Goal: Task Accomplishment & Management: Use online tool/utility

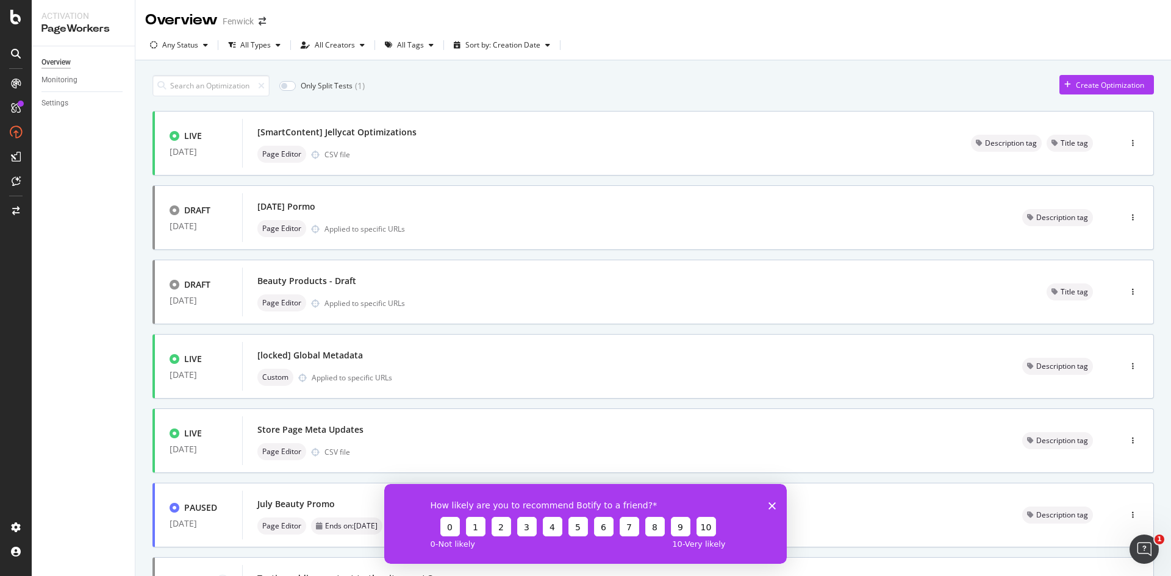
click at [775, 502] on icon "Close survey" at bounding box center [771, 505] width 7 height 7
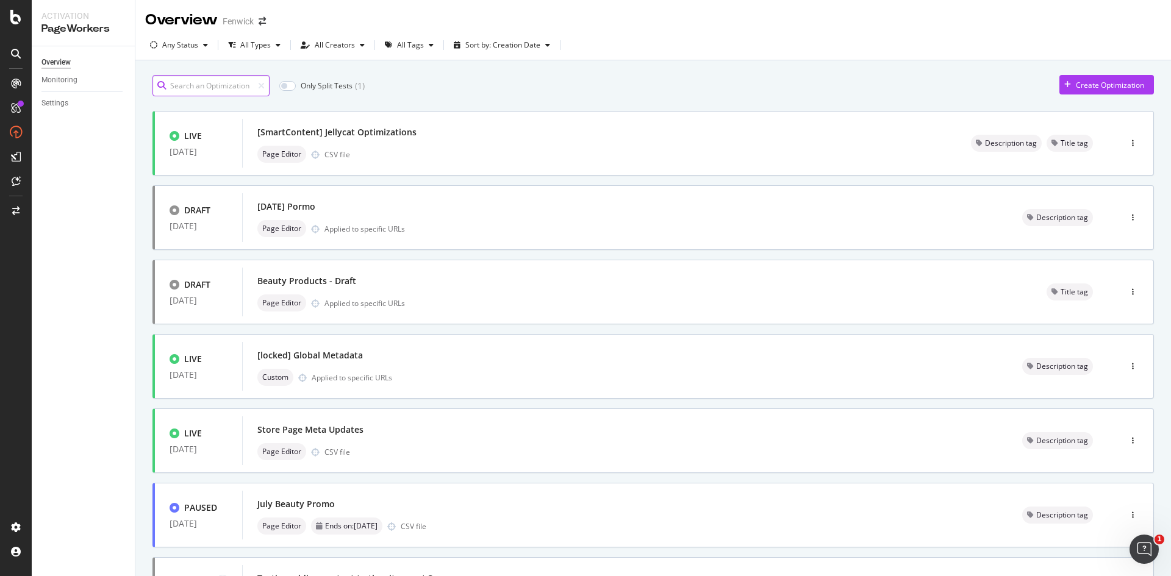
click at [203, 84] on input at bounding box center [210, 85] width 117 height 21
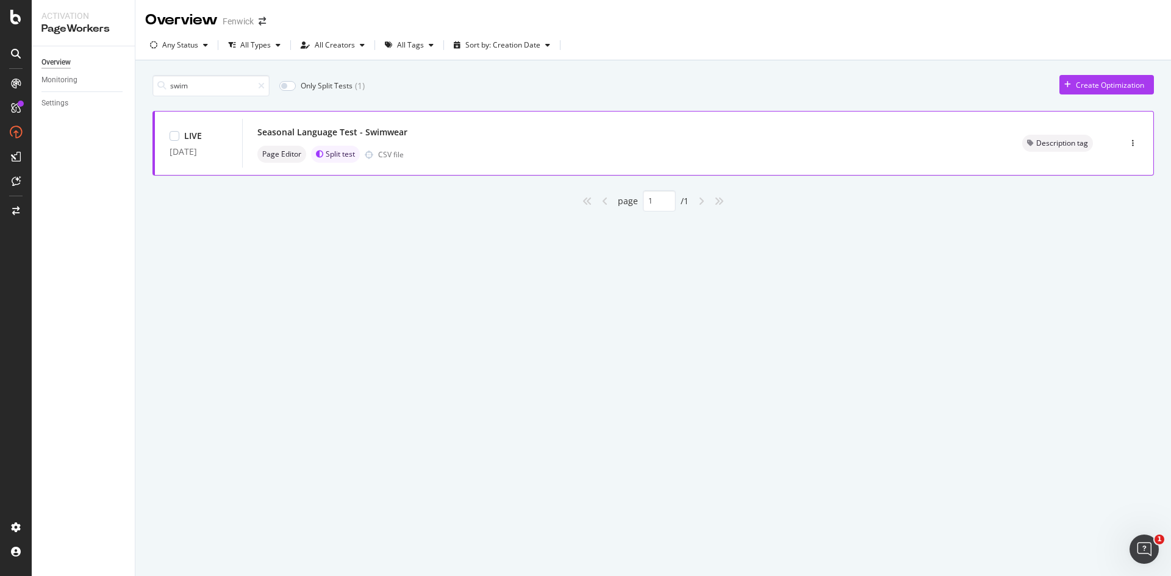
click at [554, 151] on div "Page Editor Split test CSV file" at bounding box center [624, 154] width 735 height 17
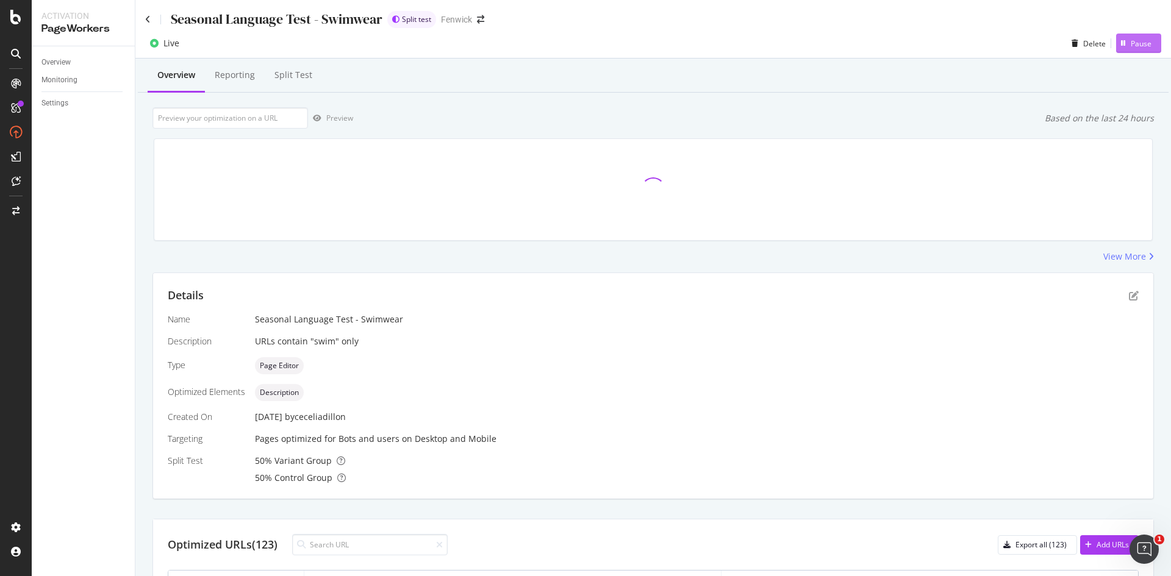
click at [1132, 40] on div "Pause" at bounding box center [1141, 43] width 21 height 10
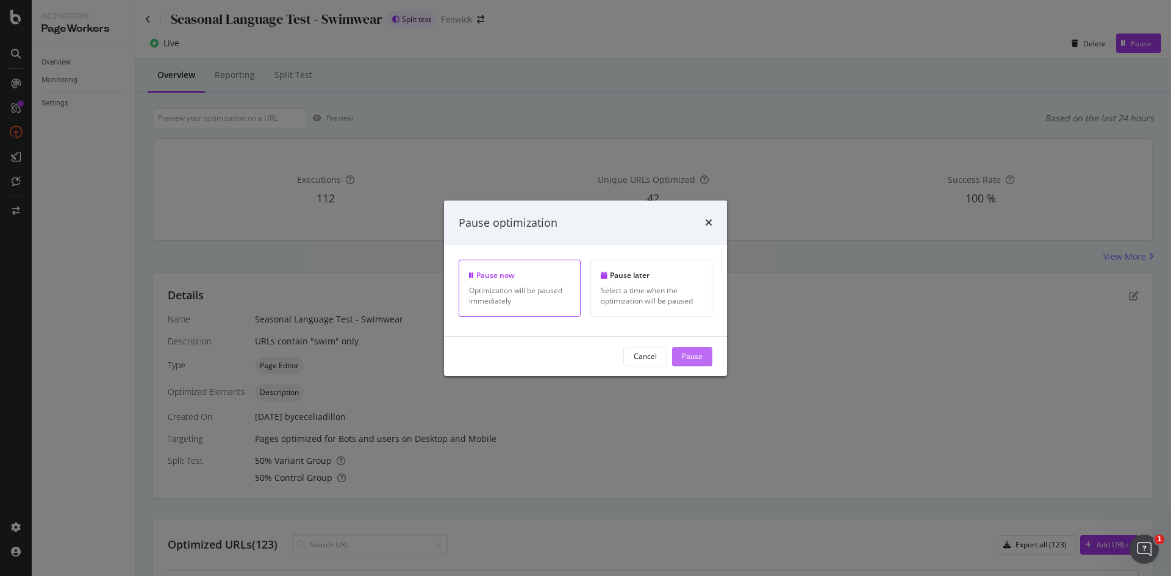
click at [692, 356] on div "Pause" at bounding box center [692, 356] width 21 height 10
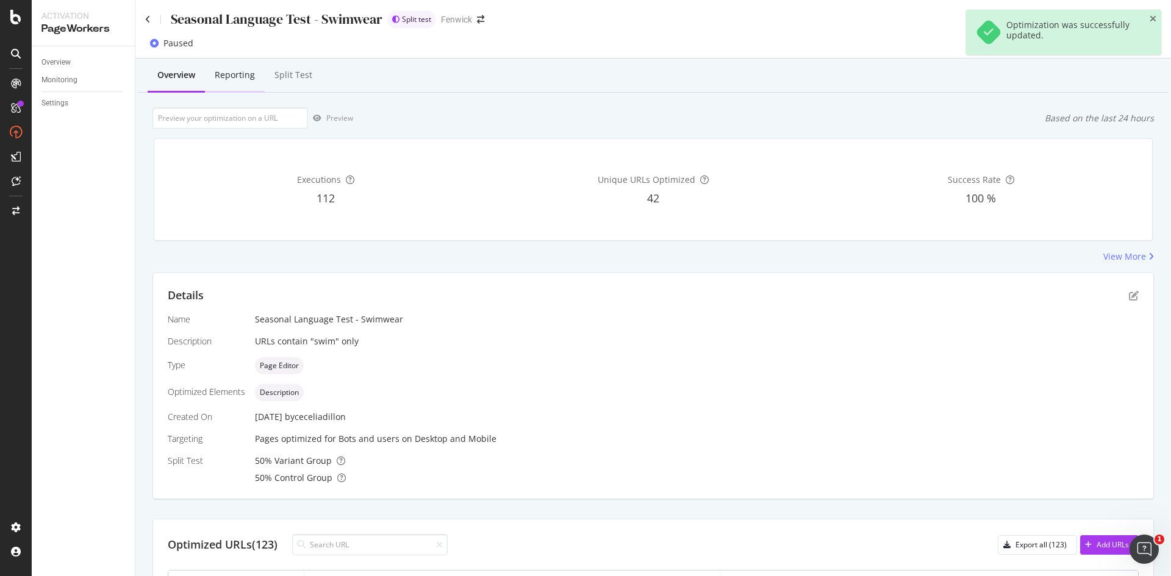
click at [253, 75] on div "Reporting" at bounding box center [235, 75] width 40 height 12
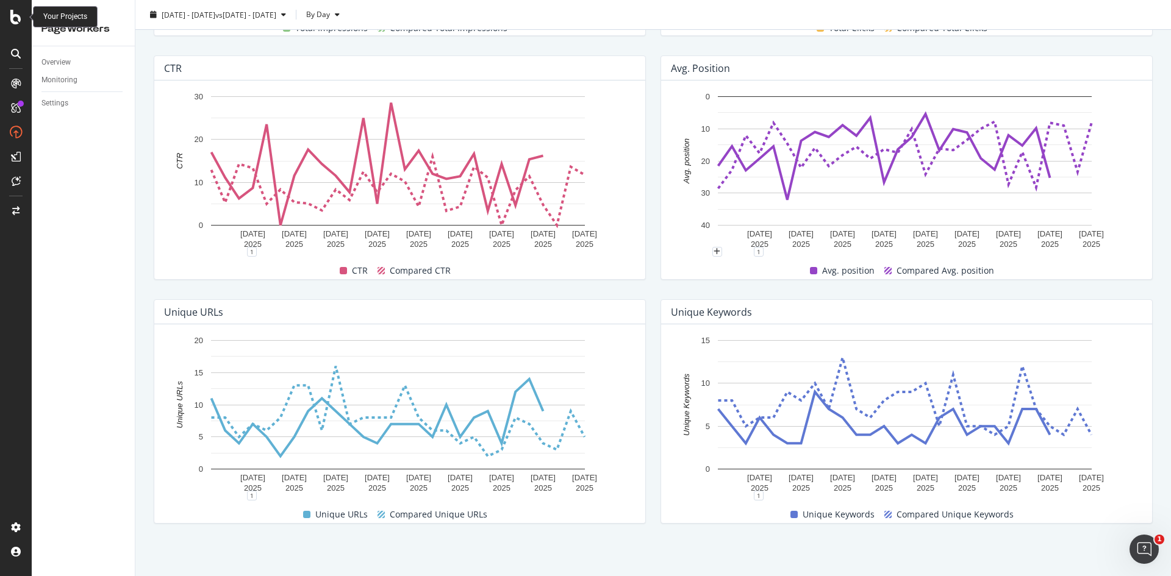
click at [13, 26] on div at bounding box center [16, 288] width 32 height 576
click at [21, 14] on div at bounding box center [15, 17] width 29 height 15
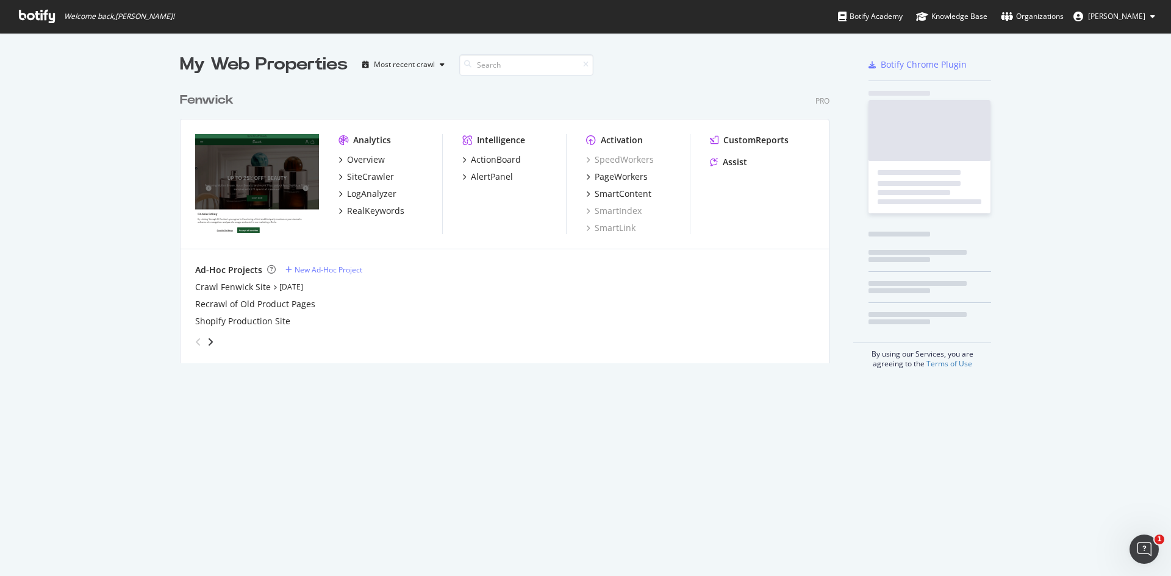
scroll to position [277, 650]
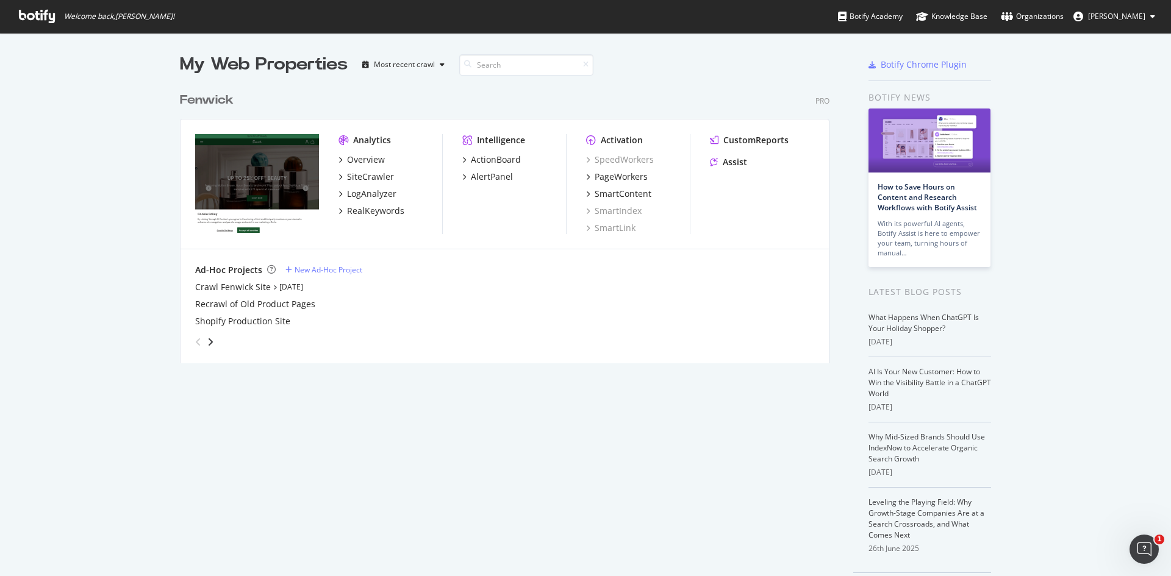
click at [334, 176] on div "Analytics Overview SiteCrawler LogAnalyzer RealKeywords Intelligence ActionBoar…" at bounding box center [505, 185] width 648 height 130
click at [338, 176] on div "SiteCrawler" at bounding box center [365, 177] width 55 height 12
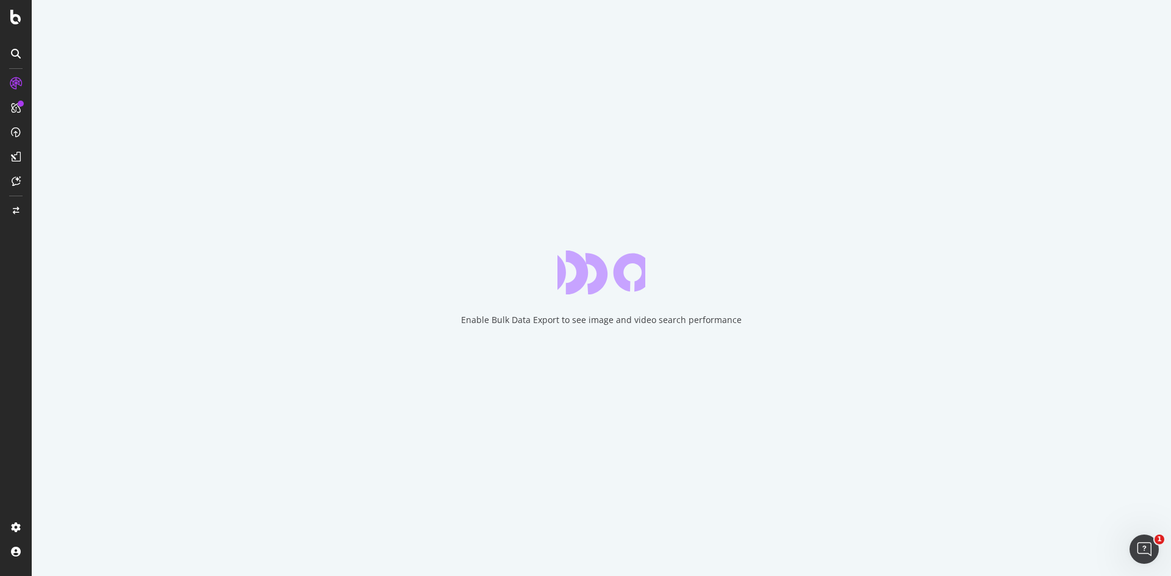
click at [12, 51] on icon at bounding box center [16, 54] width 10 height 10
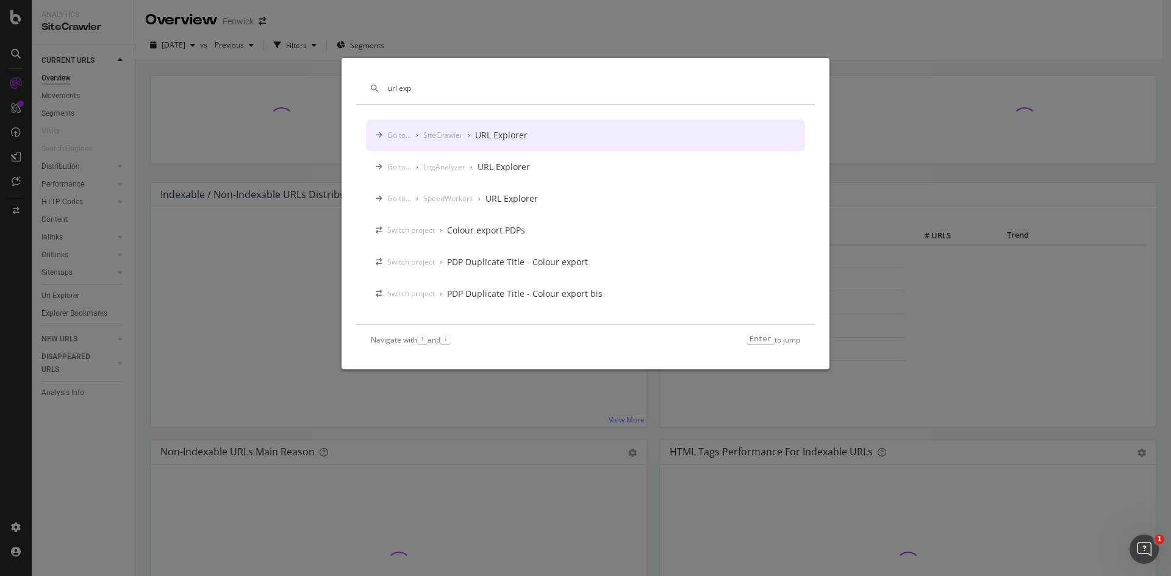
type input "url exp"
click at [521, 137] on div "URL Explorer" at bounding box center [501, 135] width 52 height 12
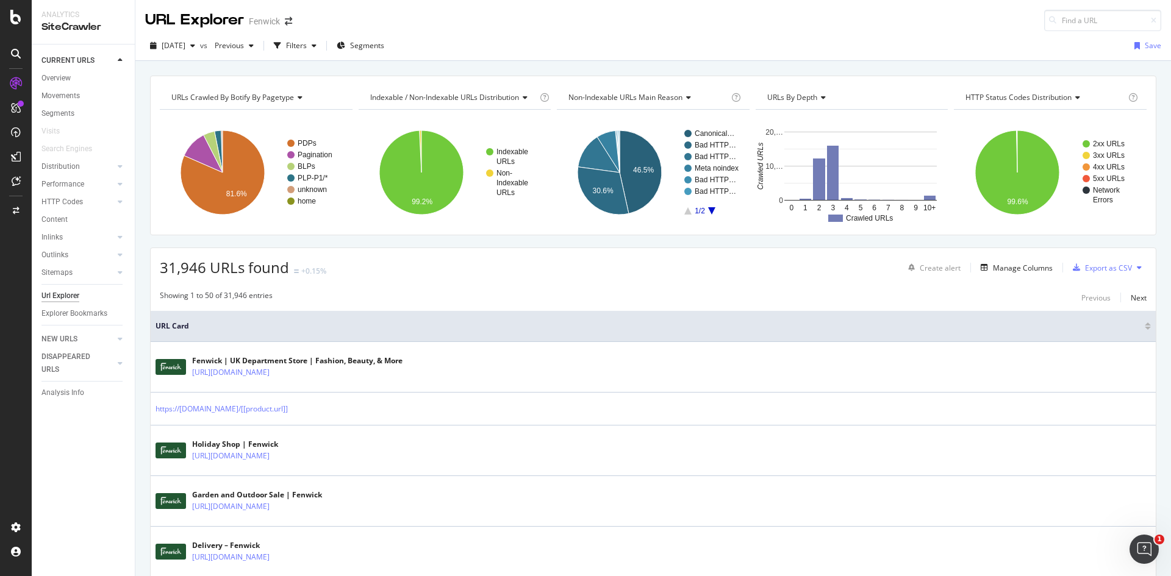
click at [14, 18] on icon at bounding box center [15, 17] width 11 height 15
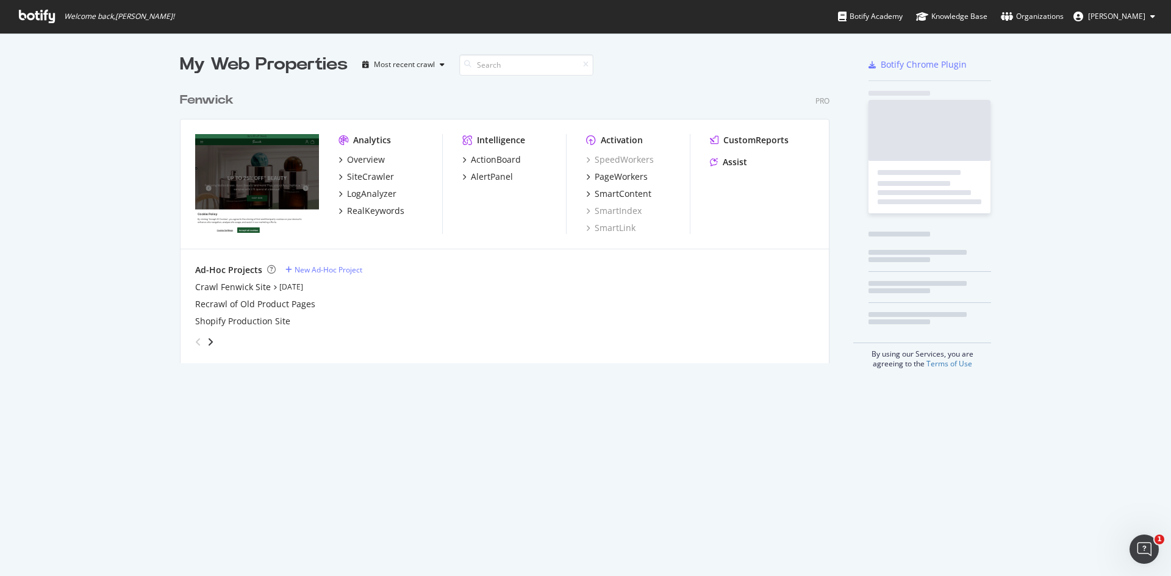
scroll to position [567, 1153]
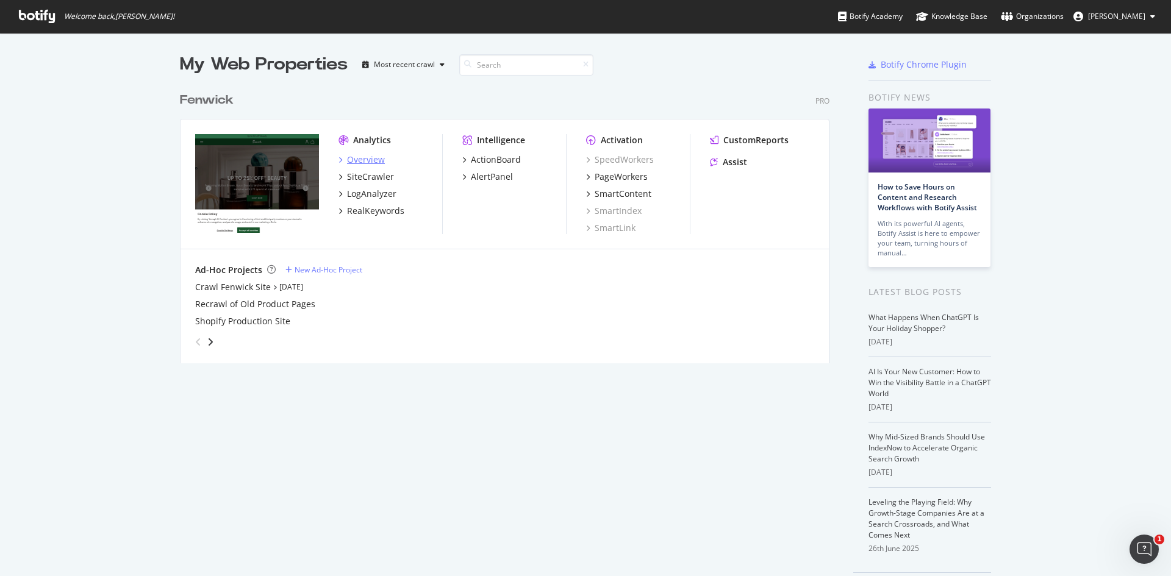
click at [357, 159] on div "Overview" at bounding box center [366, 160] width 38 height 12
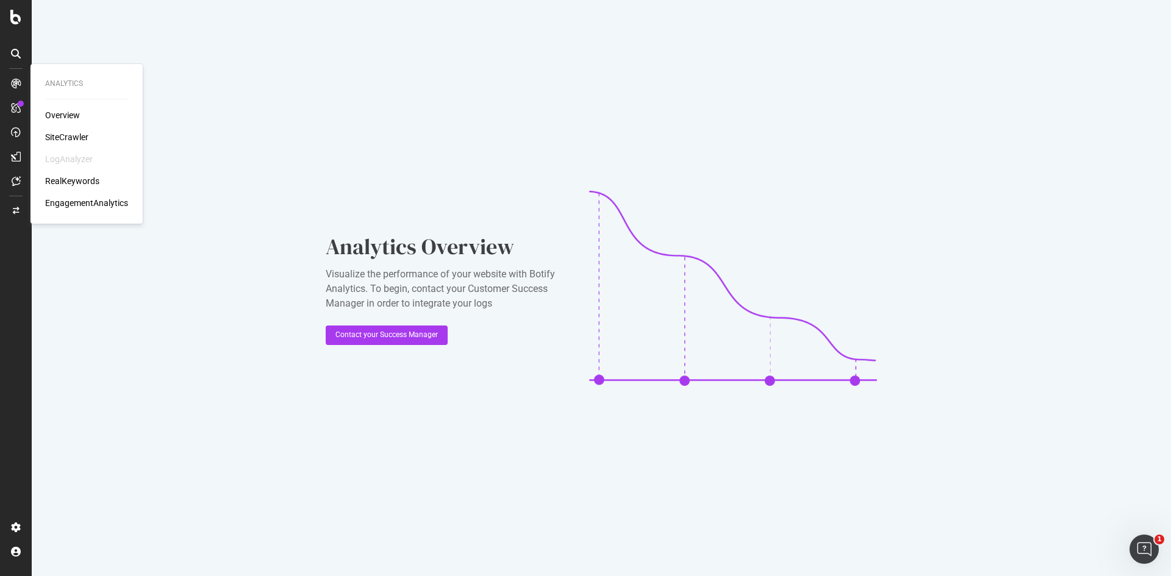
click at [82, 133] on div "SiteCrawler" at bounding box center [66, 137] width 43 height 12
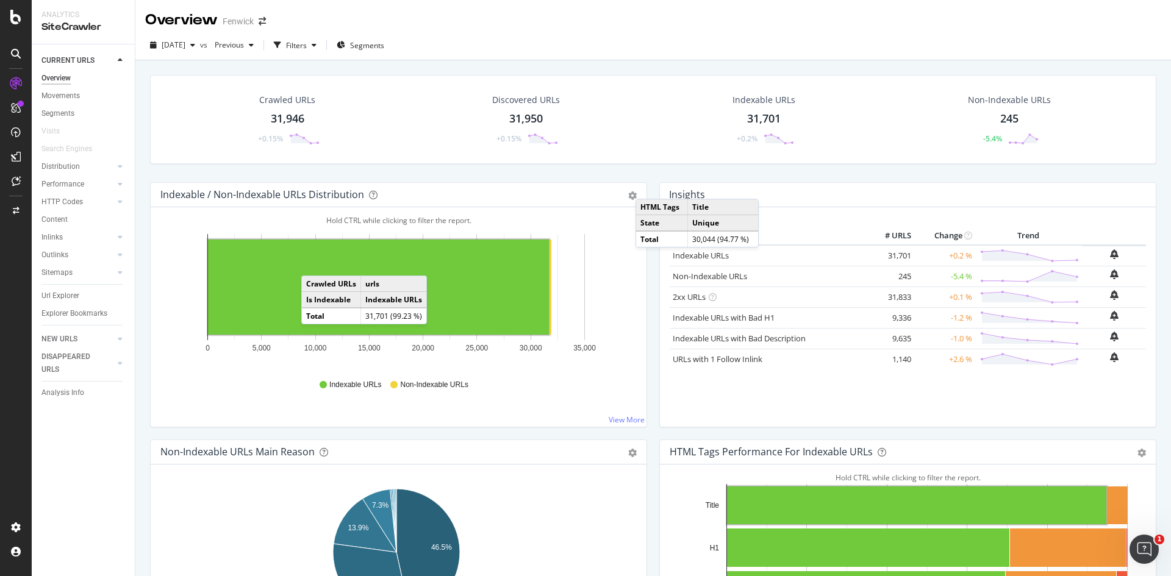
click at [71, 295] on div "Url Explorer" at bounding box center [60, 296] width 38 height 13
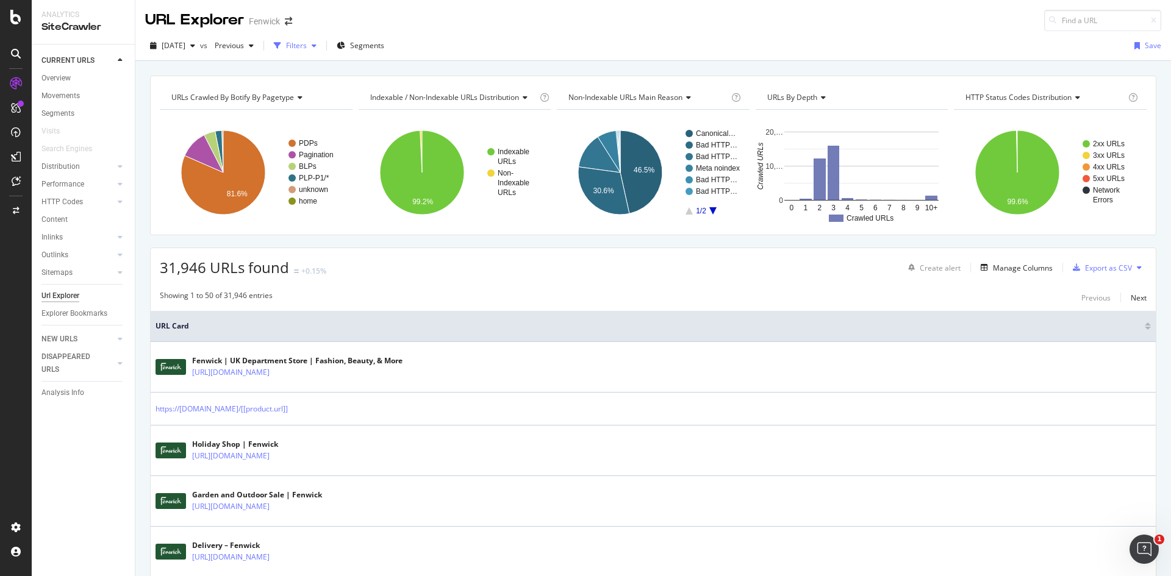
click at [307, 44] on div "Filters" at bounding box center [296, 45] width 21 height 10
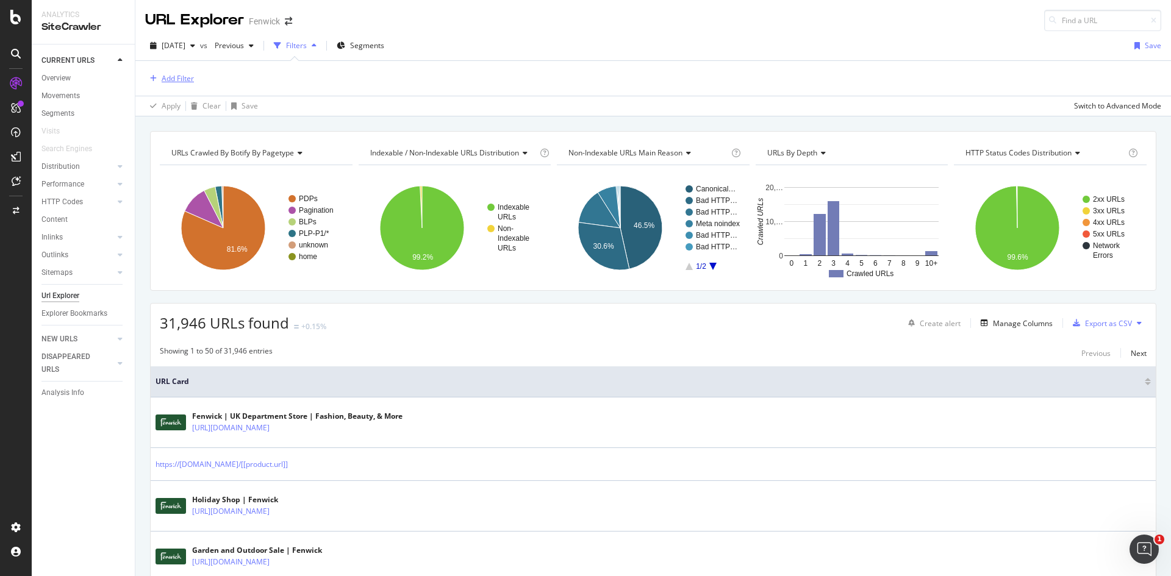
click at [174, 79] on div "Add Filter" at bounding box center [178, 78] width 32 height 10
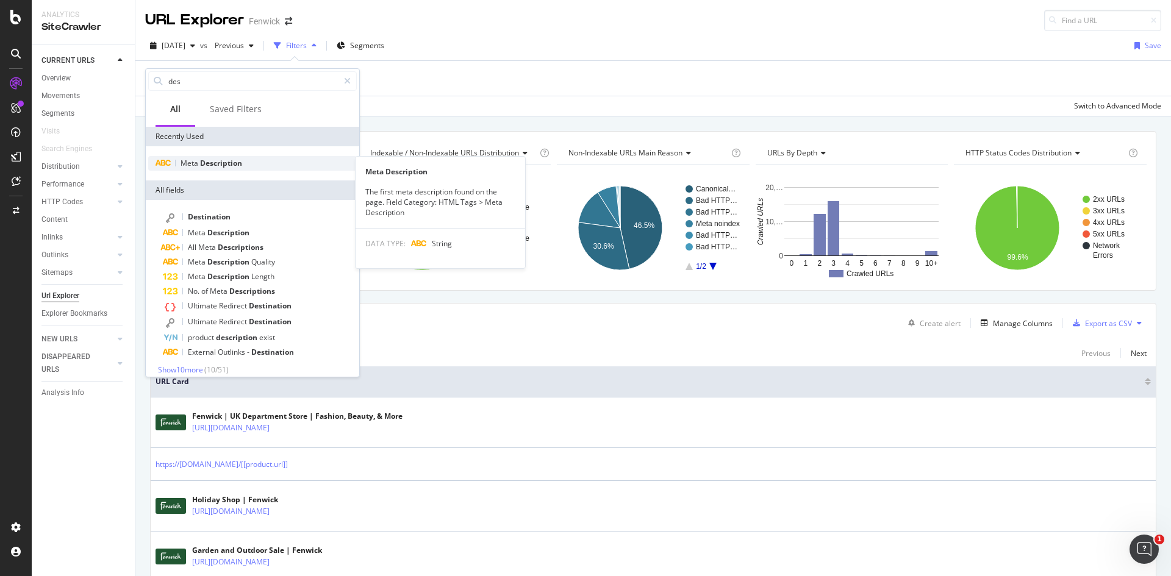
type input "des"
click at [229, 166] on span "Description" at bounding box center [221, 163] width 42 height 10
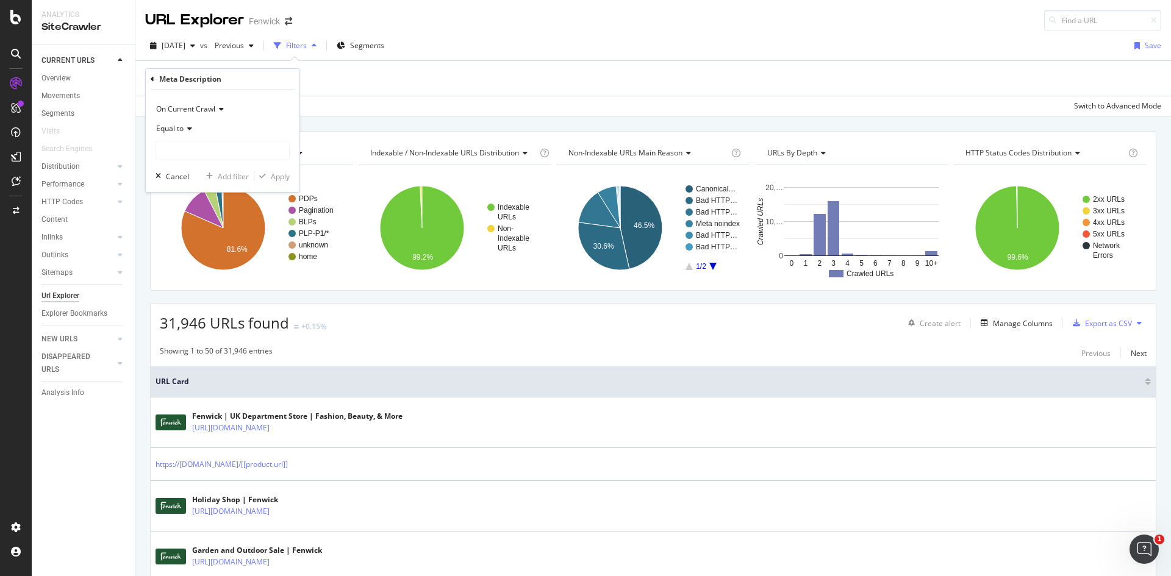
click at [180, 121] on div "Equal to" at bounding box center [223, 129] width 134 height 20
click at [174, 85] on div "Add Filter" at bounding box center [169, 78] width 49 height 13
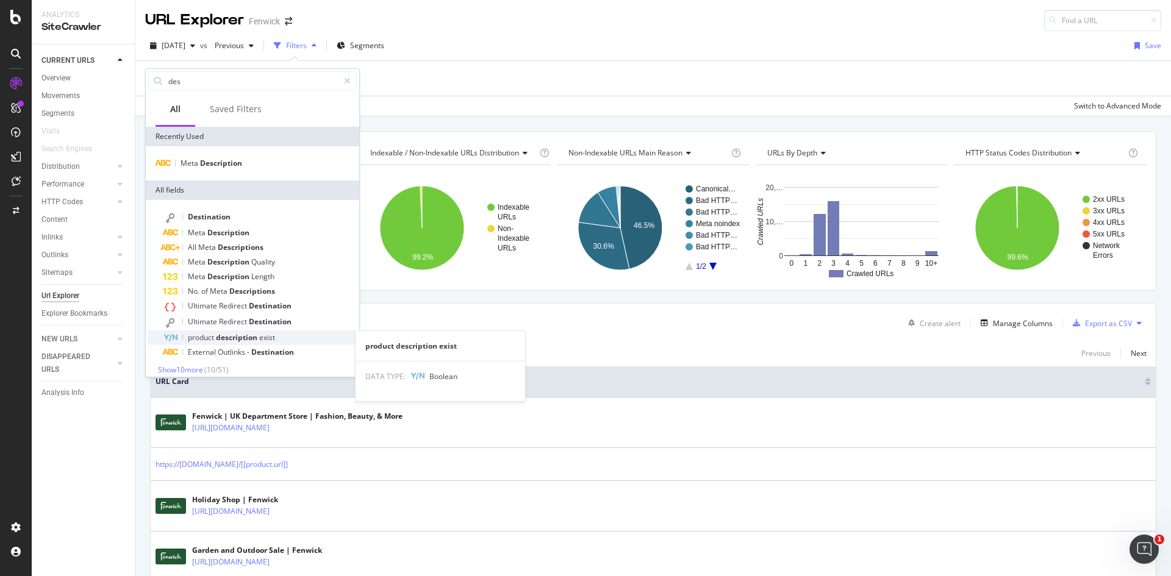
click at [259, 333] on span "description" at bounding box center [237, 337] width 43 height 10
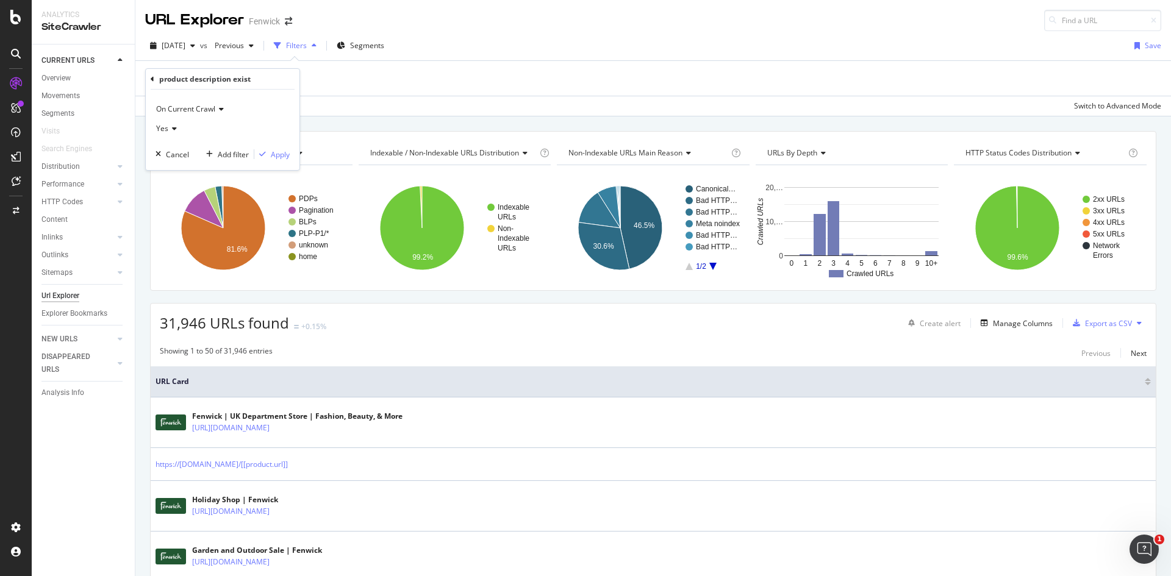
click at [163, 127] on span "Yes" at bounding box center [162, 128] width 12 height 10
click at [181, 169] on div "No" at bounding box center [224, 170] width 131 height 16
click at [153, 79] on icon at bounding box center [153, 79] width 4 height 7
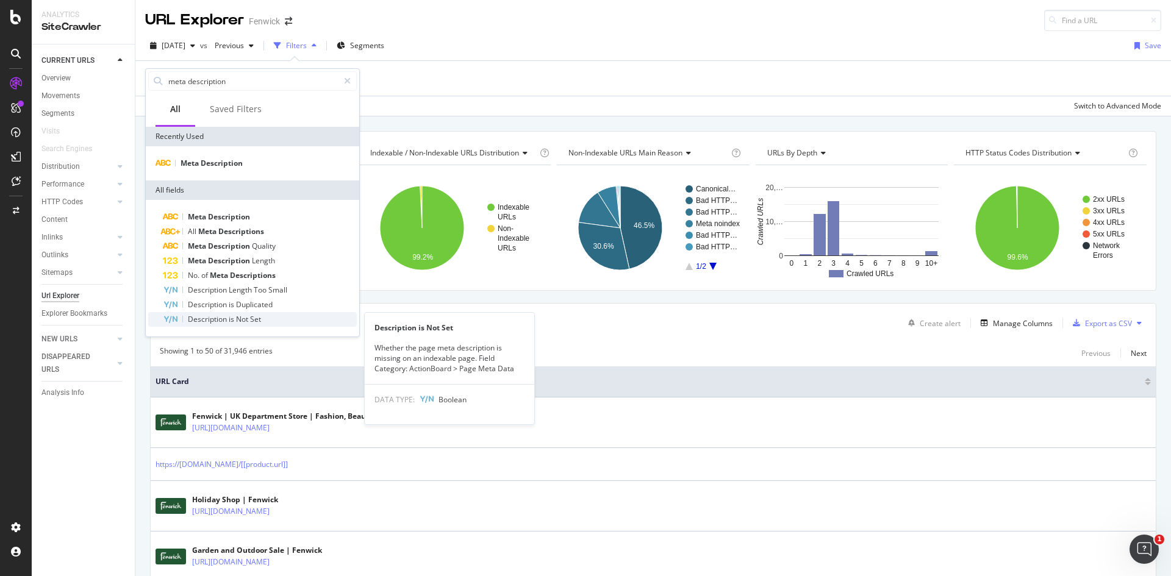
type input "meta description"
click at [267, 316] on div "Description is Not Set" at bounding box center [260, 319] width 194 height 15
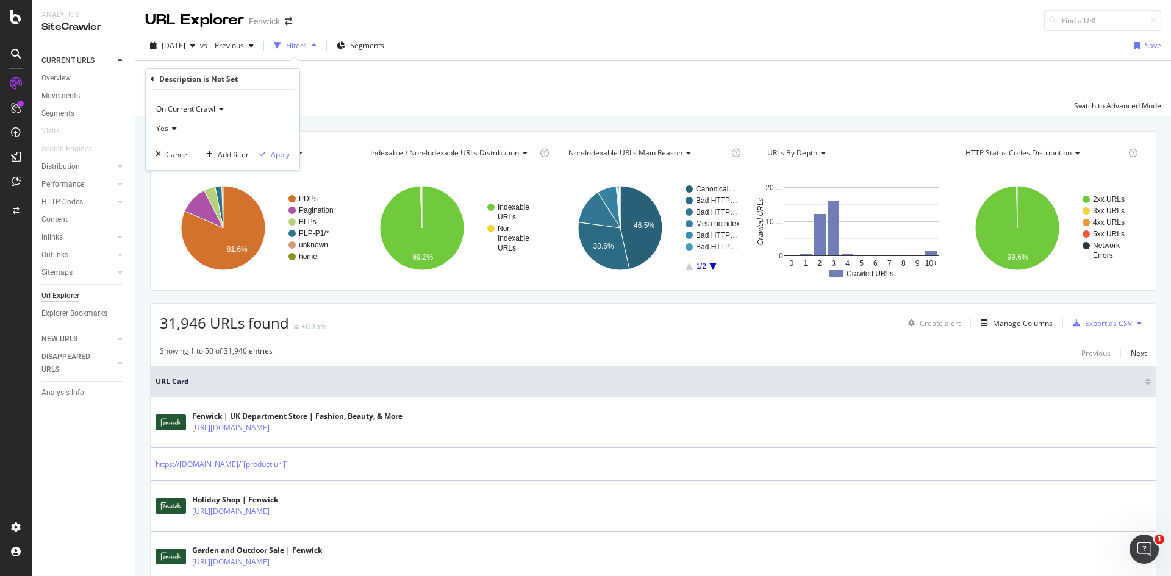
click at [282, 156] on div "Apply" at bounding box center [280, 154] width 19 height 10
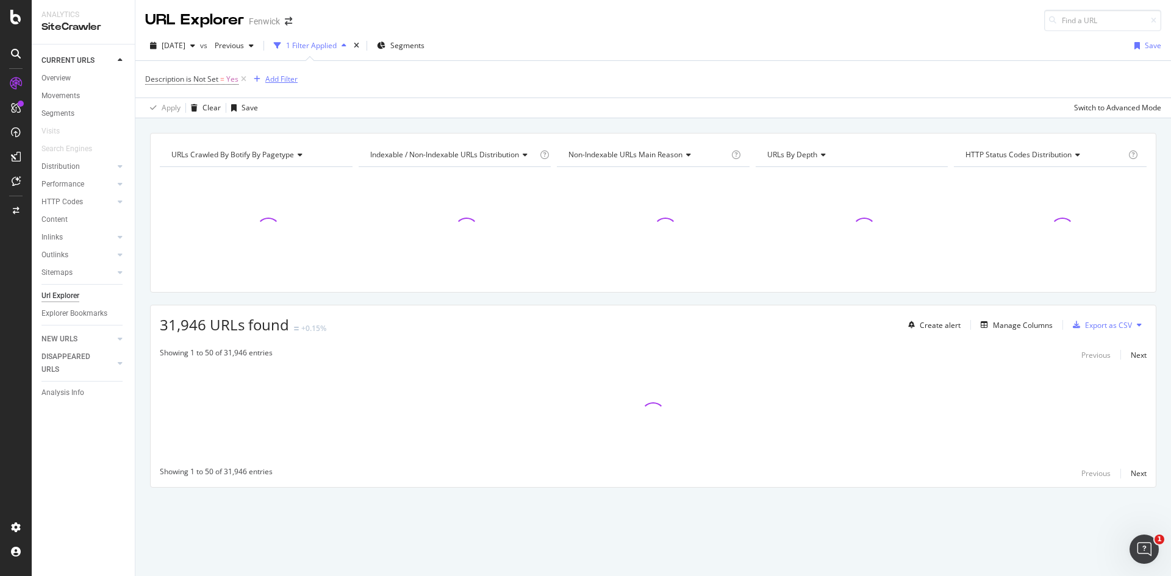
click at [279, 84] on div "Add Filter" at bounding box center [281, 79] width 32 height 10
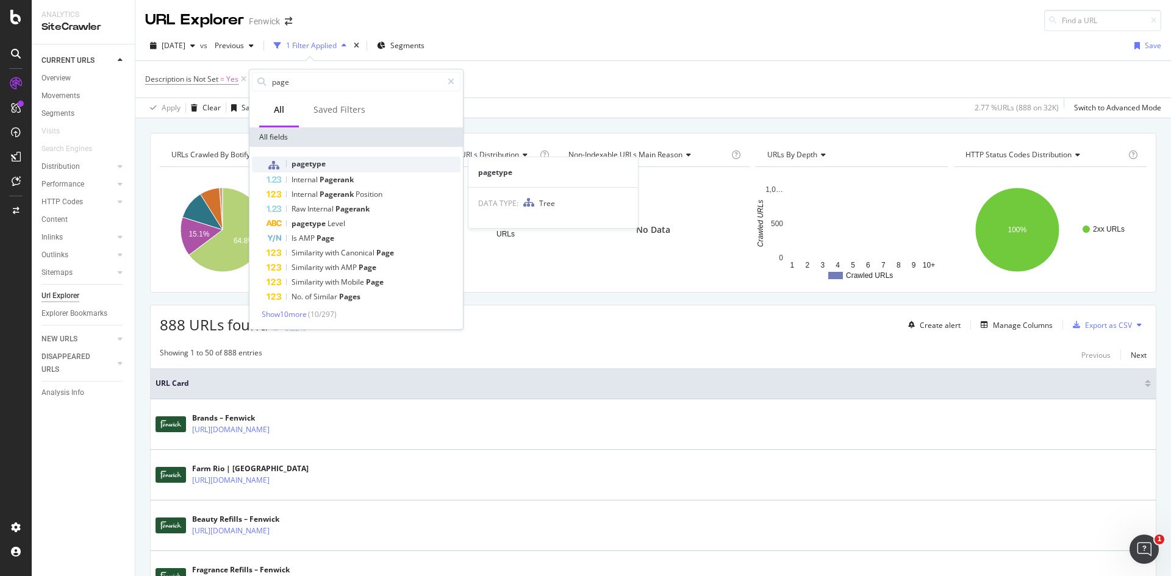
type input "page"
click at [325, 163] on span "pagetype" at bounding box center [308, 164] width 34 height 10
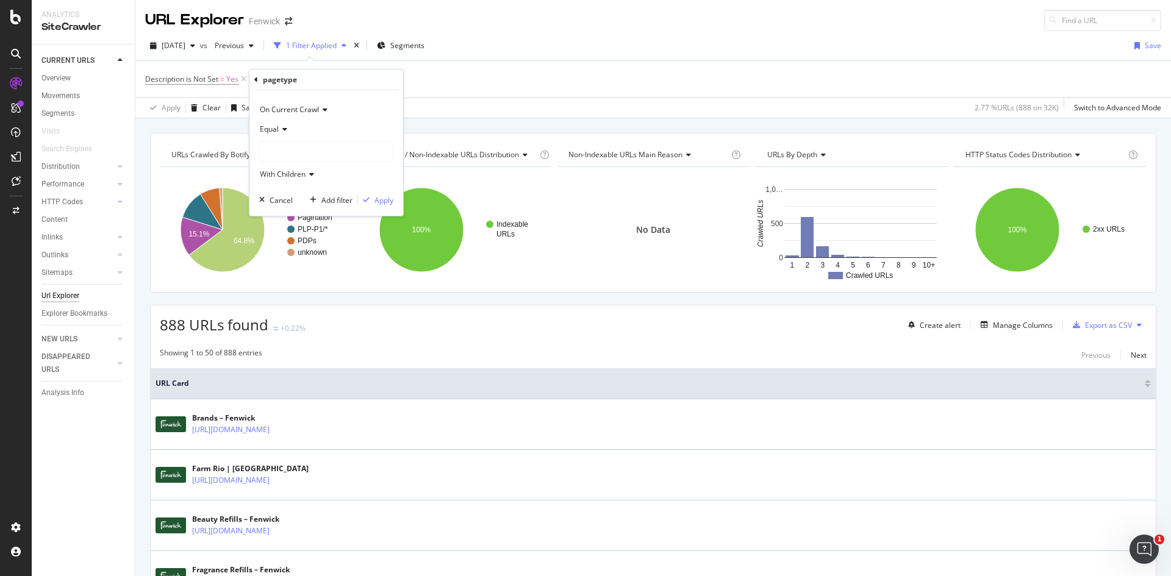
click at [277, 156] on div at bounding box center [326, 152] width 133 height 20
click at [298, 179] on span "26,058 URLS" at bounding box center [316, 177] width 46 height 10
click at [375, 204] on div "Apply" at bounding box center [383, 200] width 19 height 10
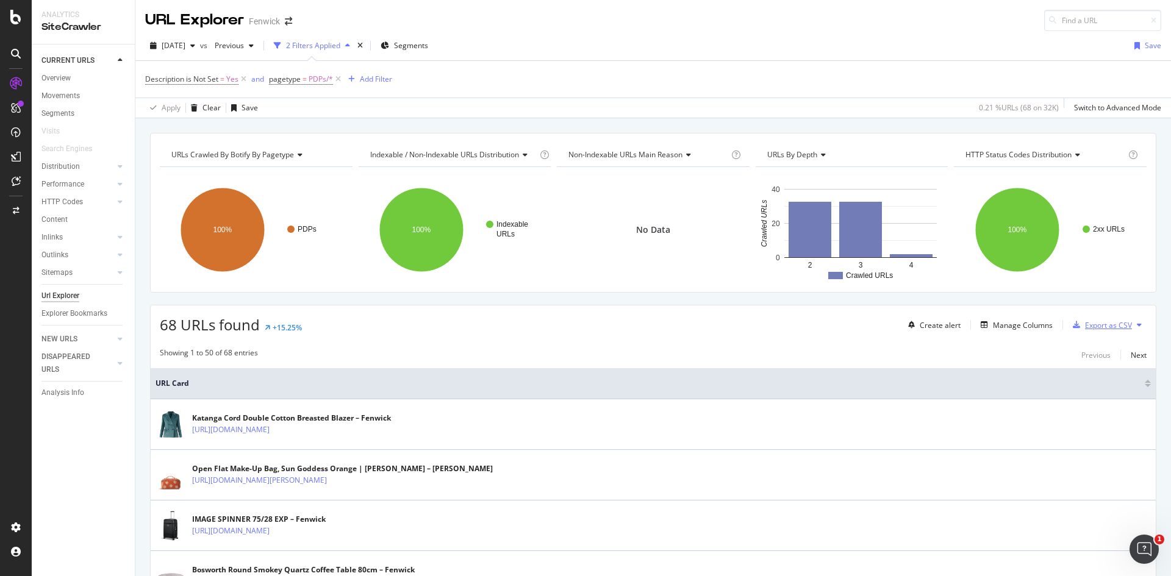
click at [1086, 326] on div "Export as CSV" at bounding box center [1108, 325] width 47 height 10
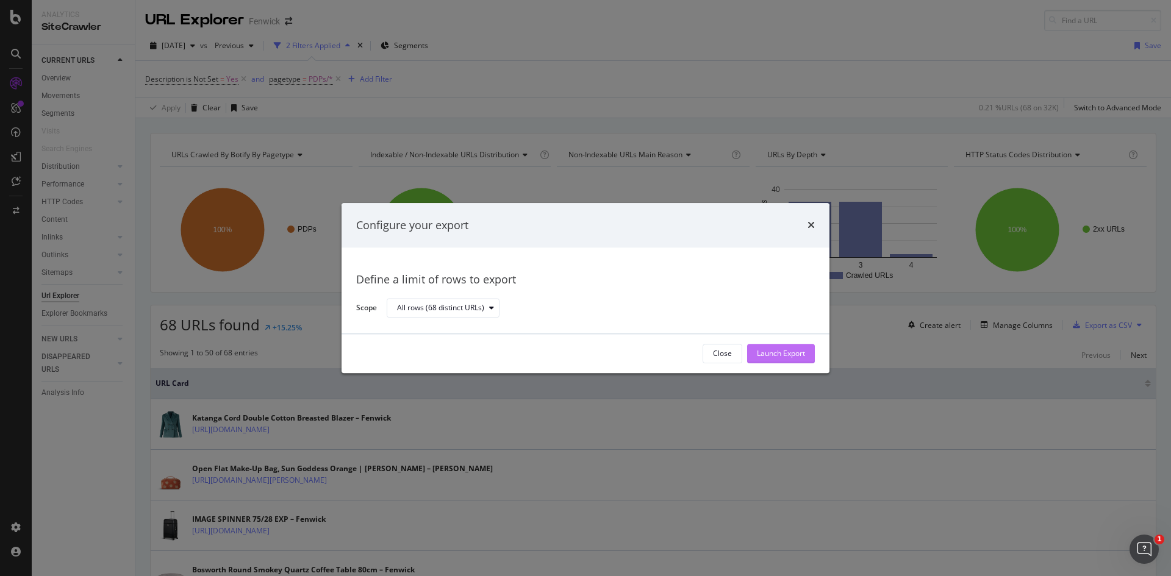
click at [789, 355] on div "Launch Export" at bounding box center [781, 354] width 48 height 10
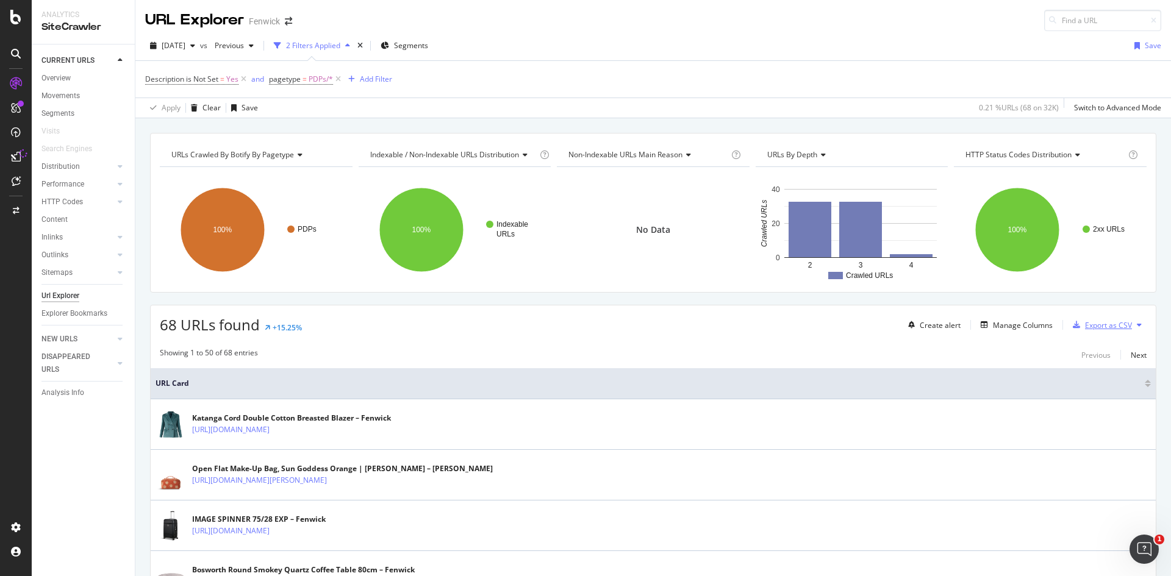
click at [1099, 329] on div "Export as CSV" at bounding box center [1108, 325] width 47 height 10
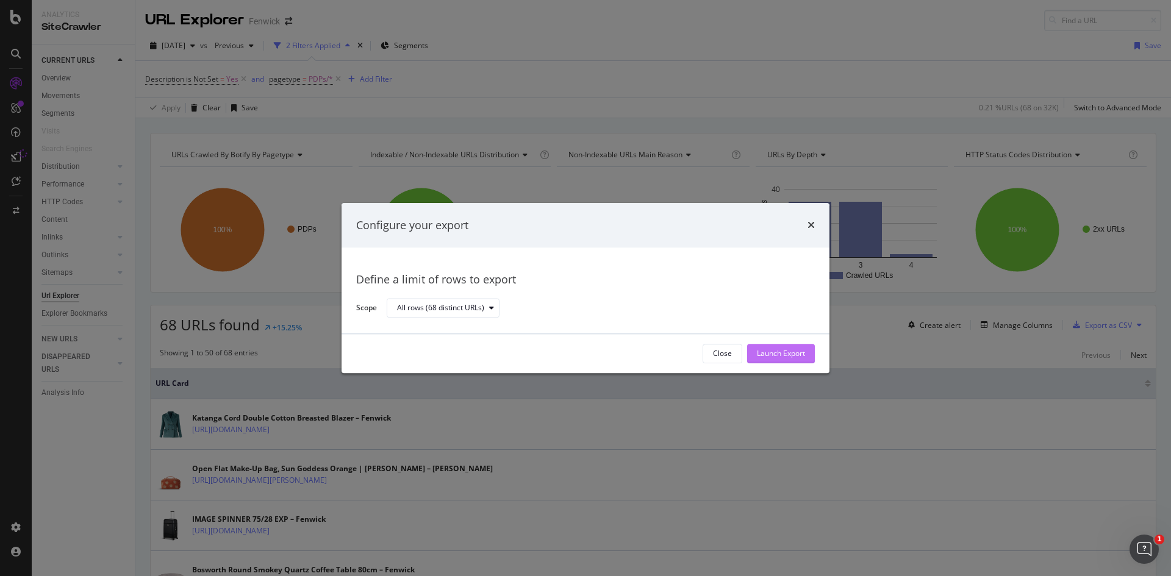
click at [789, 349] on div "Launch Export" at bounding box center [781, 354] width 48 height 10
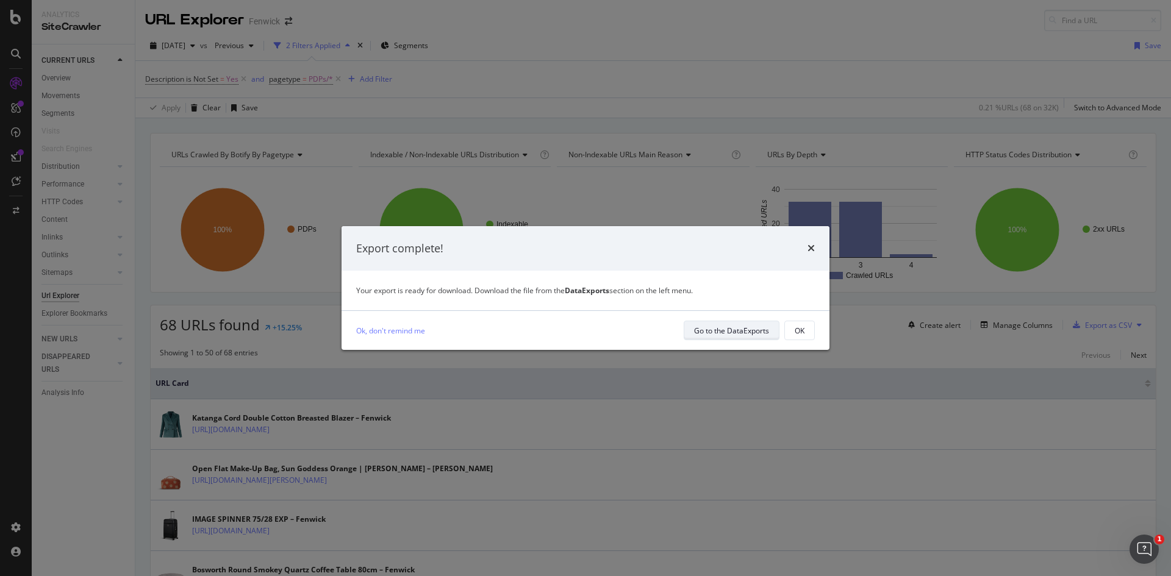
click at [743, 333] on div "Go to the DataExports" at bounding box center [731, 331] width 75 height 10
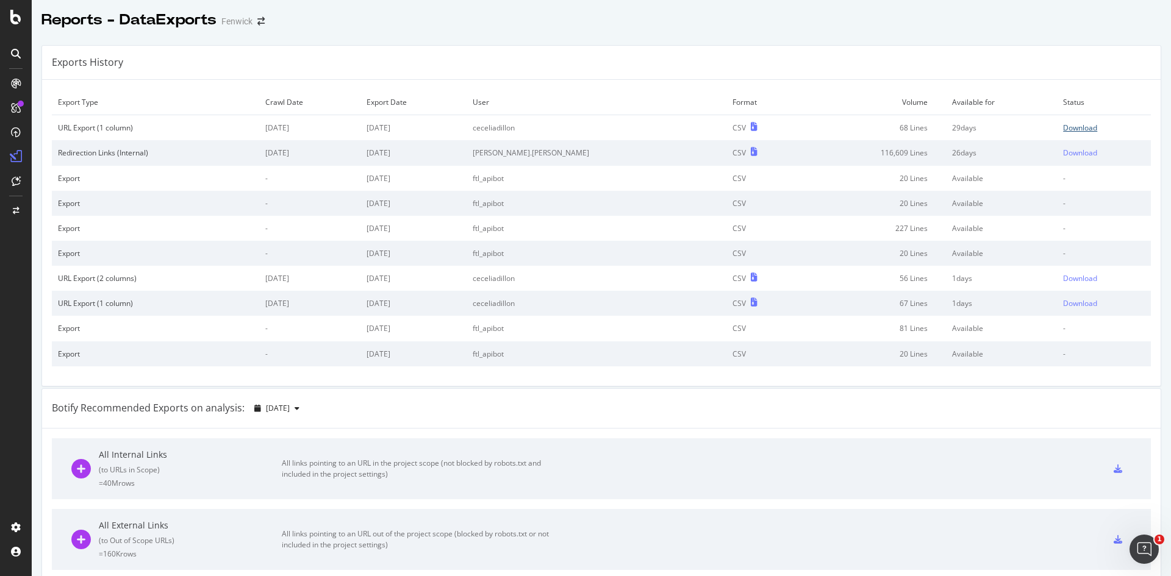
click at [1063, 128] on div "Download" at bounding box center [1080, 128] width 34 height 10
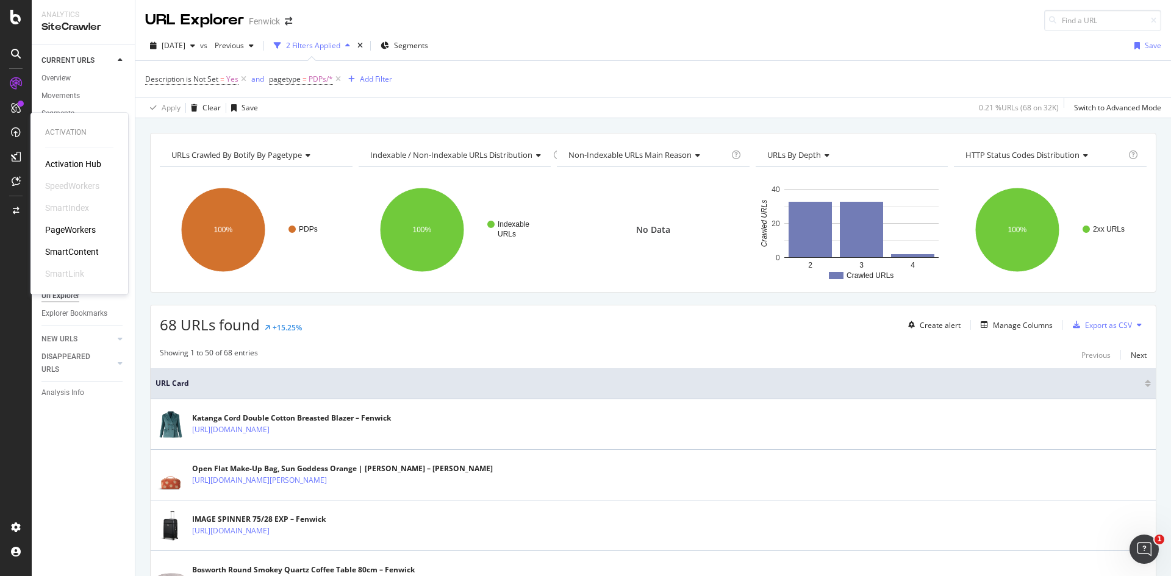
click at [73, 251] on div "SmartContent" at bounding box center [72, 252] width 54 height 12
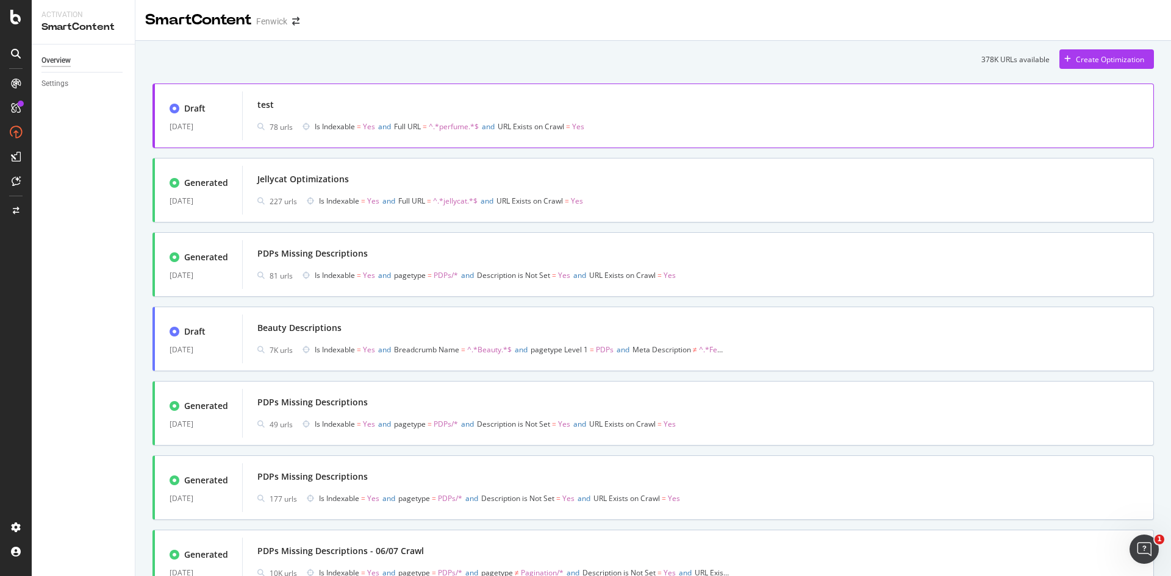
click at [678, 104] on div "test" at bounding box center [697, 104] width 881 height 17
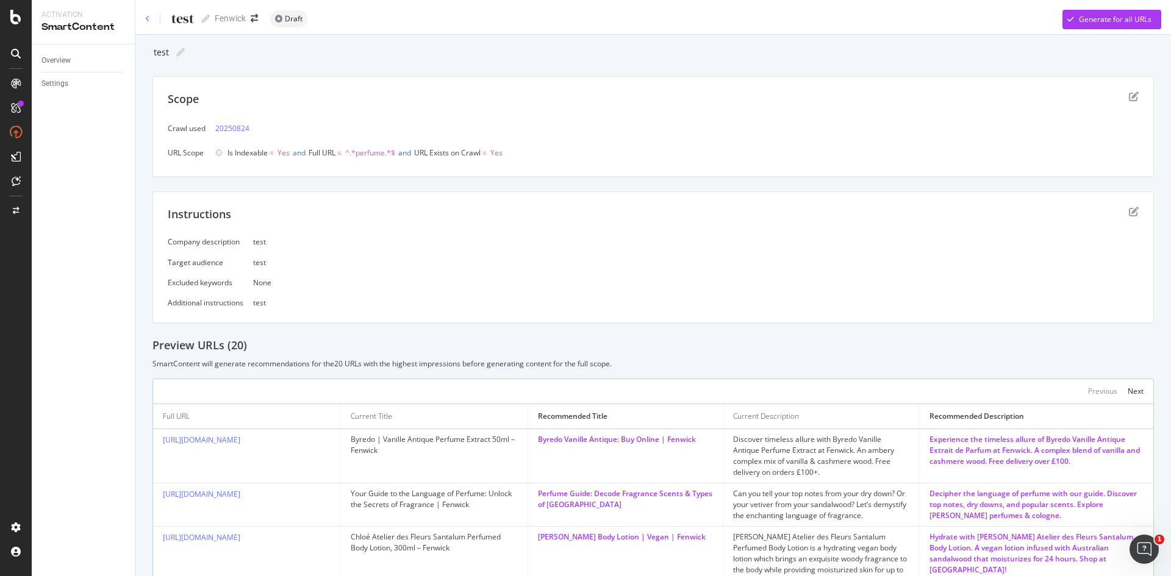
click at [146, 21] on icon at bounding box center [147, 18] width 5 height 7
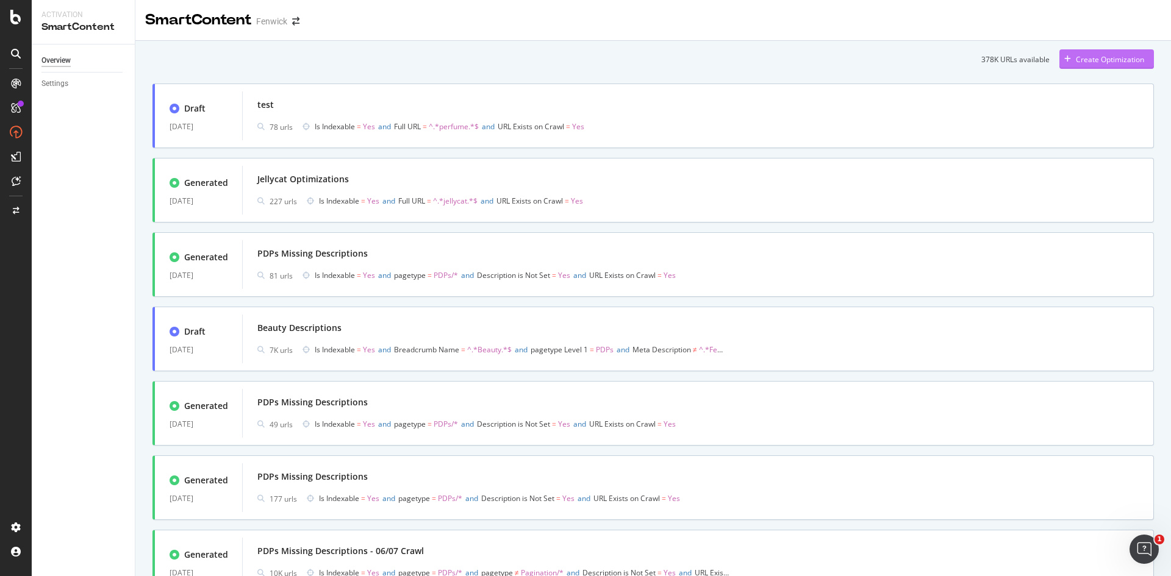
click at [1076, 59] on div "Create Optimization" at bounding box center [1110, 59] width 68 height 10
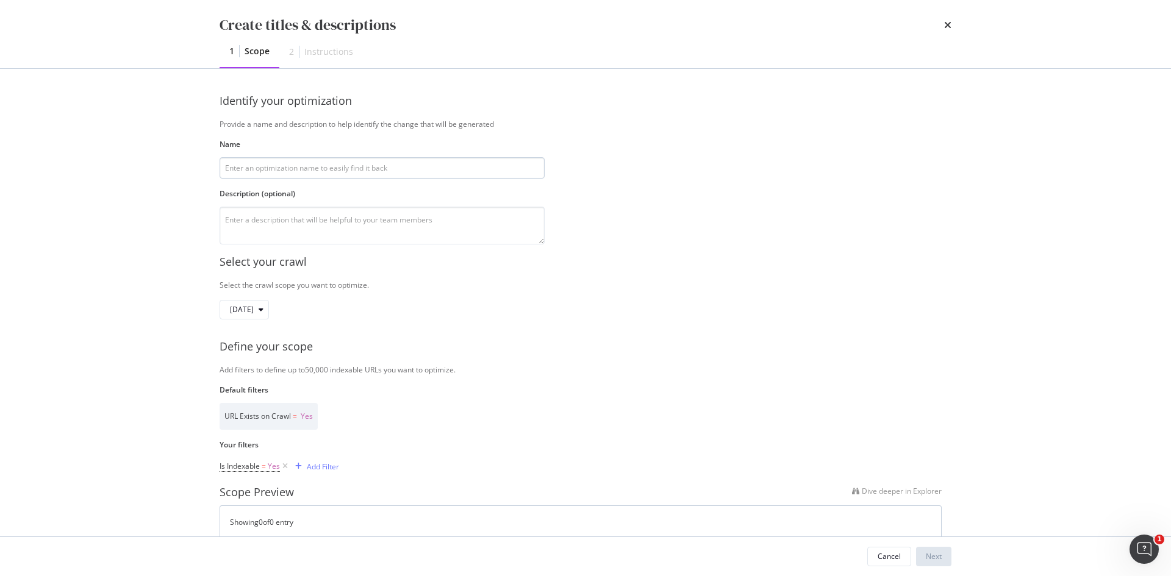
click at [317, 174] on input "modal" at bounding box center [382, 167] width 325 height 21
type input "PDPs Missing Descriptions - 02/09/2025"
click at [305, 226] on textarea "modal" at bounding box center [382, 226] width 325 height 38
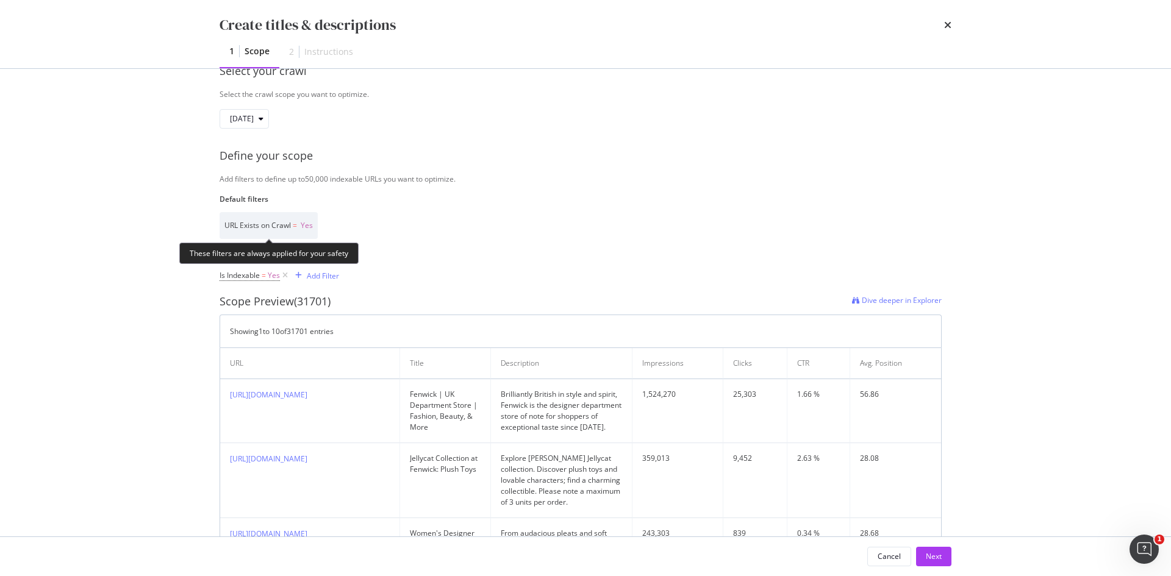
scroll to position [192, 0]
type textarea "Product pages missing description 02/09/2025"
click at [311, 271] on div "Add Filter" at bounding box center [323, 275] width 32 height 10
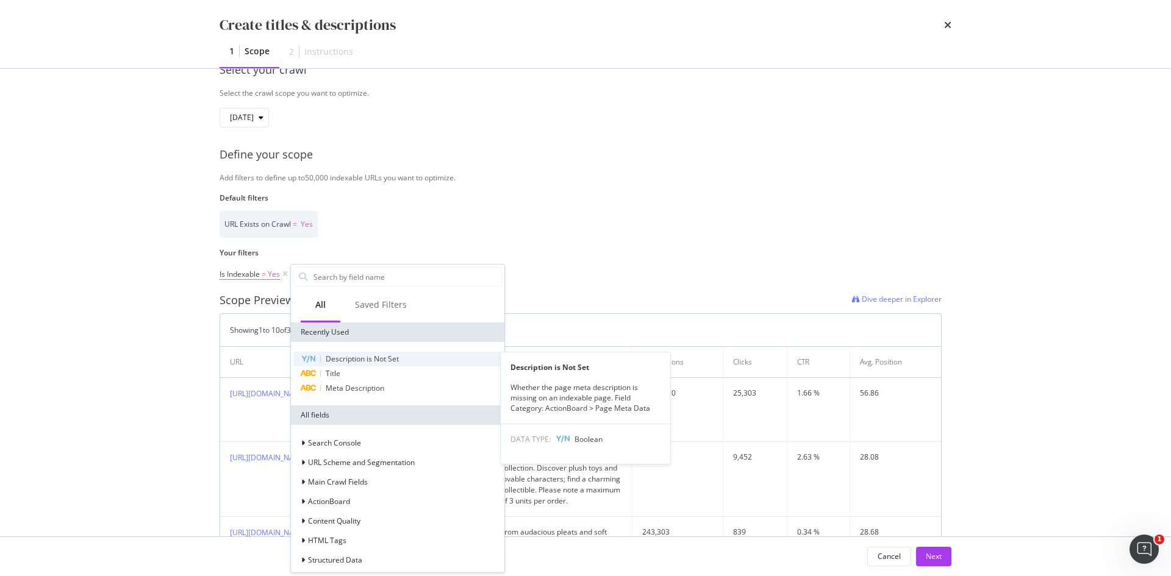
click at [347, 360] on span "Description is Not Set" at bounding box center [362, 359] width 73 height 10
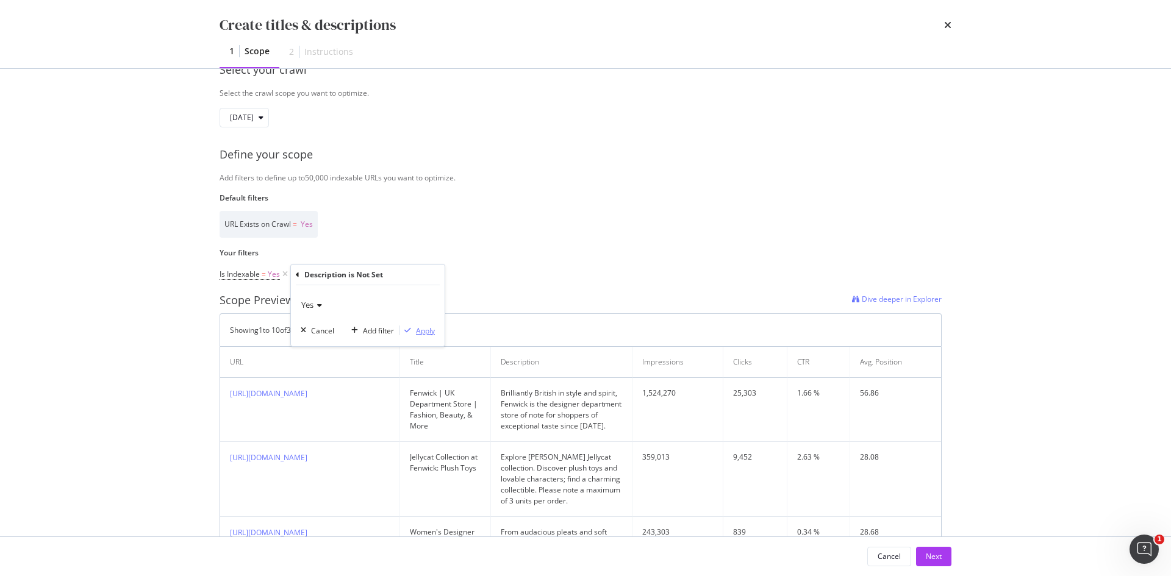
click at [420, 327] on div "Apply" at bounding box center [425, 331] width 19 height 10
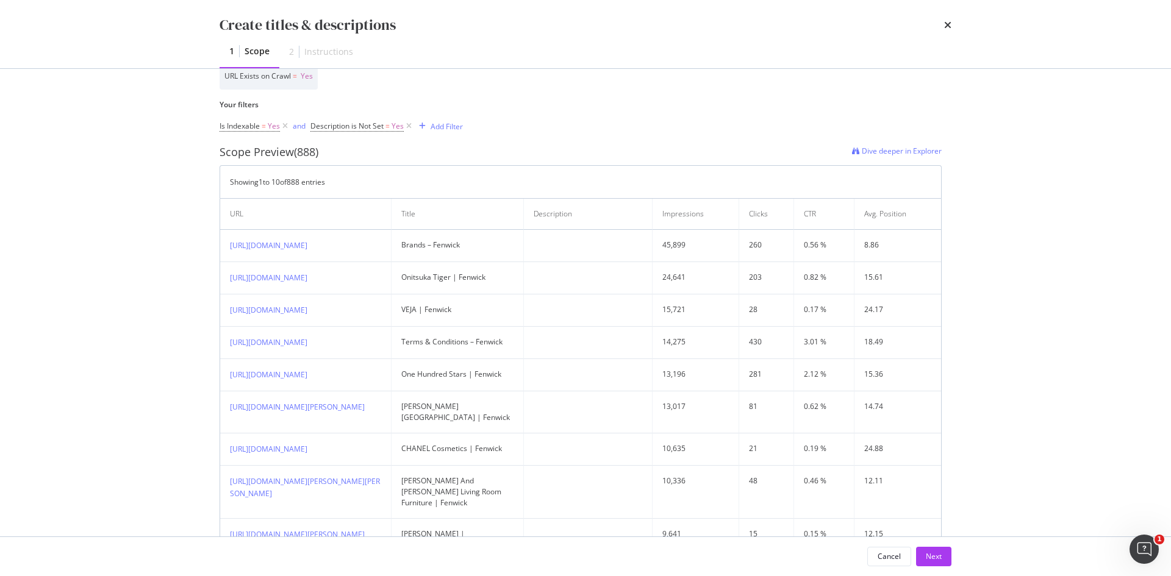
scroll to position [341, 0]
click at [447, 129] on div "Add Filter" at bounding box center [447, 126] width 32 height 10
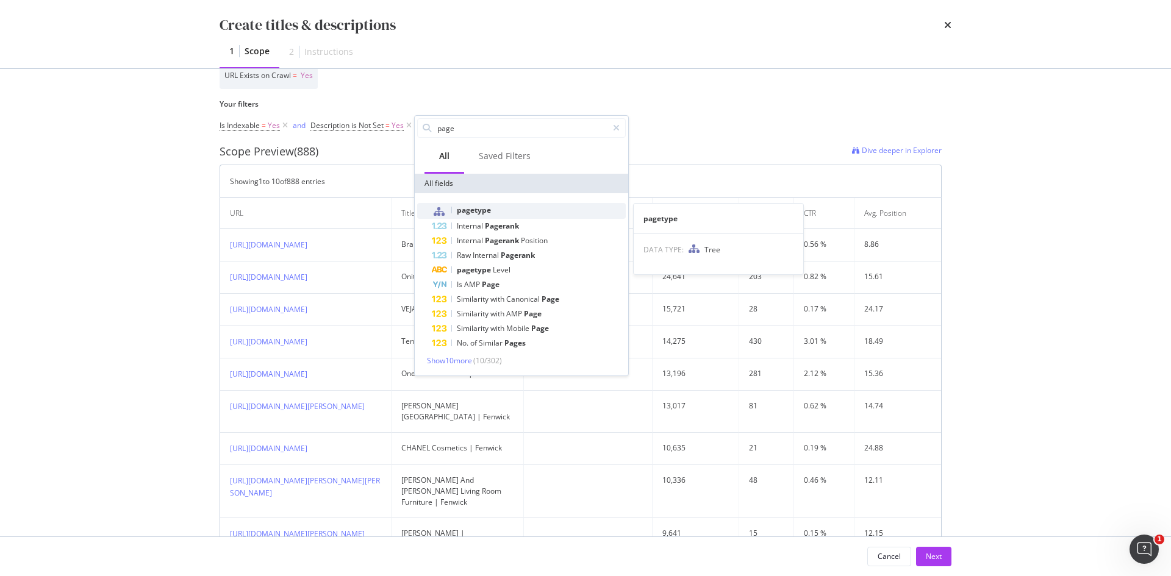
type input "page"
click at [479, 210] on span "pagetype" at bounding box center [474, 210] width 34 height 10
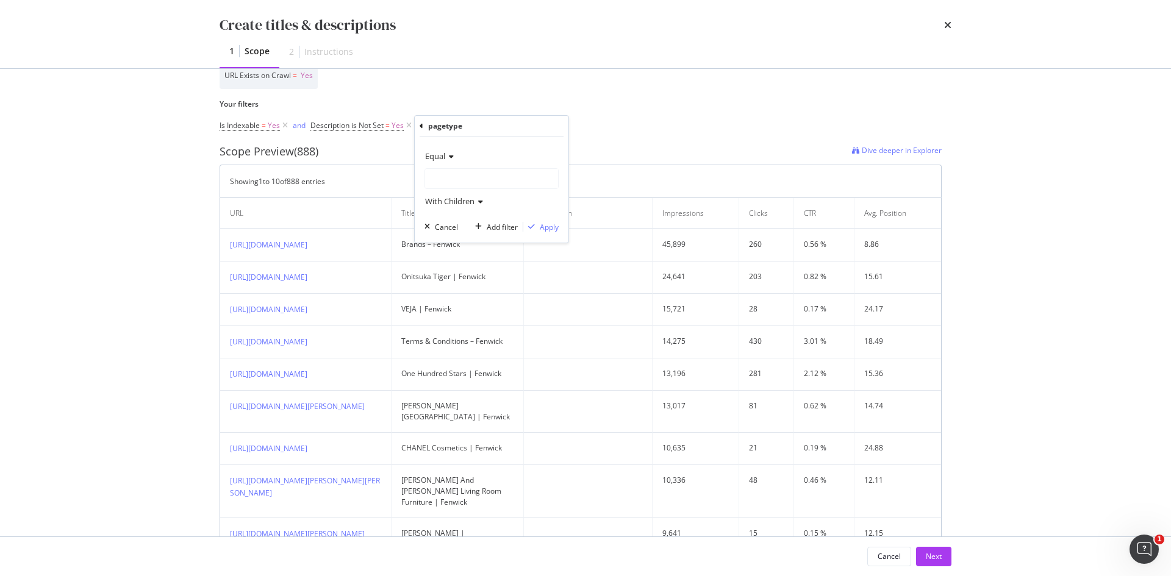
click at [440, 157] on span "Equal" at bounding box center [435, 156] width 20 height 11
click at [448, 185] on span "Equal" at bounding box center [441, 181] width 21 height 10
click at [457, 187] on div "modal" at bounding box center [491, 179] width 133 height 20
click at [462, 203] on span "26,153 URLS" at bounding box center [481, 204] width 46 height 10
click at [557, 226] on div "Apply" at bounding box center [549, 227] width 19 height 10
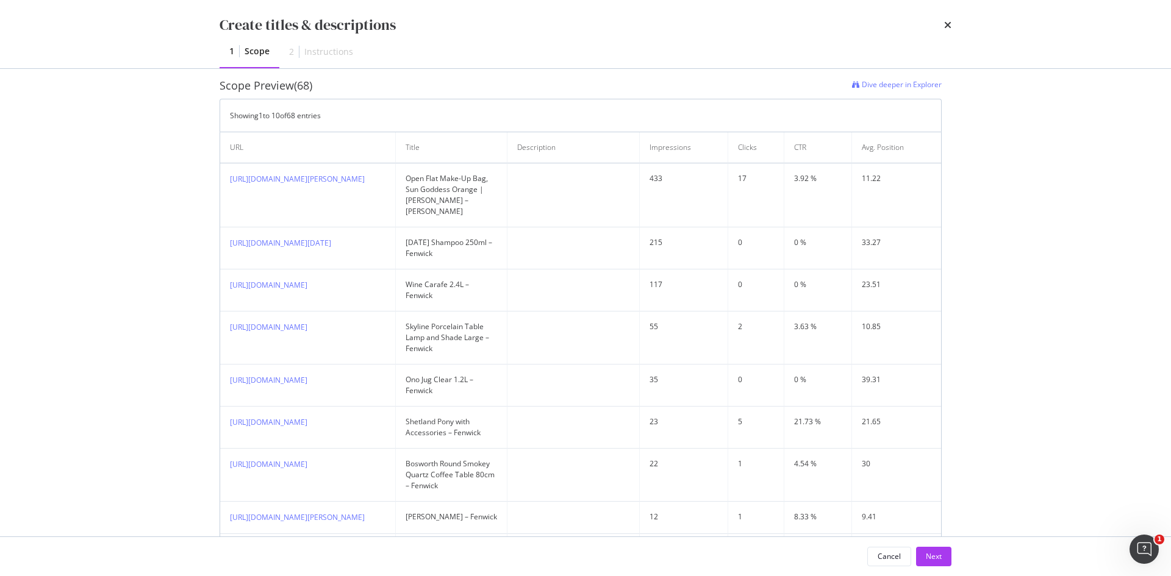
scroll to position [406, 0]
click at [927, 556] on div "Next" at bounding box center [934, 556] width 16 height 10
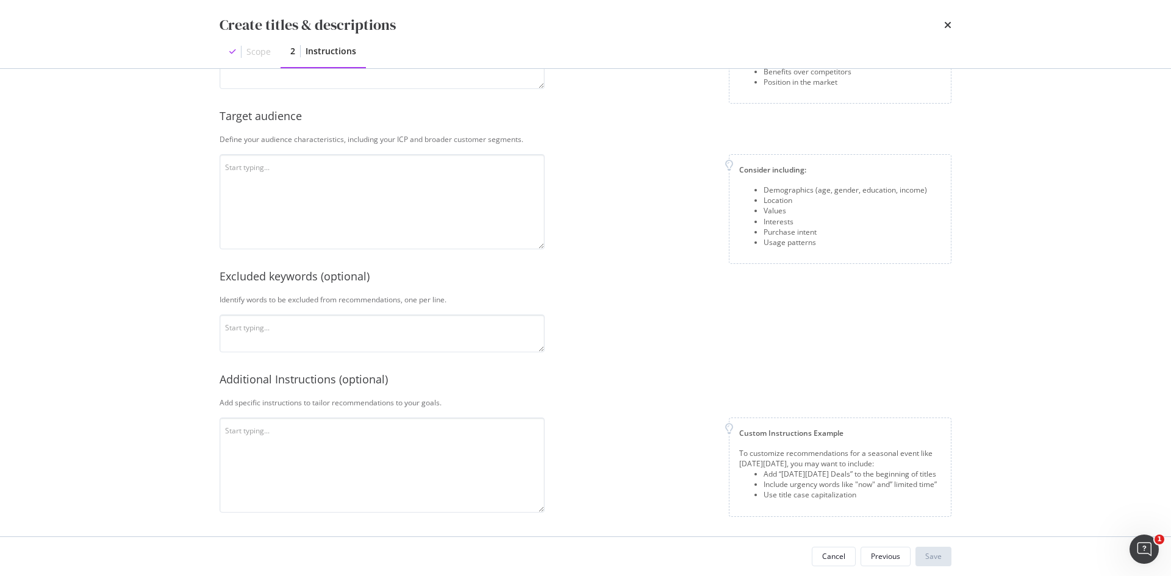
scroll to position [0, 0]
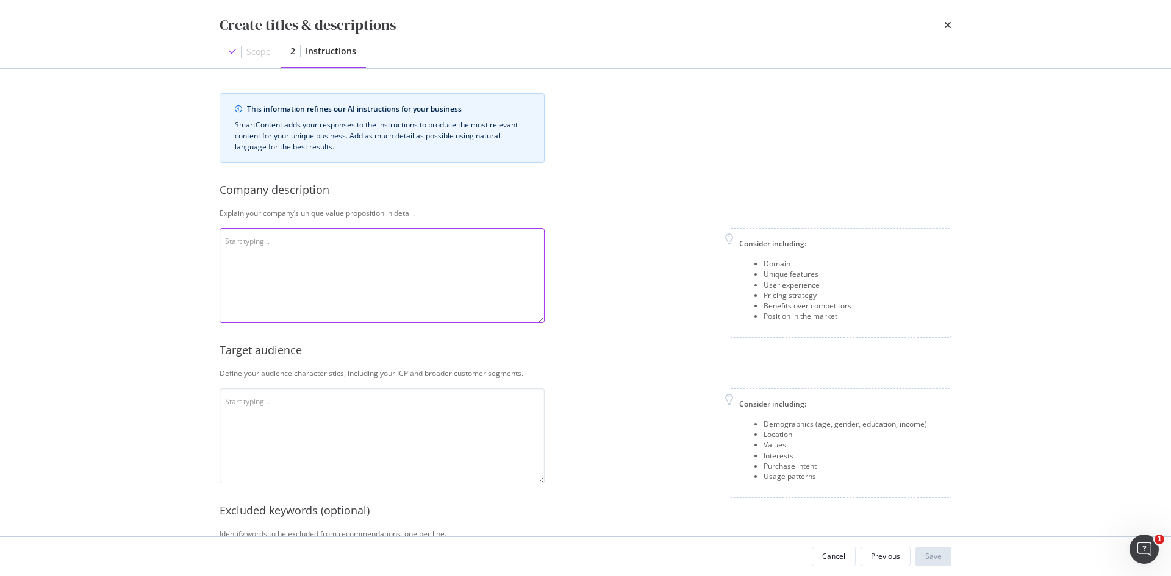
click at [371, 270] on textarea "modal" at bounding box center [382, 275] width 325 height 95
paste textarea "Fenwick’s target audience primarily consists of affluent, style-conscious consu…"
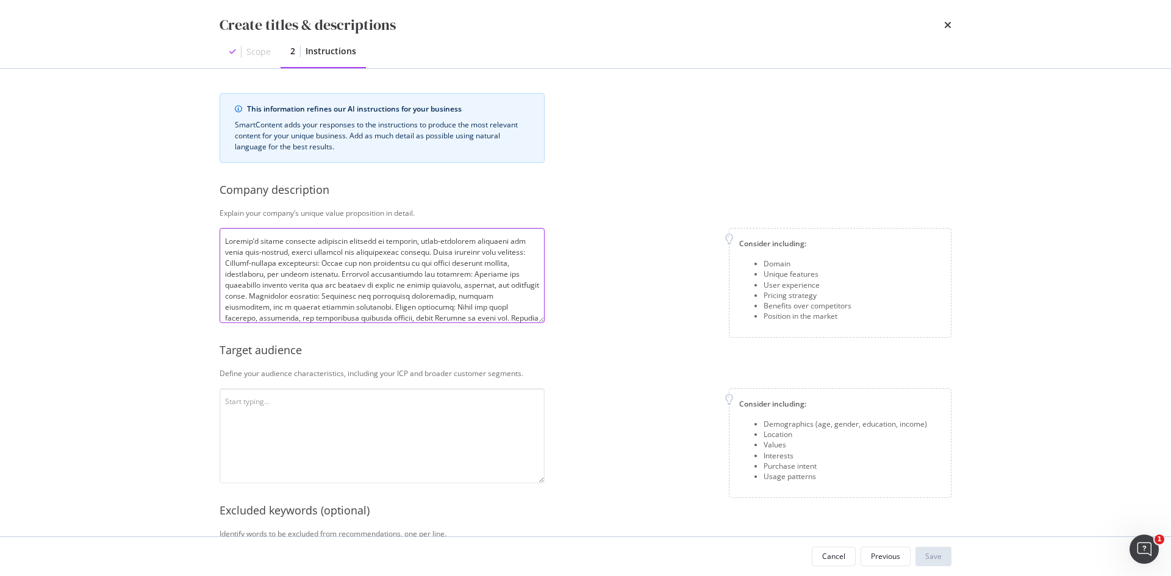
scroll to position [89, 0]
type textarea "Fenwick’s target audience primarily consists of affluent, style-conscious consu…"
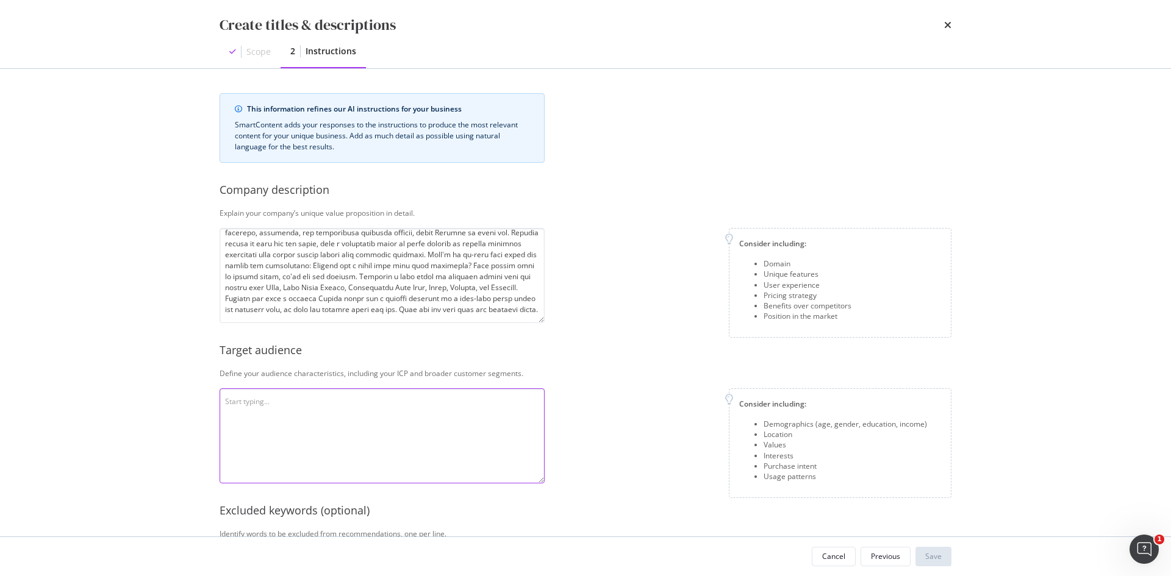
click at [403, 440] on textarea "modal" at bounding box center [382, 435] width 325 height 95
paste textarea "Fenwick’s target audience primarily consists of affluent, style-conscious consu…"
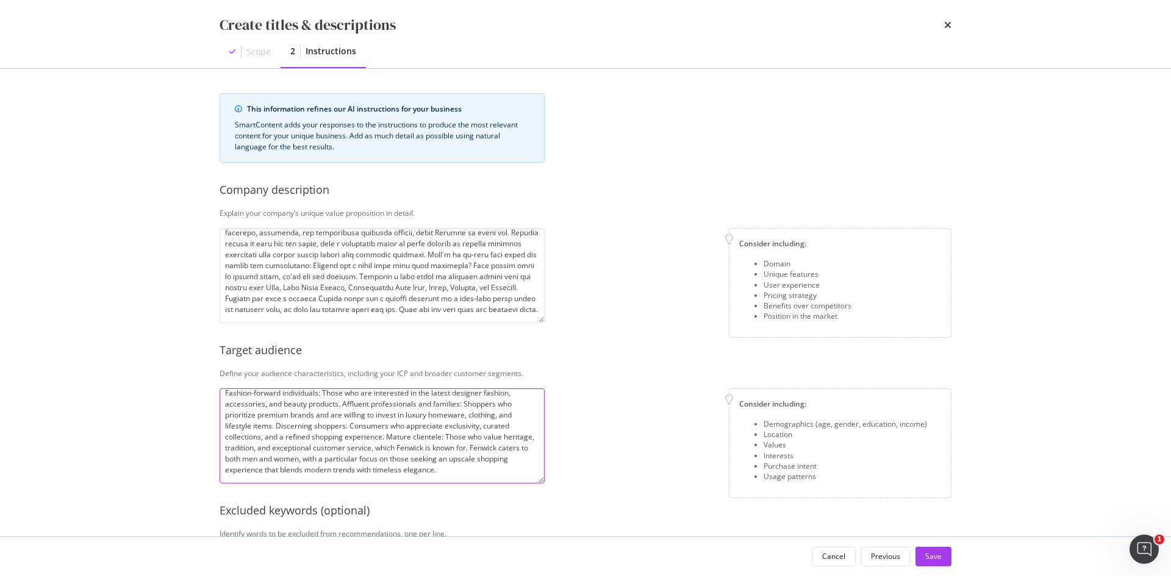
scroll to position [234, 0]
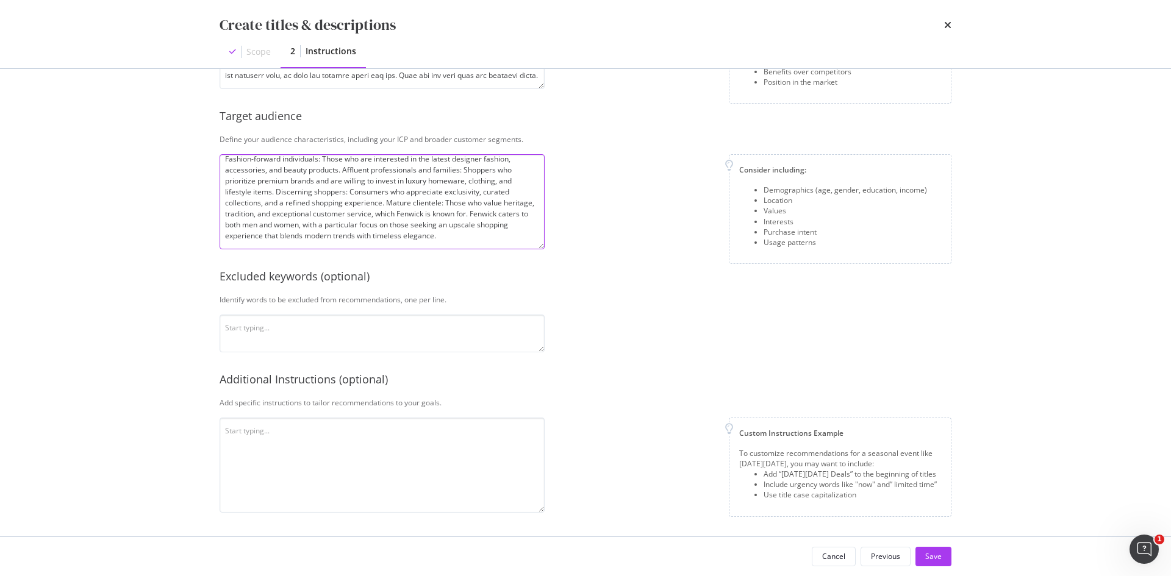
type textarea "Fenwick’s target audience primarily consists of affluent, style-conscious consu…"
click at [431, 338] on textarea "modal" at bounding box center [382, 334] width 325 height 38
paste textarea "cheap, sale, low-cost, best price, discounted, Perfect, On-trend, Trendy, Fashi…"
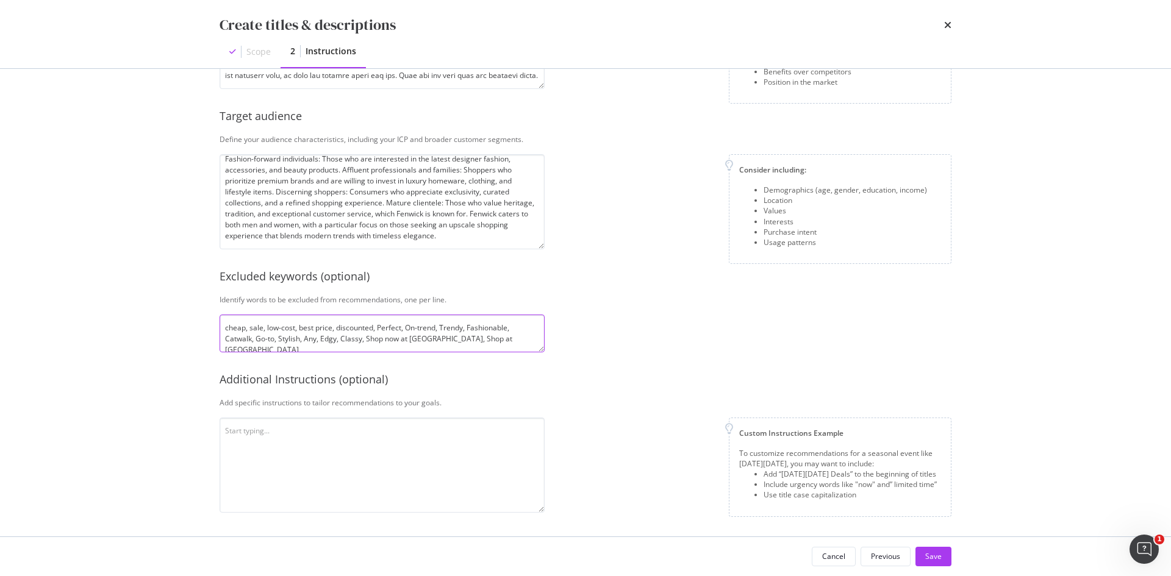
type textarea "cheap, sale, low-cost, best price, discounted, Perfect, On-trend, Trendy, Fashi…"
click at [420, 431] on textarea "modal" at bounding box center [382, 465] width 325 height 95
paste textarea "Please avoid using seasonal language including "festive" or "christmas". Please…"
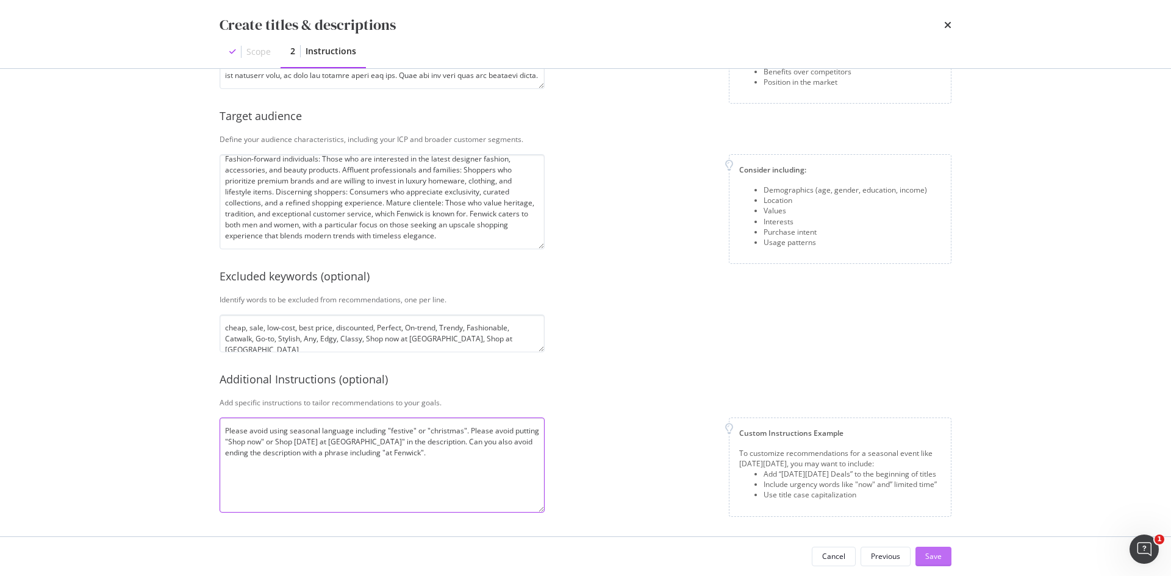
type textarea "Please avoid using seasonal language including "festive" or "christmas". Please…"
click at [939, 559] on div "Save" at bounding box center [933, 556] width 16 height 10
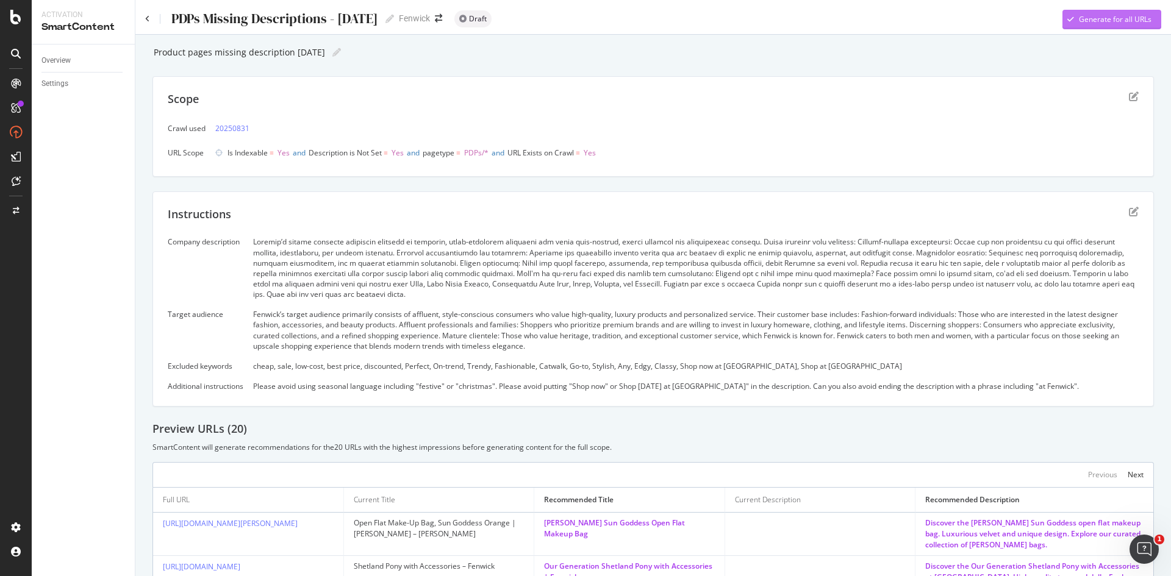
click at [1092, 18] on div "Generate for all URLs" at bounding box center [1115, 19] width 73 height 10
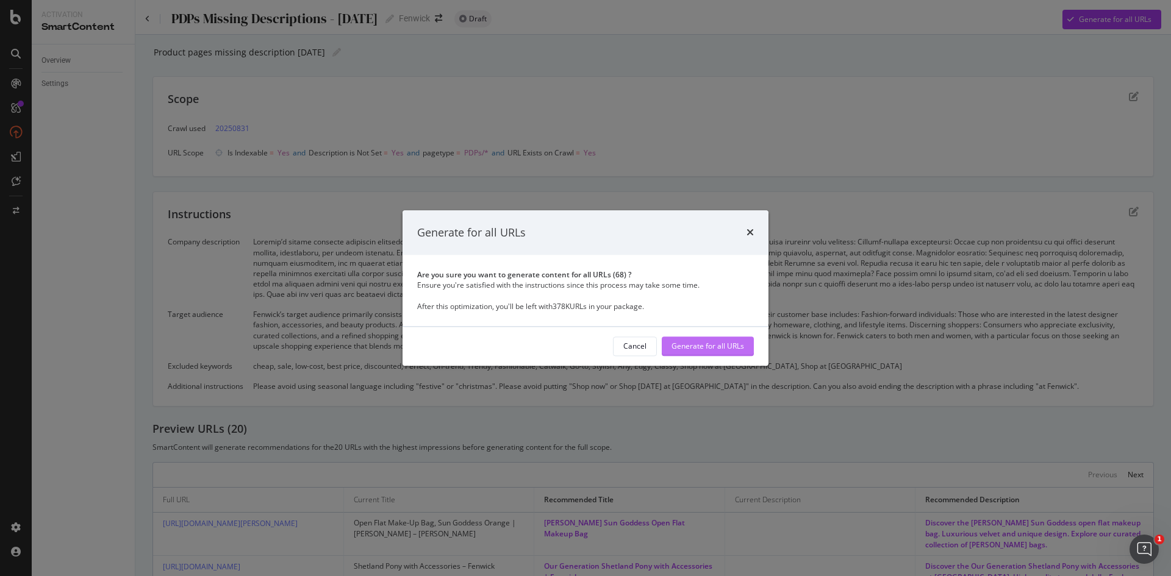
click at [736, 345] on div "Generate for all URLs" at bounding box center [707, 347] width 73 height 10
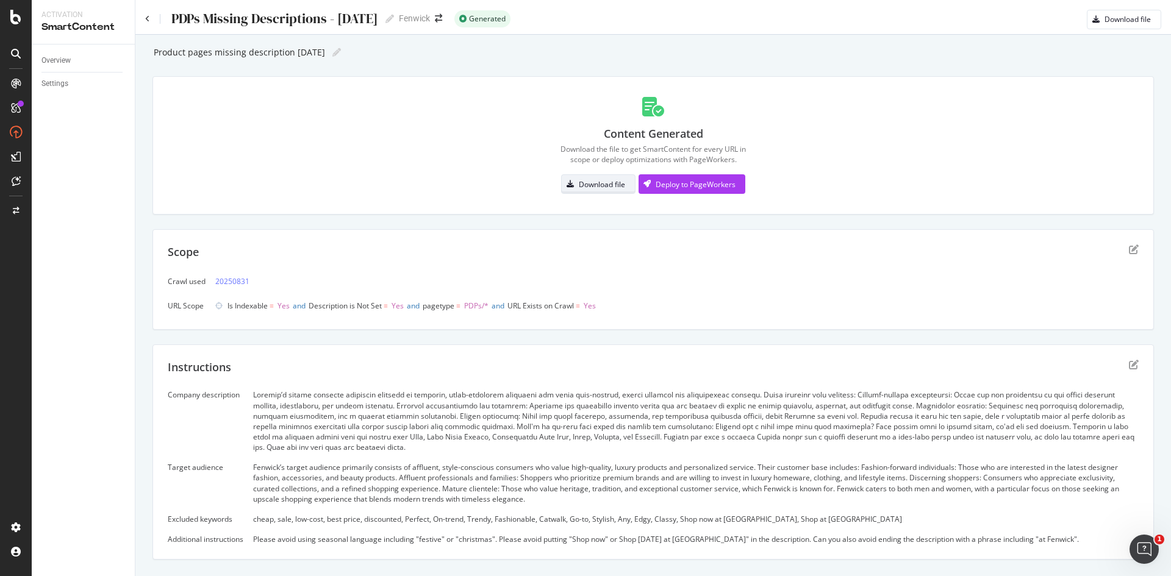
click at [601, 181] on div "Download file" at bounding box center [602, 184] width 46 height 10
click at [65, 226] on div "PageWorkers" at bounding box center [70, 230] width 51 height 12
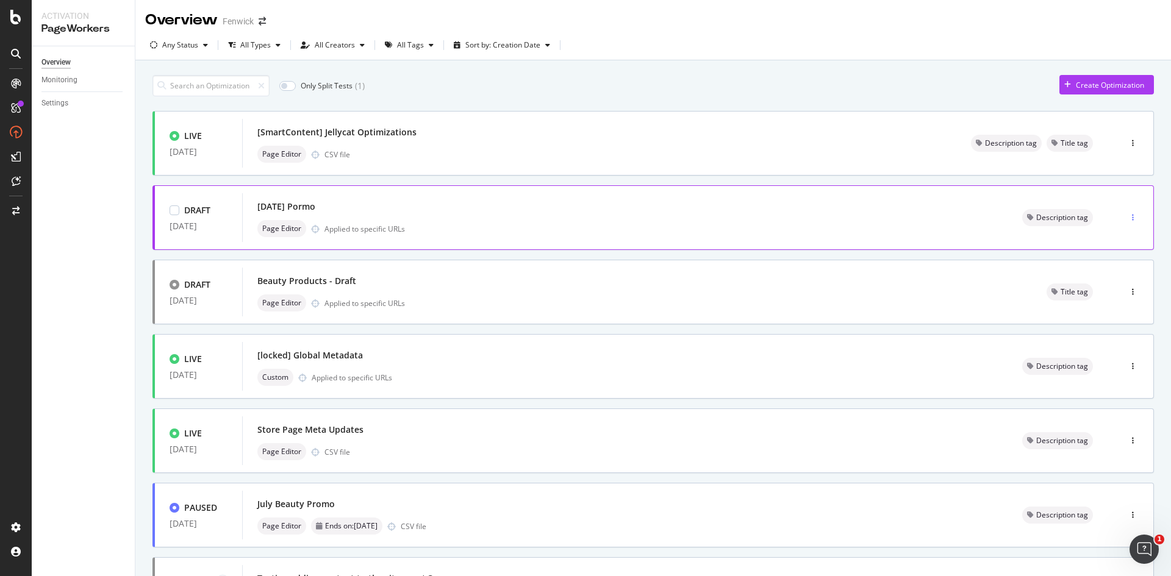
click at [1127, 218] on div "button" at bounding box center [1133, 217] width 12 height 7
click at [1109, 282] on div "Delete" at bounding box center [1110, 281] width 23 height 10
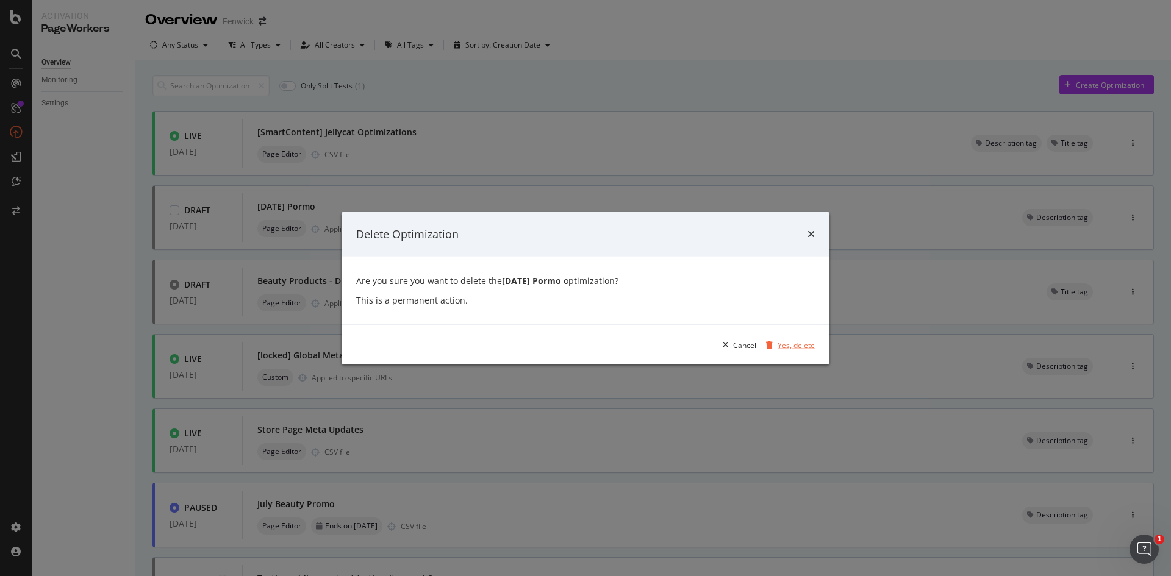
click at [793, 346] on div "Yes, delete" at bounding box center [796, 345] width 37 height 10
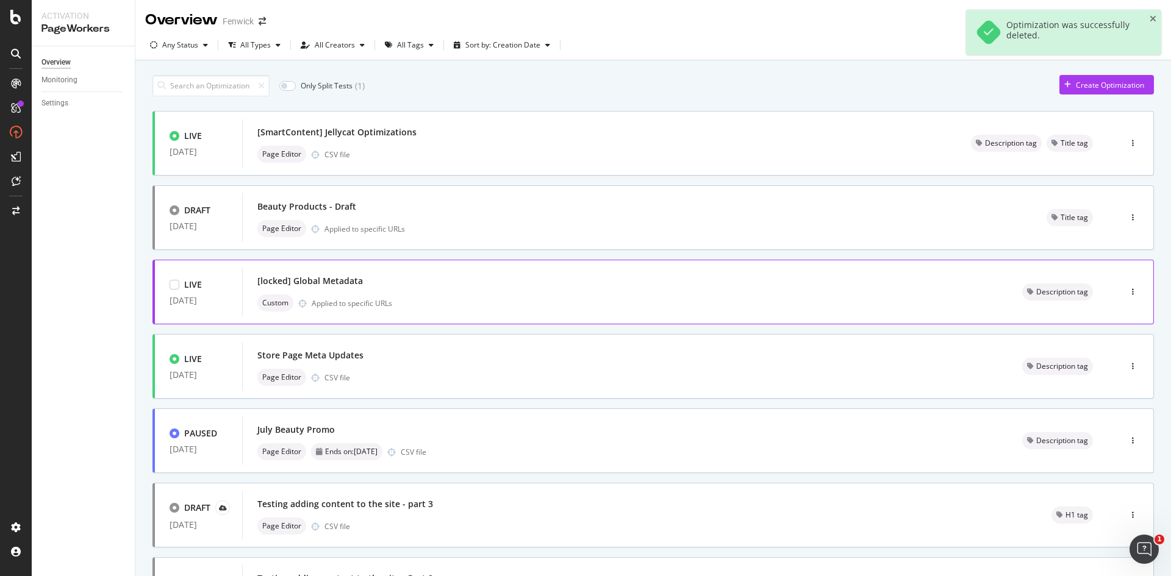
click at [924, 281] on div "[locked] Global Metadata" at bounding box center [624, 281] width 735 height 17
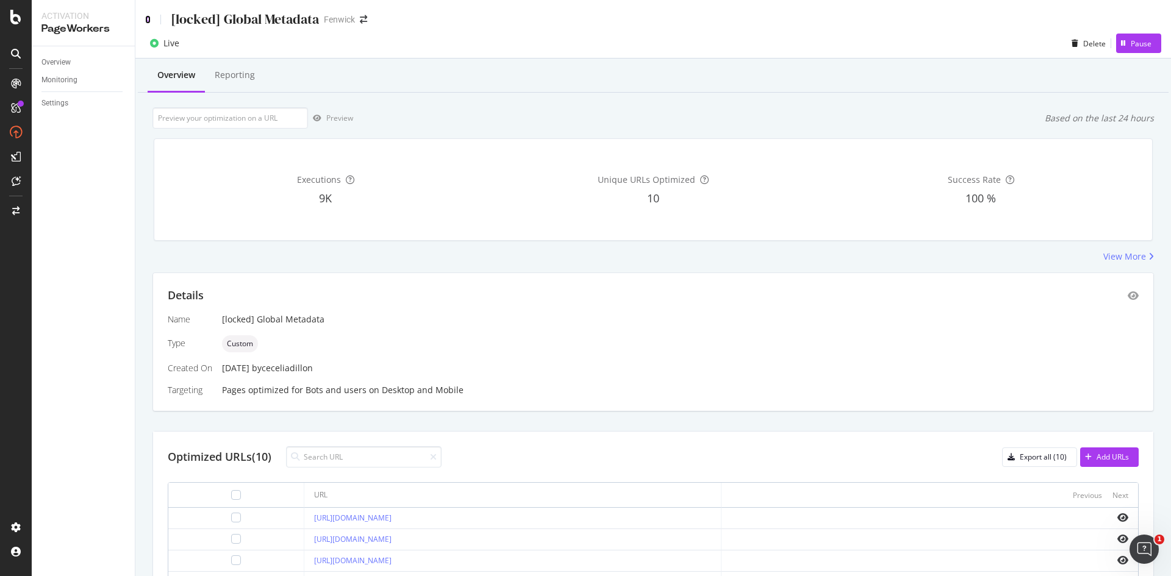
click at [146, 21] on icon at bounding box center [147, 19] width 5 height 9
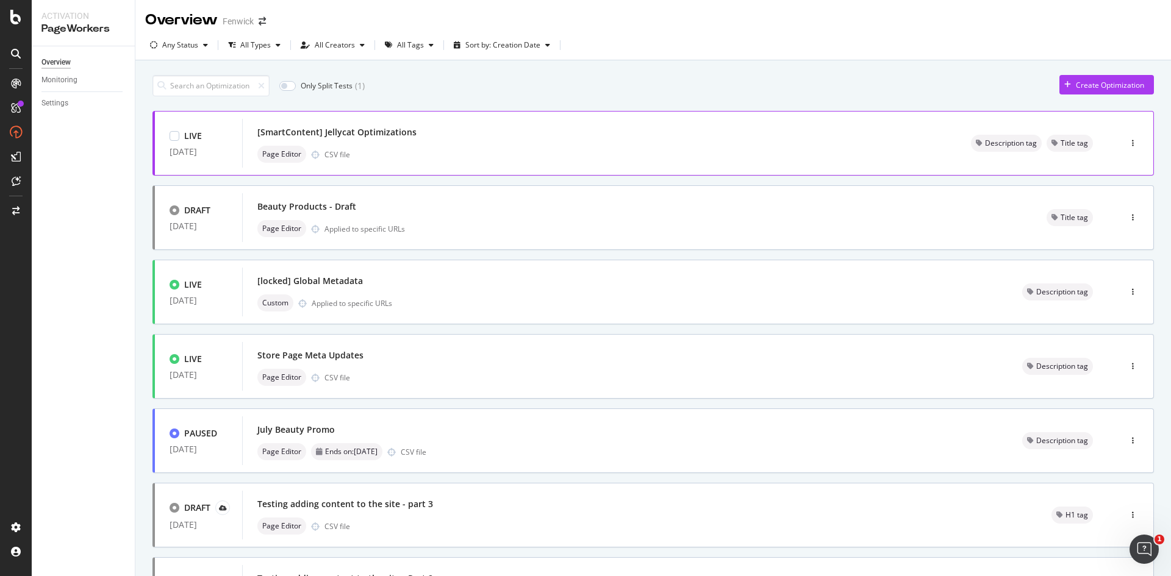
click at [733, 148] on div "Page Editor CSV file" at bounding box center [599, 154] width 684 height 17
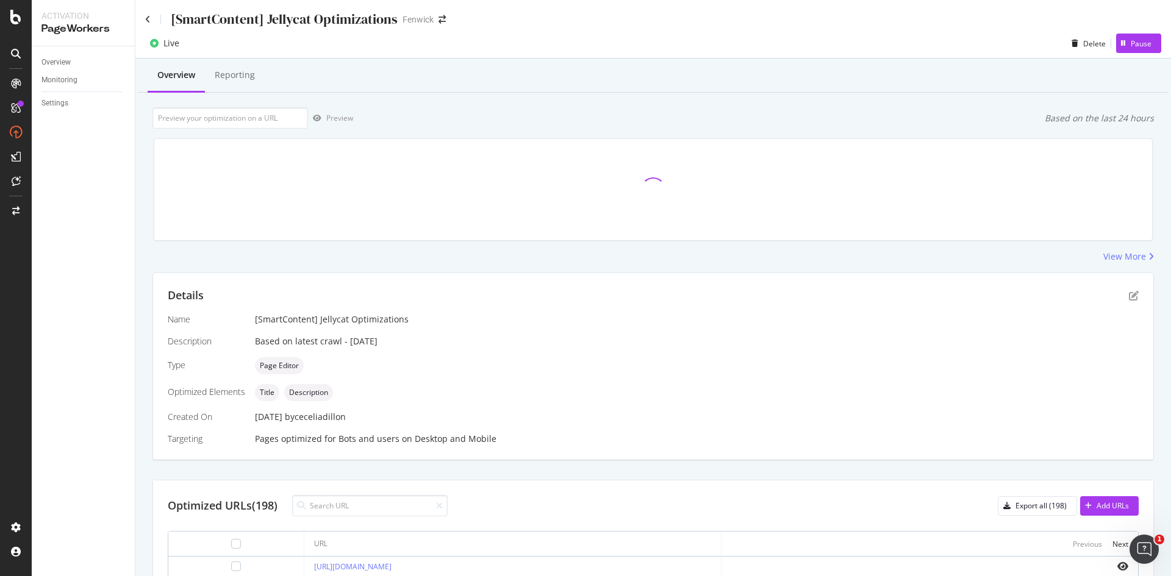
scroll to position [1, 0]
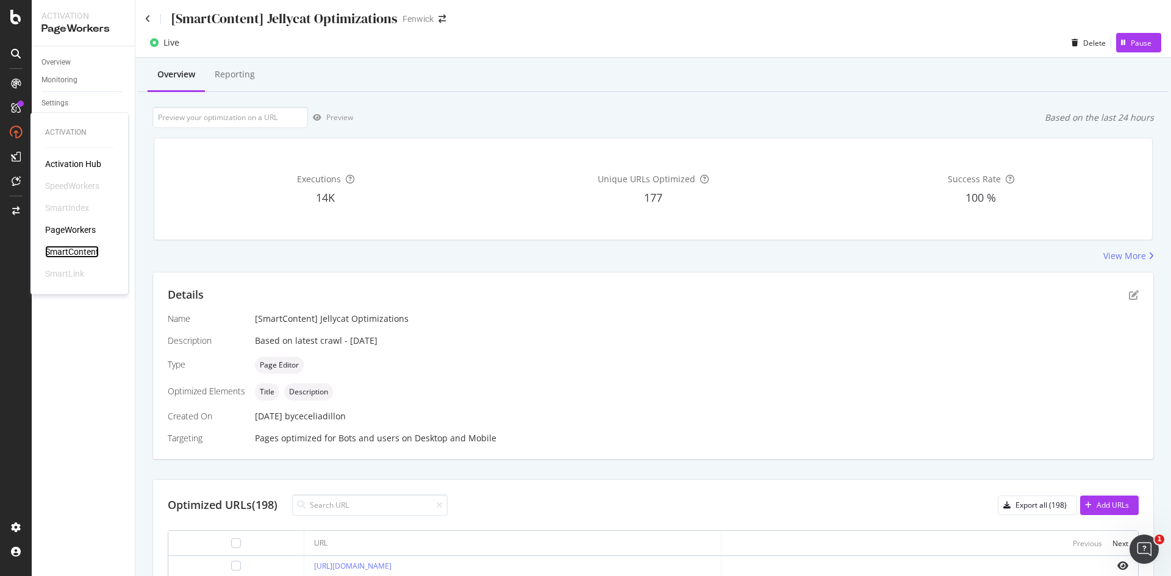
click at [85, 250] on div "SmartContent" at bounding box center [72, 252] width 54 height 12
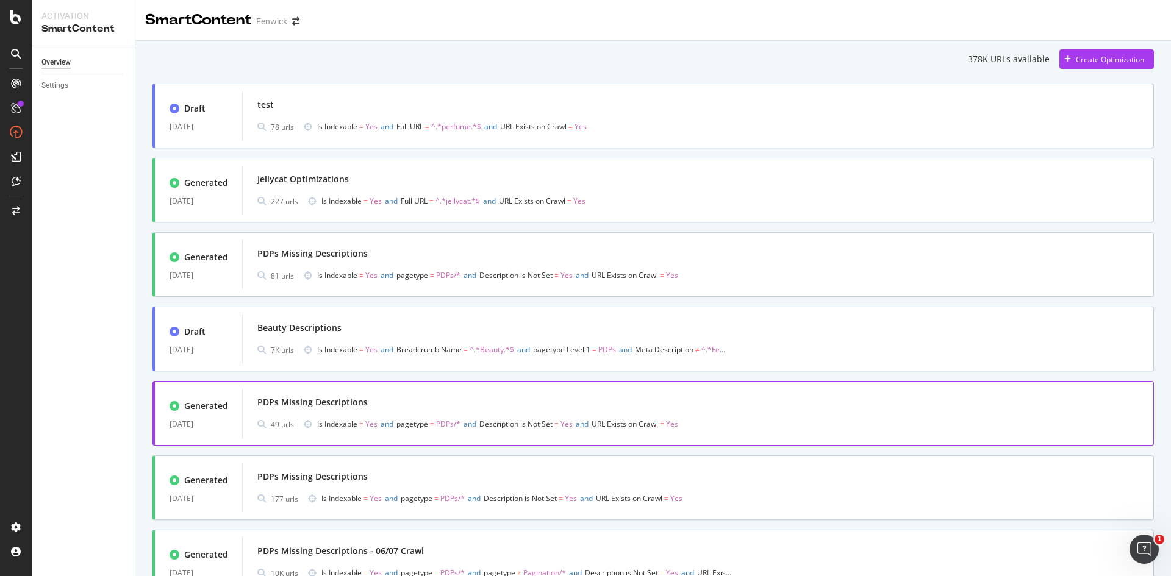
click at [459, 409] on div "PDPs Missing Descriptions" at bounding box center [697, 402] width 881 height 17
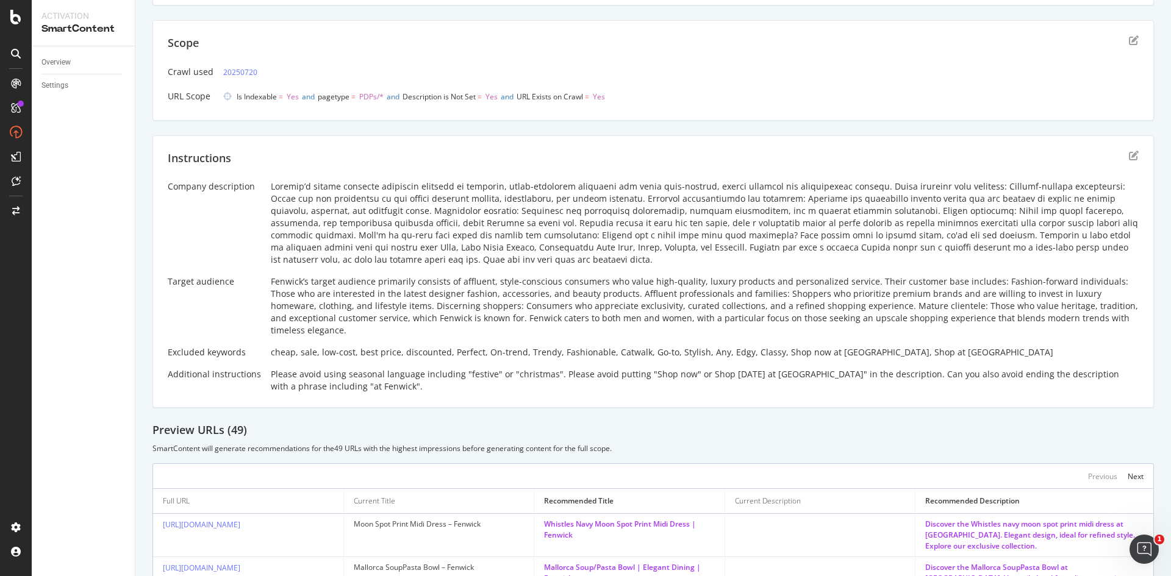
scroll to position [213, 0]
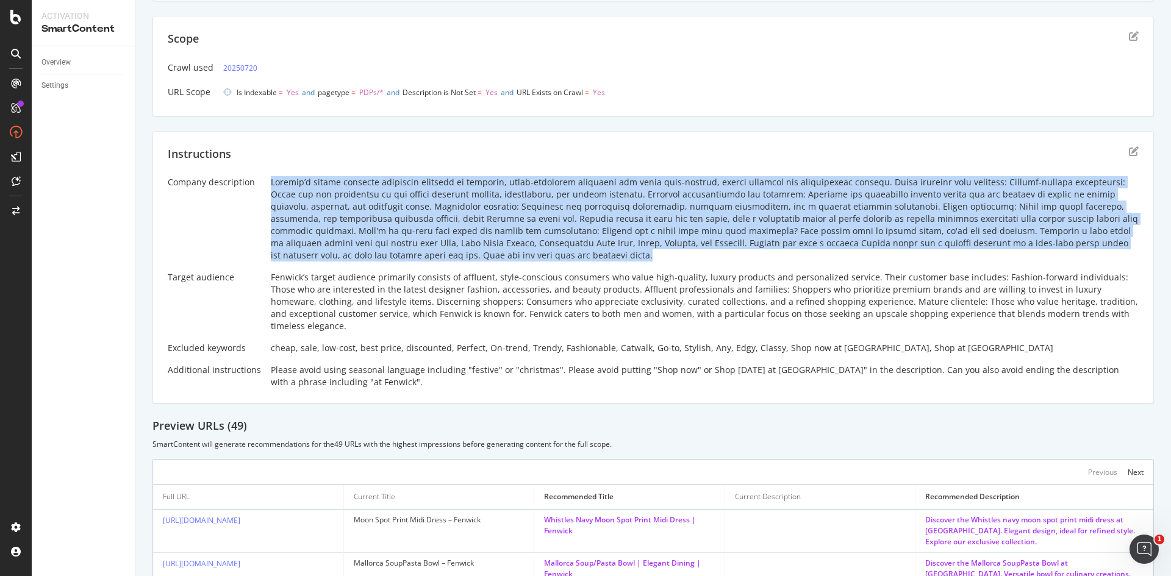
drag, startPoint x: 266, startPoint y: 184, endPoint x: 412, endPoint y: 253, distance: 161.2
click at [412, 253] on div "Company description Target audience Fenwick’s target audience primarily consist…" at bounding box center [653, 282] width 971 height 212
copy div "Fenwick’s target audience primarily consists of affluent, style-conscious consu…"
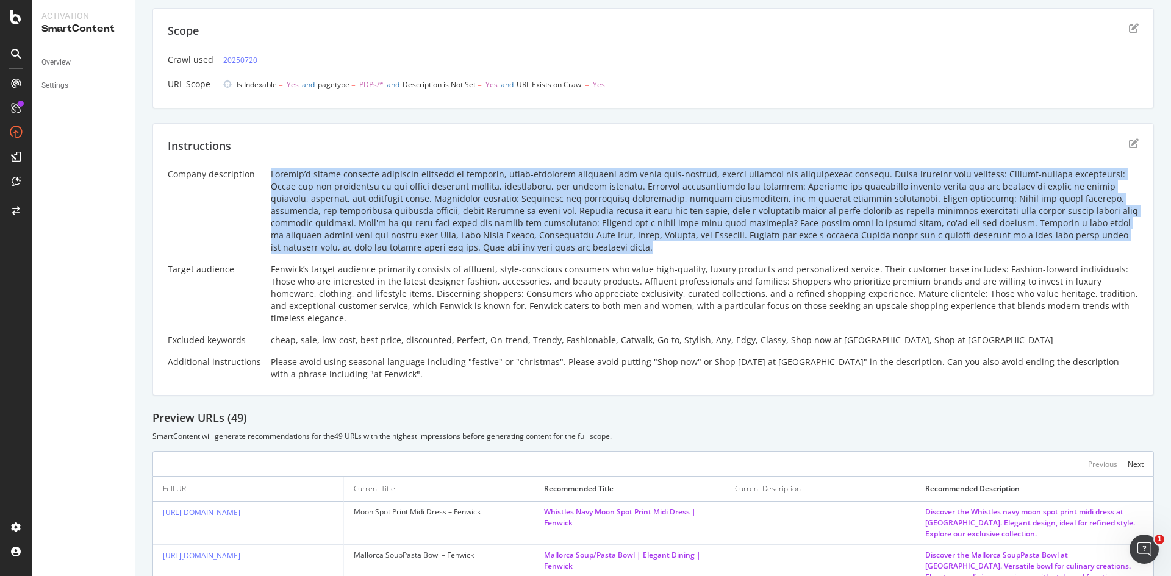
scroll to position [223, 0]
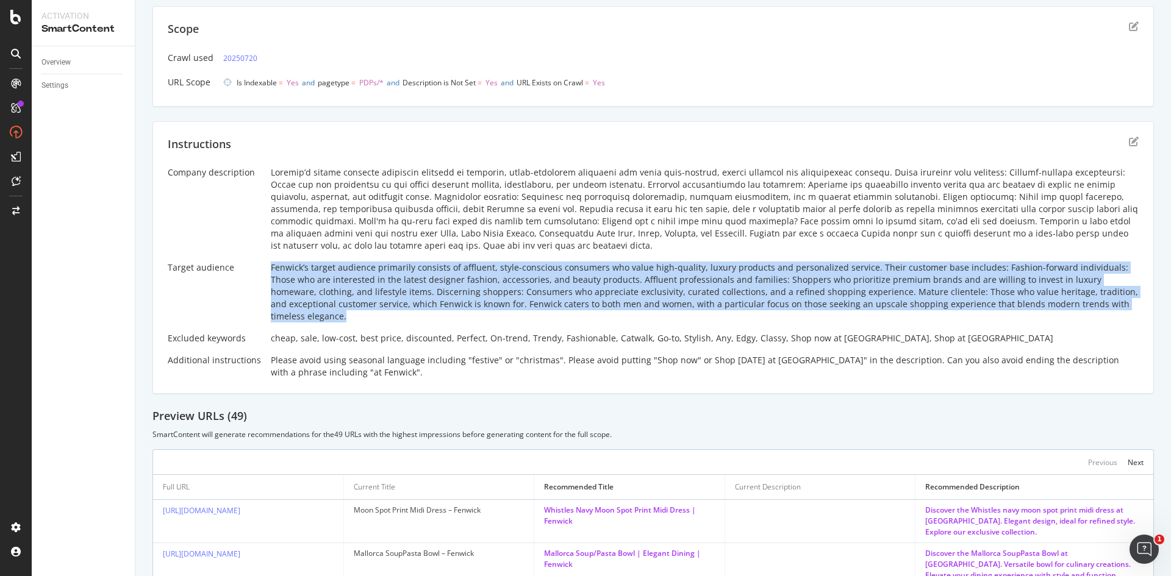
drag, startPoint x: 266, startPoint y: 266, endPoint x: 1079, endPoint y: 307, distance: 814.5
click at [1079, 307] on div "Company description Target audience Fenwick’s target audience primarily consist…" at bounding box center [653, 272] width 971 height 212
copy div "Fenwick’s target audience primarily consists of affluent, style-conscious consu…"
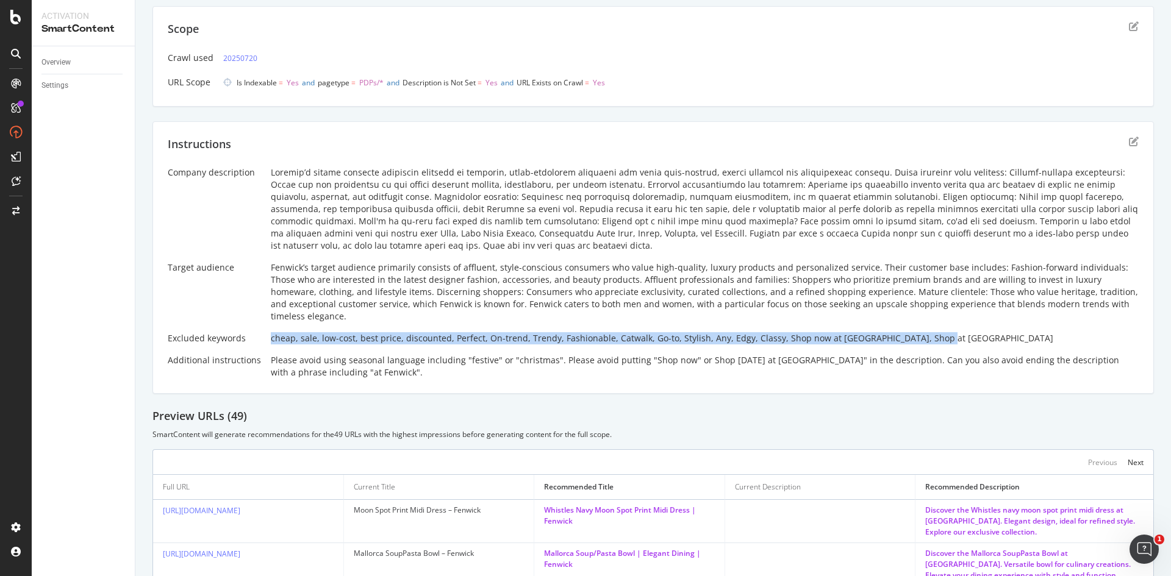
drag, startPoint x: 263, startPoint y: 323, endPoint x: 921, endPoint y: 328, distance: 658.0
click at [921, 328] on div "Company description Target audience Fenwick’s target audience primarily consist…" at bounding box center [653, 272] width 971 height 212
copy div "cheap, sale, low-cost, best price, discounted, Perfect, On-trend, Trendy, Fashi…"
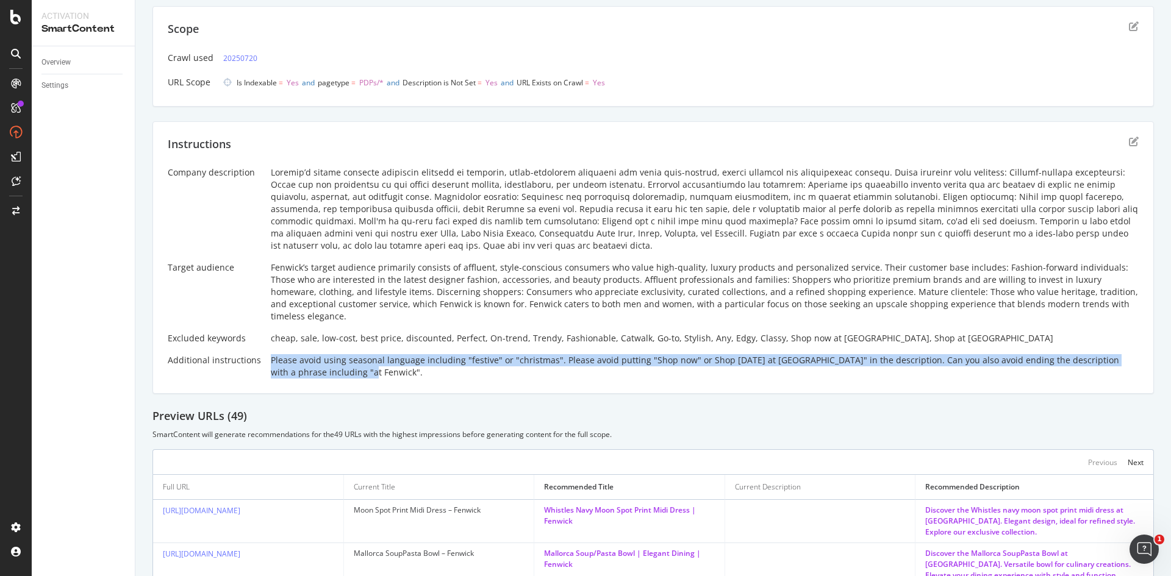
drag, startPoint x: 264, startPoint y: 344, endPoint x: 318, endPoint y: 359, distance: 56.2
click at [318, 359] on div "Company description Target audience Fenwick’s target audience primarily consist…" at bounding box center [653, 272] width 971 height 212
copy div "Please avoid using seasonal language including "festive" or "christmas". Please…"
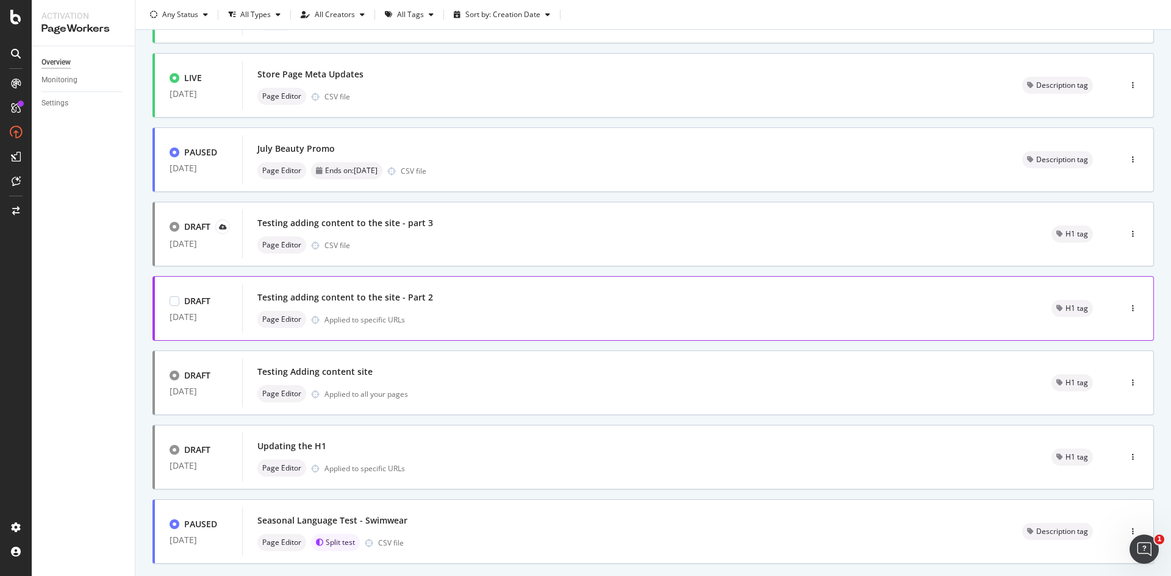
scroll to position [348, 0]
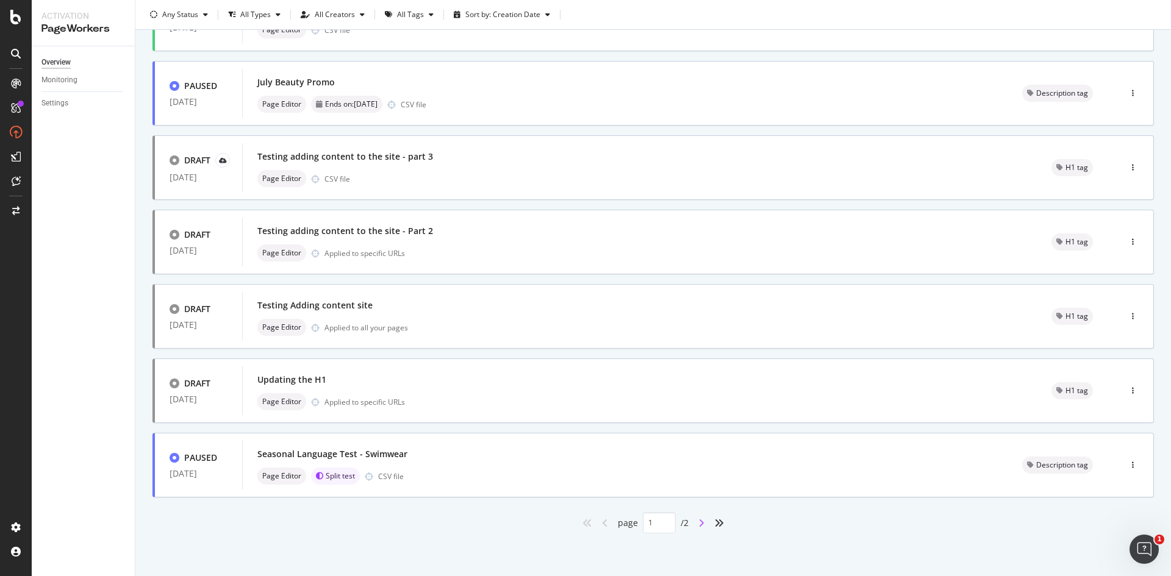
click at [700, 525] on icon "angle-right" at bounding box center [701, 523] width 6 height 10
type input "2"
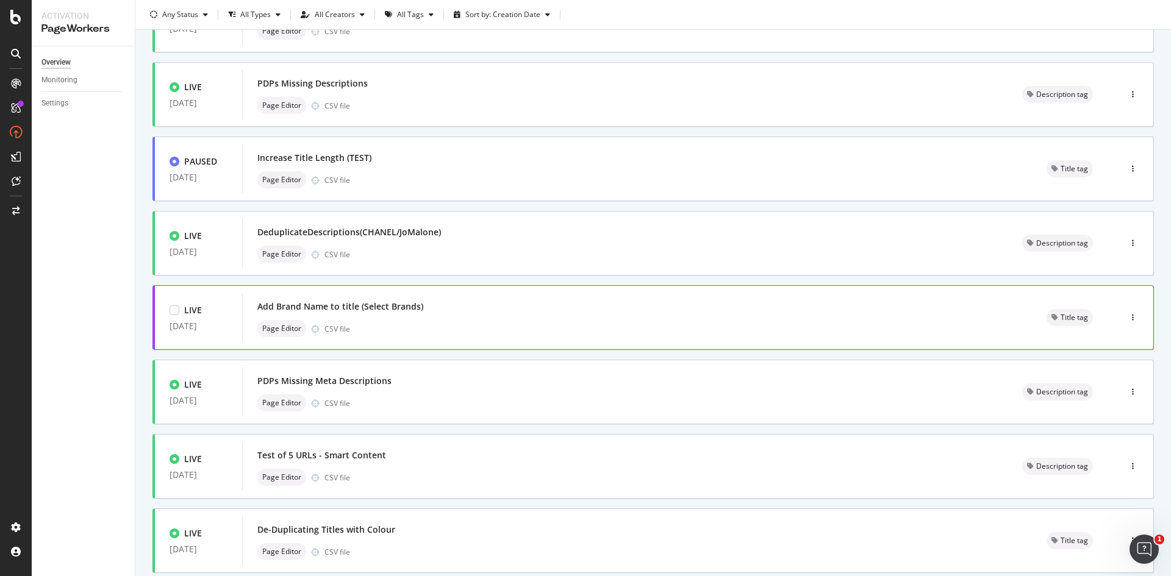
scroll to position [0, 0]
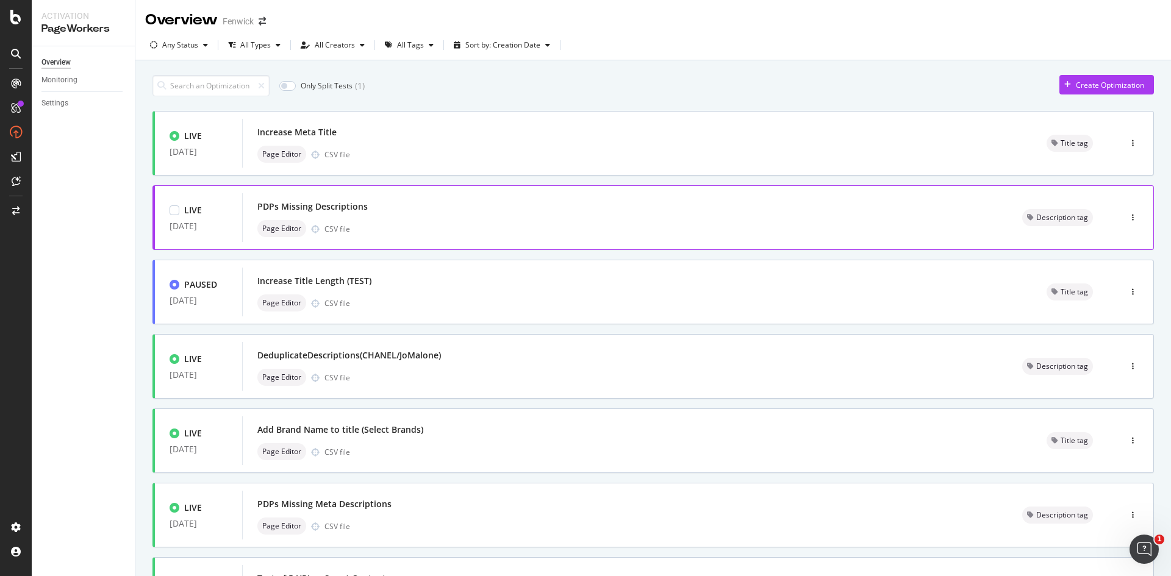
click at [695, 222] on div "Page Editor CSV file" at bounding box center [624, 228] width 735 height 17
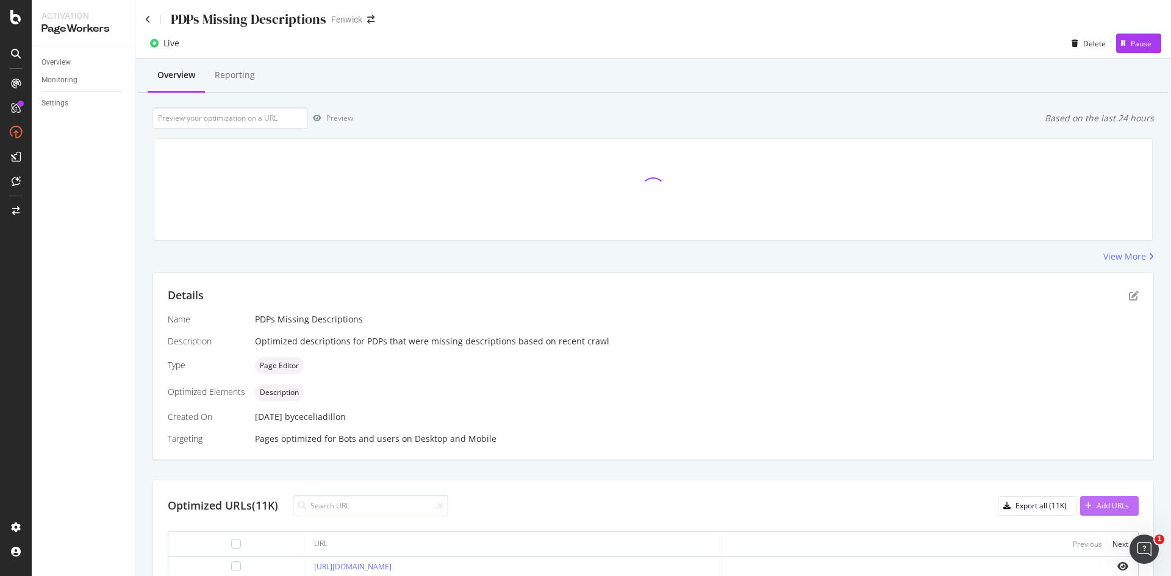
click at [1100, 506] on div "Add URLs" at bounding box center [1112, 506] width 32 height 10
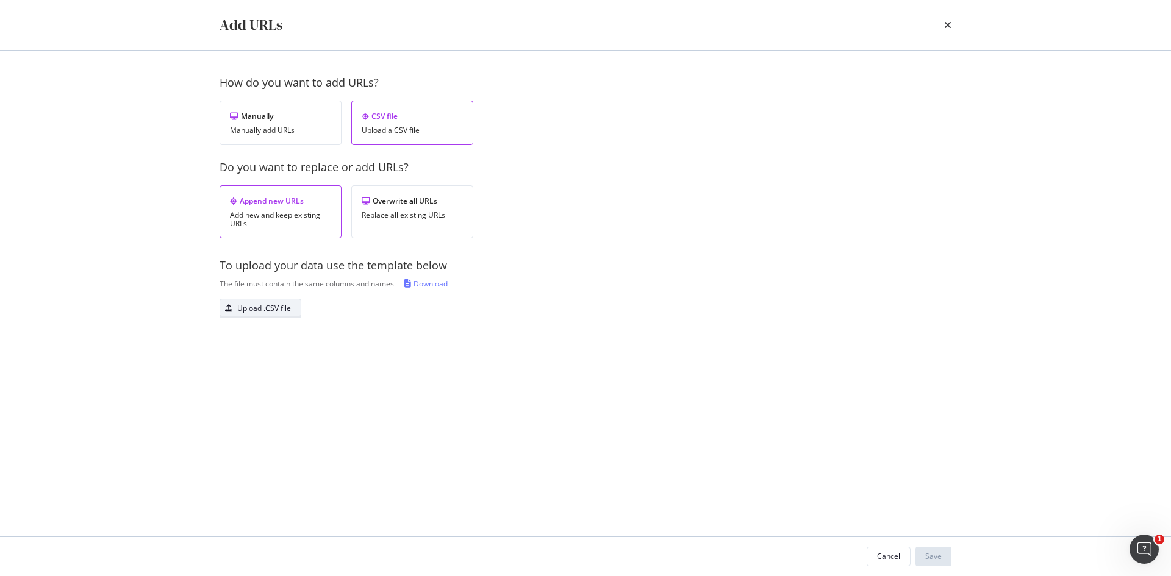
click at [273, 309] on div "Upload .CSV file" at bounding box center [264, 308] width 54 height 10
click at [275, 311] on div "Upload .CSV file" at bounding box center [264, 308] width 54 height 10
click at [938, 560] on div "Save" at bounding box center [933, 556] width 16 height 10
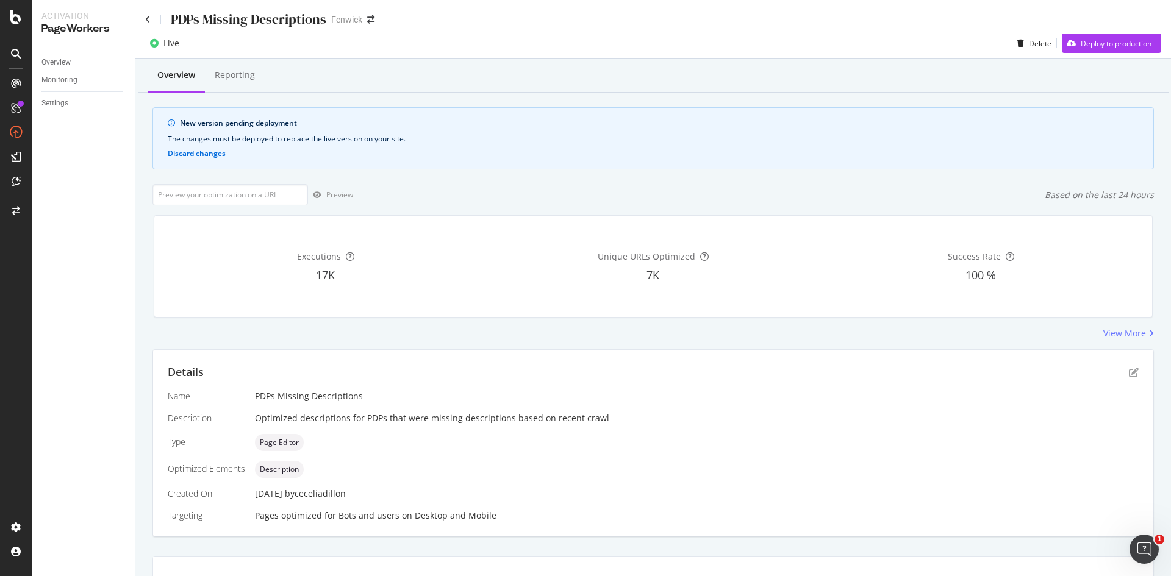
scroll to position [17, 0]
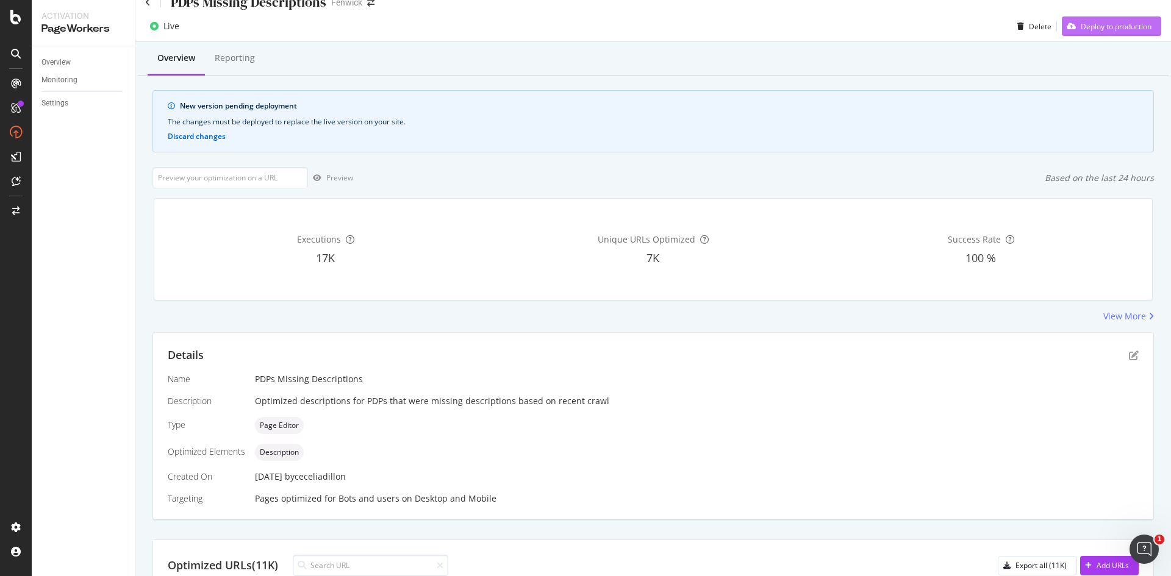
click at [1081, 24] on div "Deploy to production" at bounding box center [1116, 26] width 71 height 10
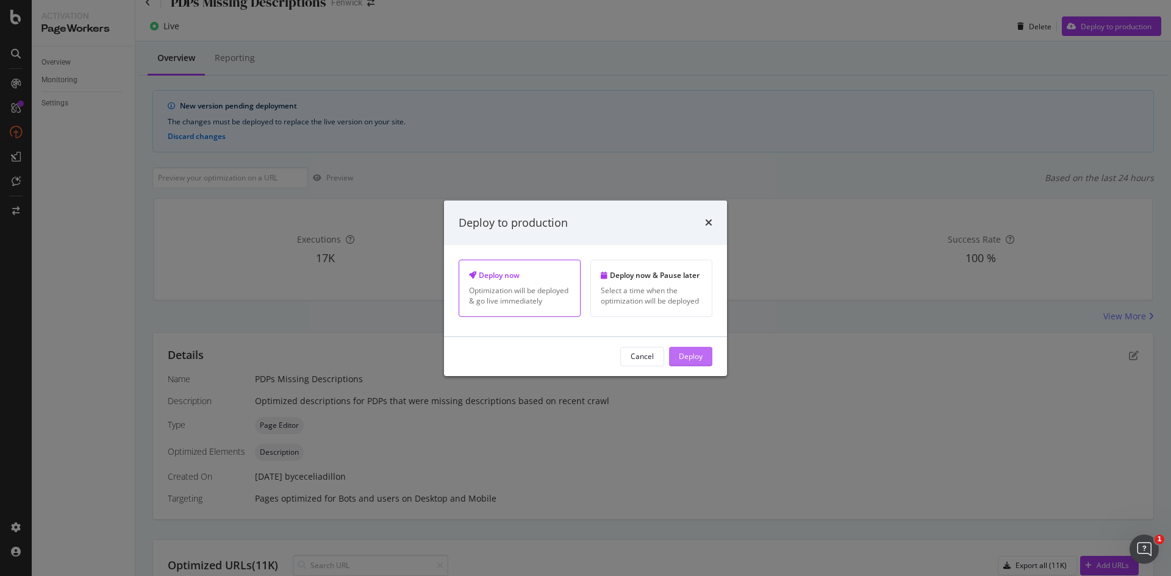
click at [695, 354] on div "Deploy" at bounding box center [691, 356] width 24 height 10
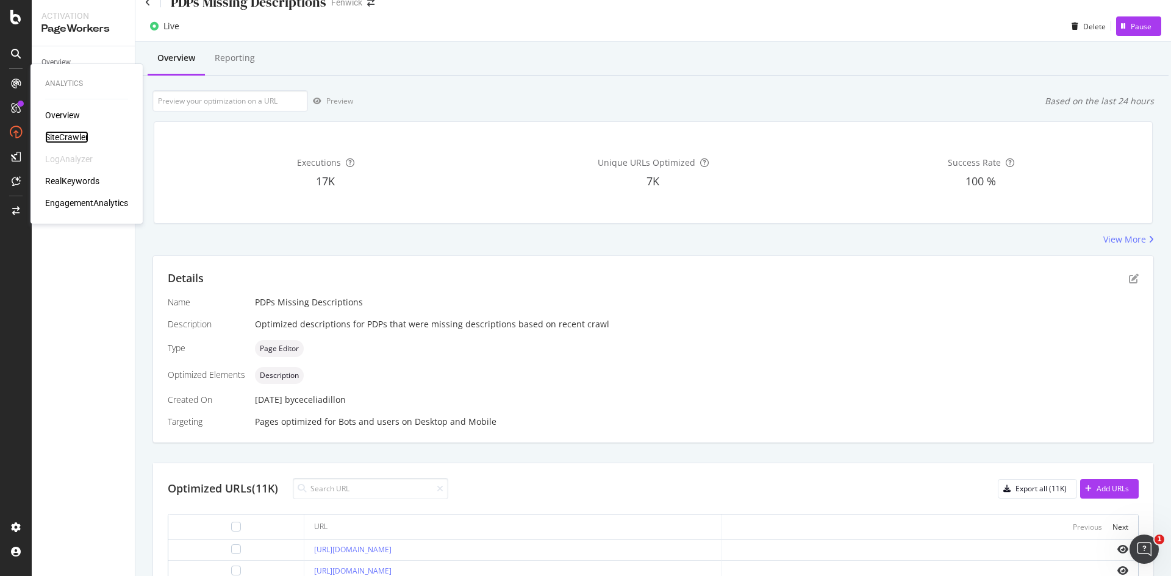
click at [56, 132] on div "SiteCrawler" at bounding box center [66, 137] width 43 height 12
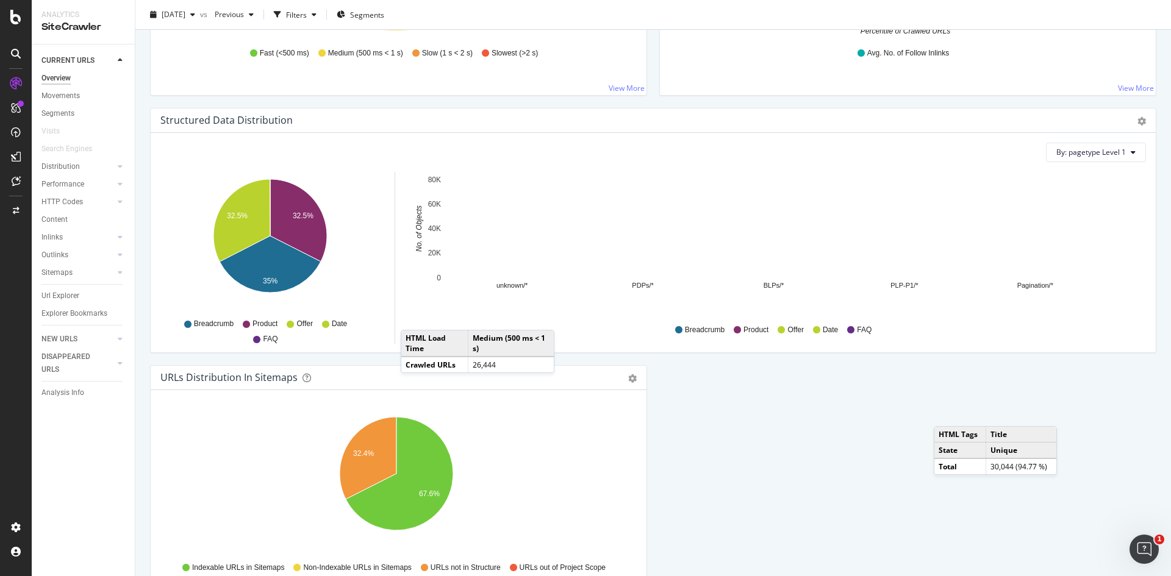
scroll to position [1193, 0]
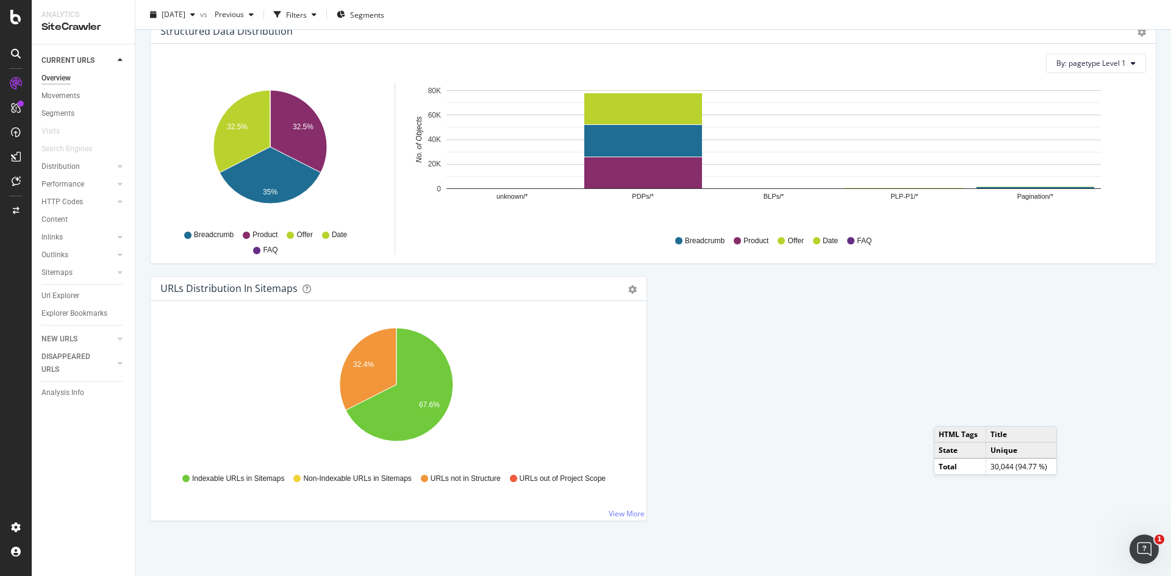
click at [60, 296] on div "Url Explorer" at bounding box center [60, 296] width 38 height 13
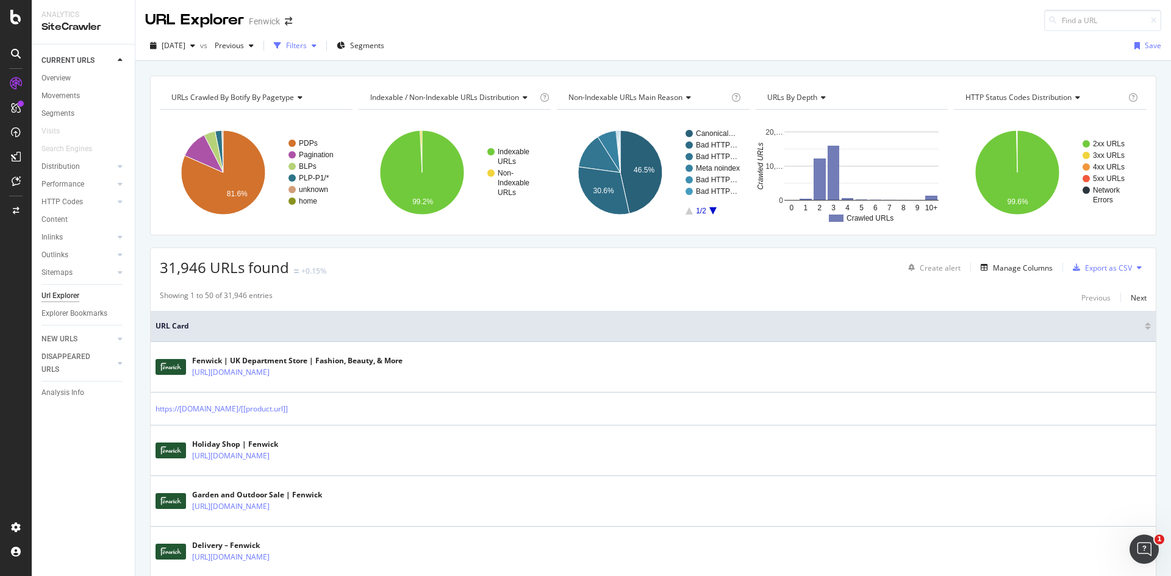
click at [321, 41] on div "Filters" at bounding box center [295, 46] width 52 height 18
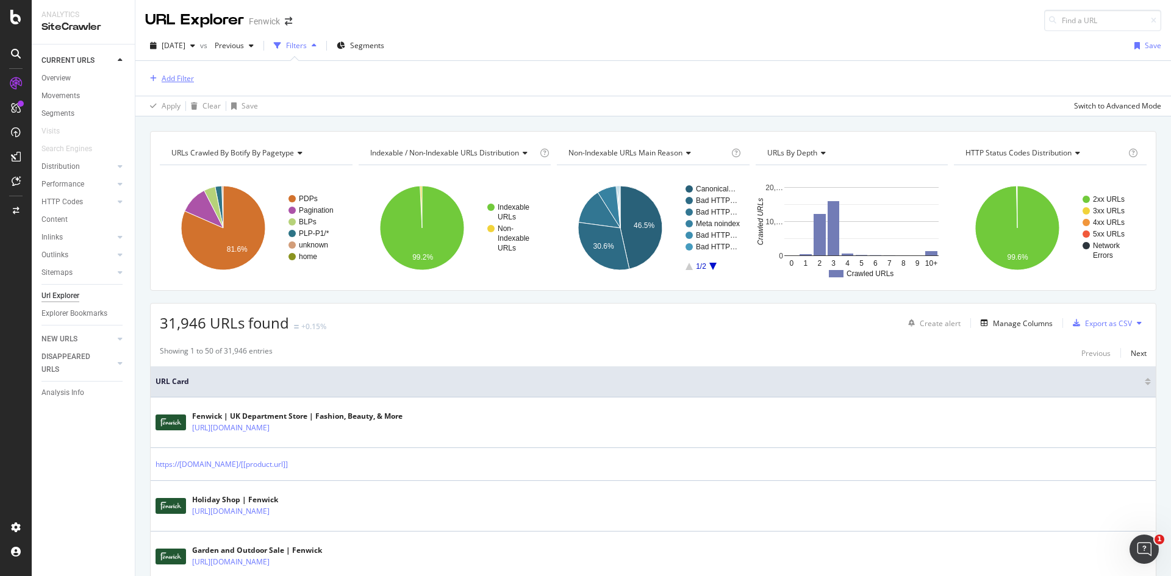
click at [191, 79] on div "Add Filter" at bounding box center [178, 78] width 32 height 10
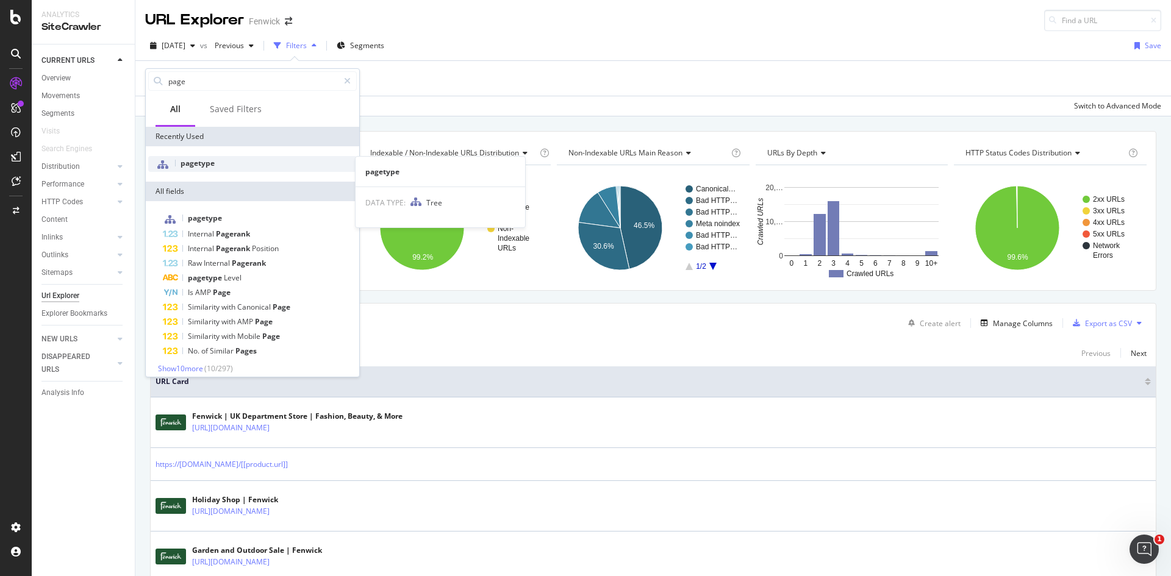
type input "page"
click at [207, 163] on span "pagetype" at bounding box center [198, 163] width 34 height 10
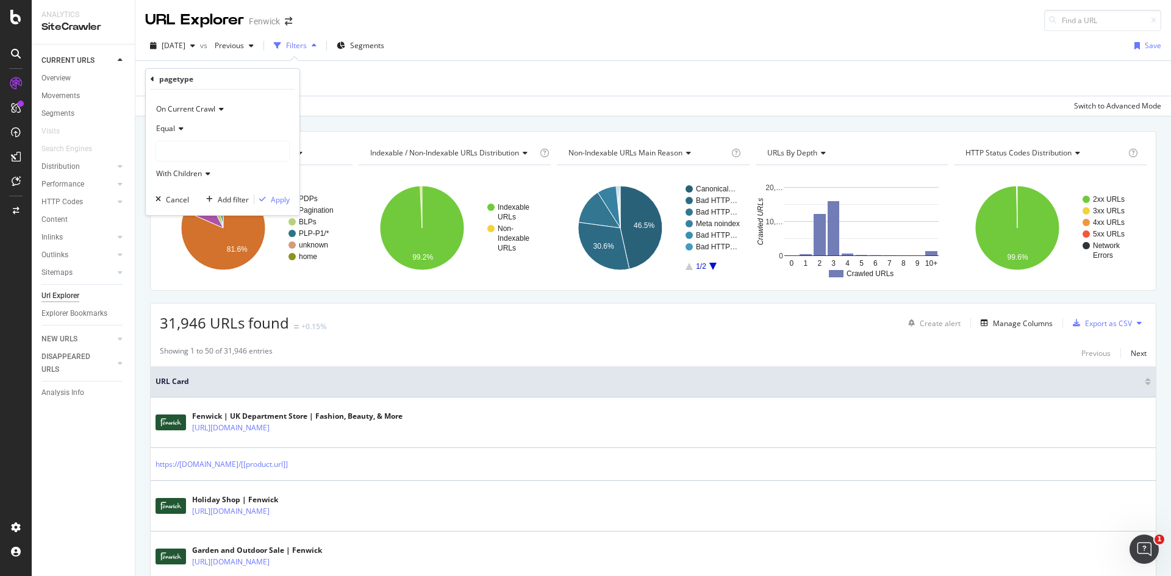
click at [179, 128] on icon at bounding box center [179, 128] width 9 height 7
click at [186, 153] on div "Equal" at bounding box center [224, 154] width 131 height 16
click at [190, 158] on div at bounding box center [222, 151] width 133 height 20
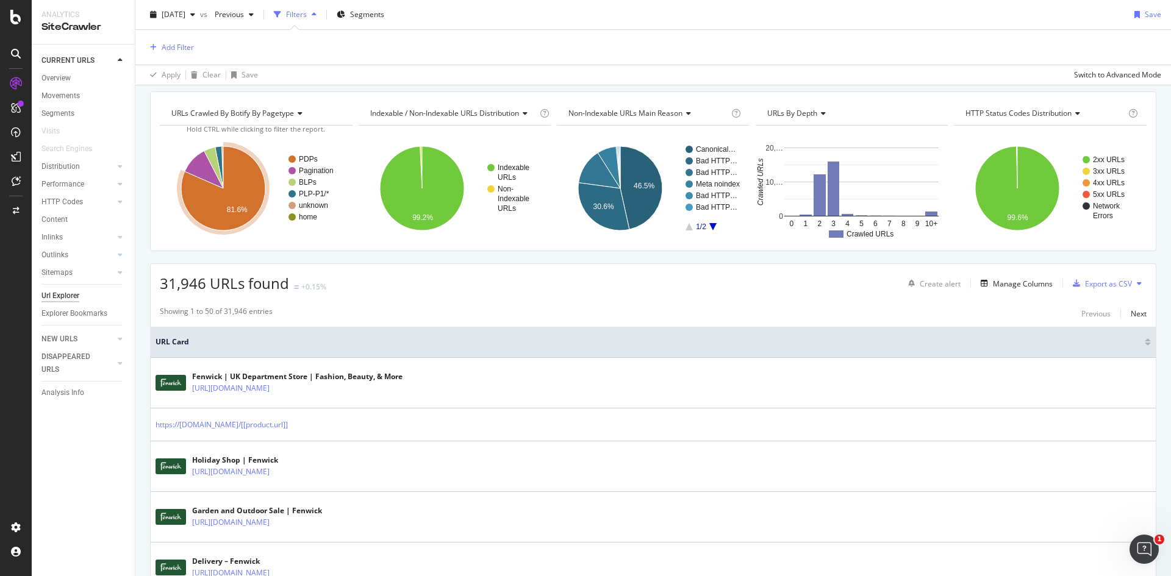
scroll to position [40, 0]
click at [177, 51] on div "Add Filter" at bounding box center [178, 47] width 32 height 10
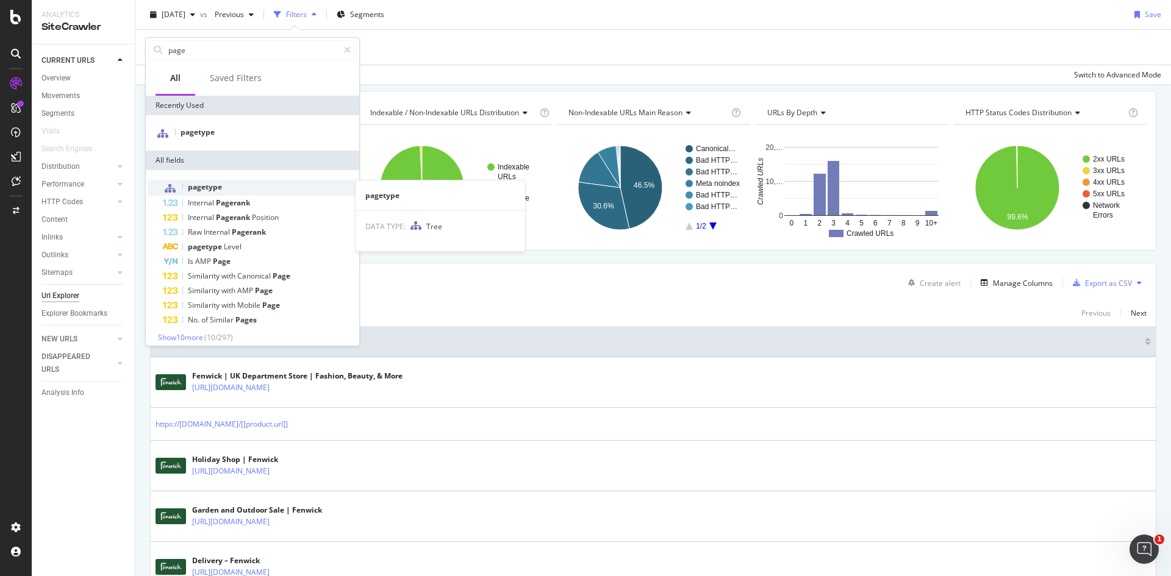
click at [206, 189] on span "pagetype" at bounding box center [205, 187] width 34 height 10
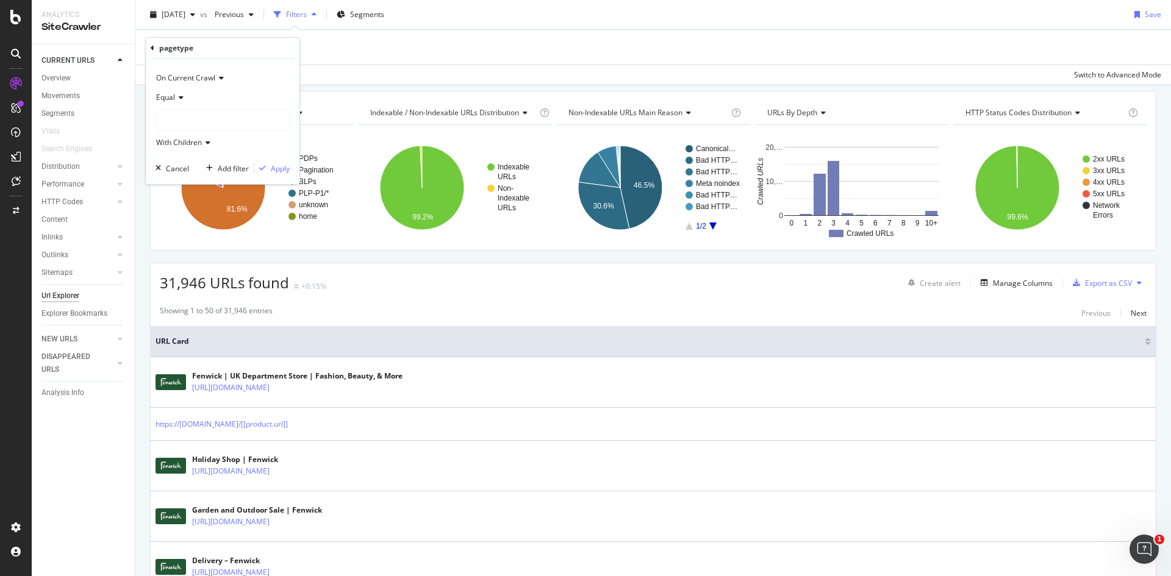
click at [185, 120] on div at bounding box center [222, 120] width 133 height 20
click at [207, 221] on span "2 URLS" at bounding box center [204, 221] width 27 height 10
click at [276, 166] on div "Apply" at bounding box center [280, 168] width 19 height 10
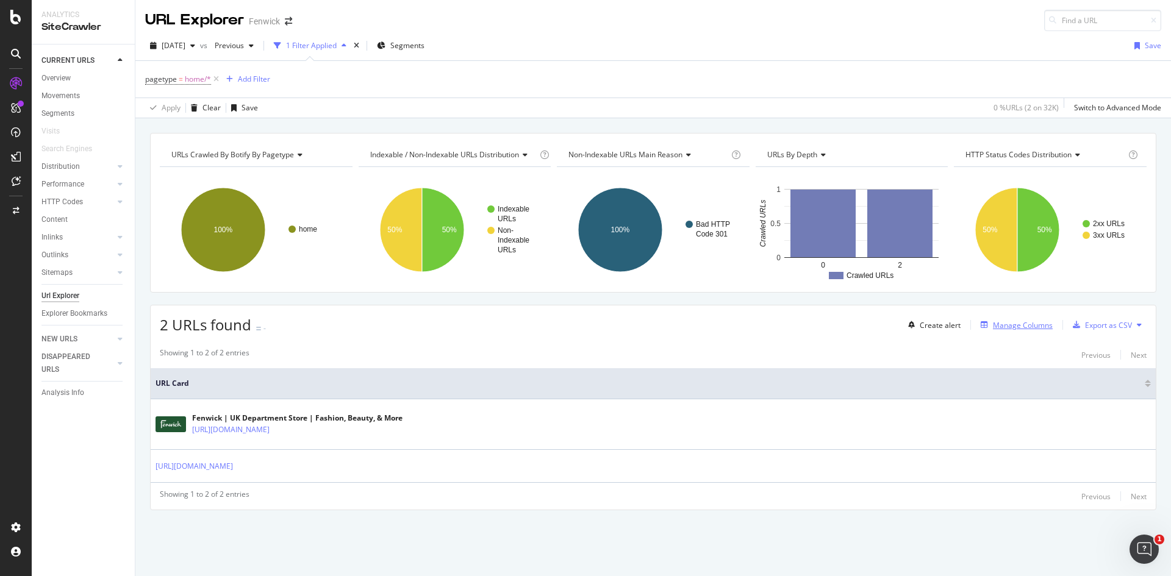
click at [1031, 326] on div "Manage Columns" at bounding box center [1023, 325] width 60 height 10
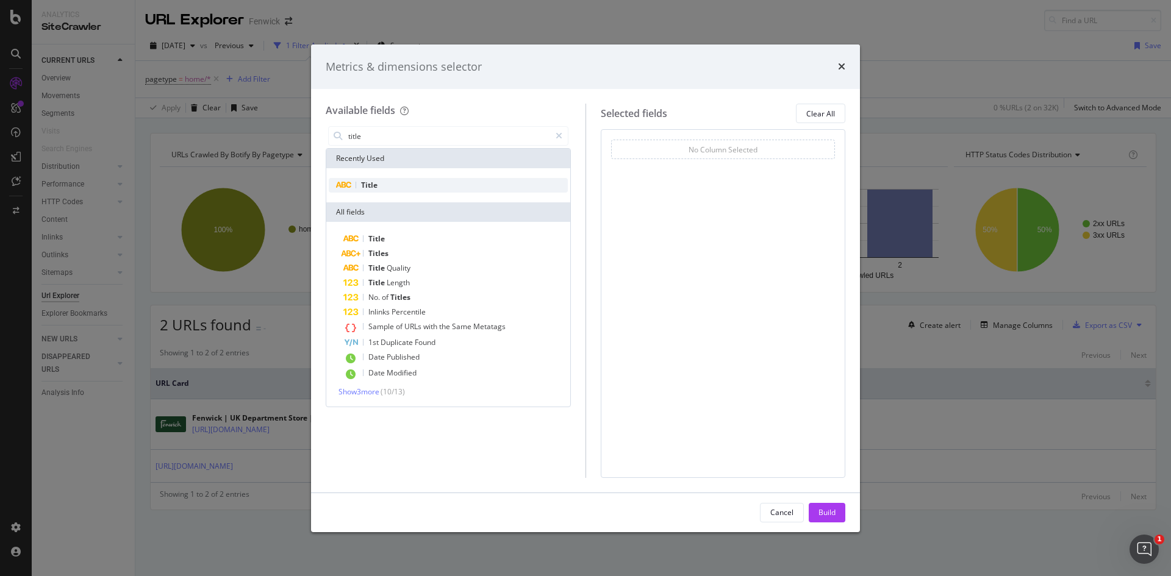
type input "title"
click at [354, 188] on div "Title" at bounding box center [448, 185] width 239 height 15
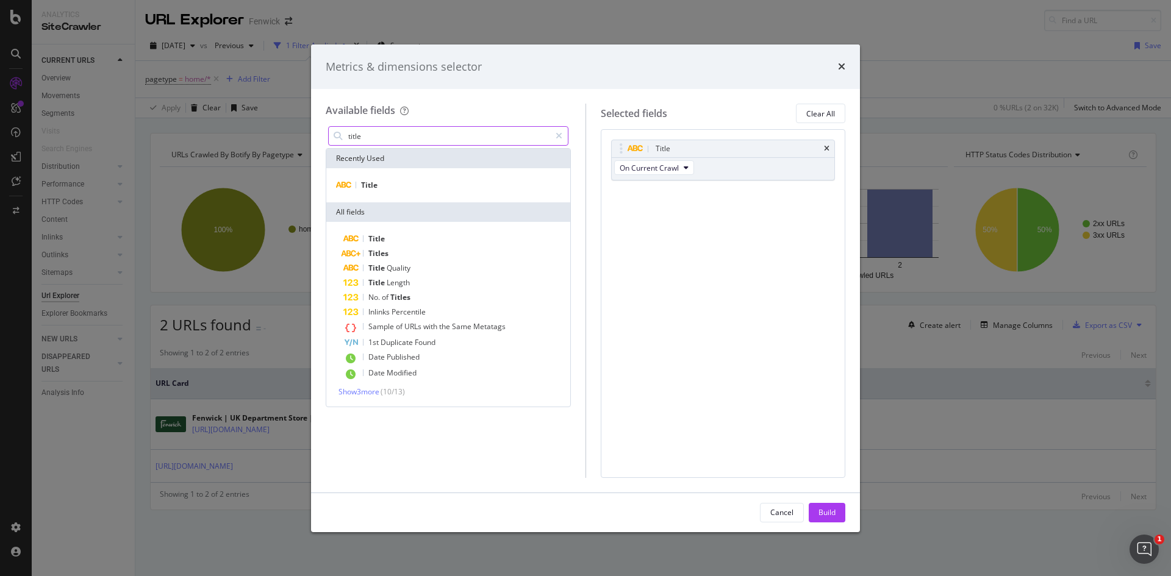
click at [392, 141] on input "title" at bounding box center [448, 136] width 203 height 18
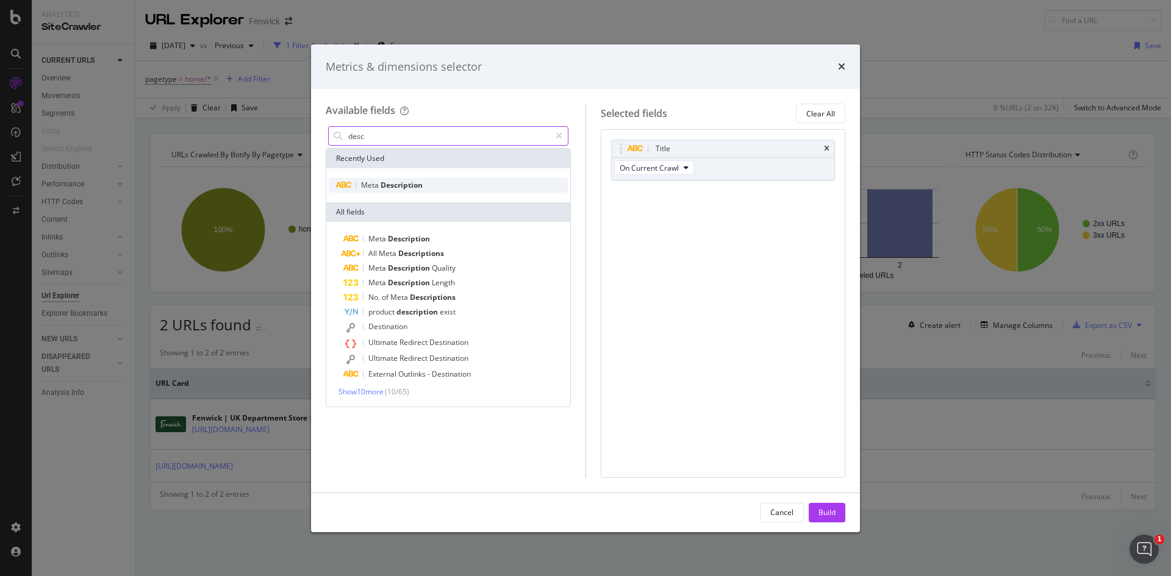
type input "desc"
click at [406, 180] on span "Description" at bounding box center [402, 185] width 42 height 10
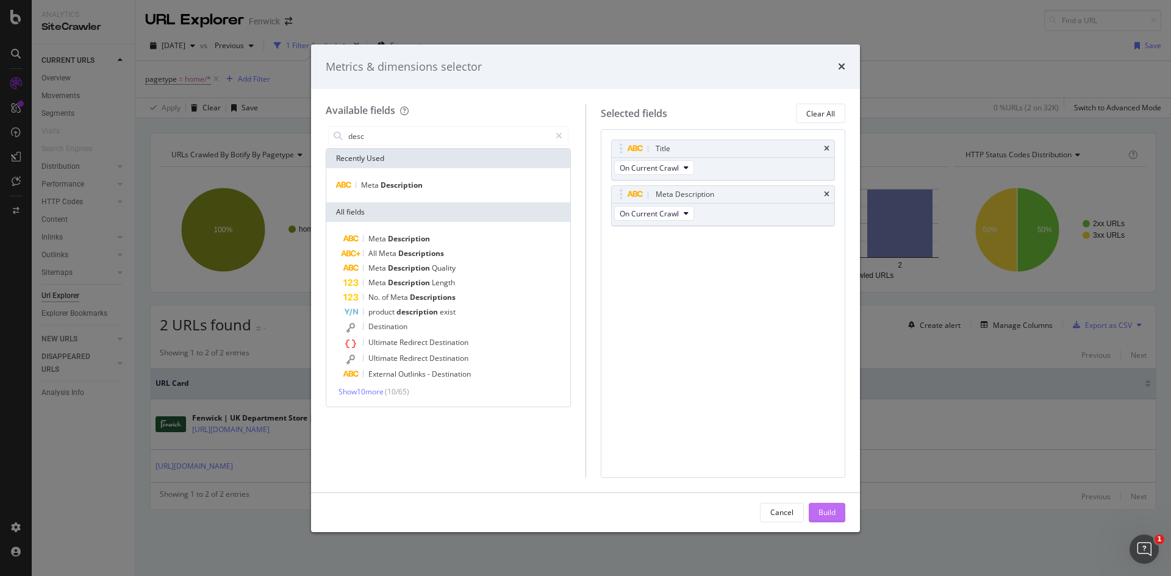
click at [826, 520] on div "Build" at bounding box center [826, 513] width 17 height 18
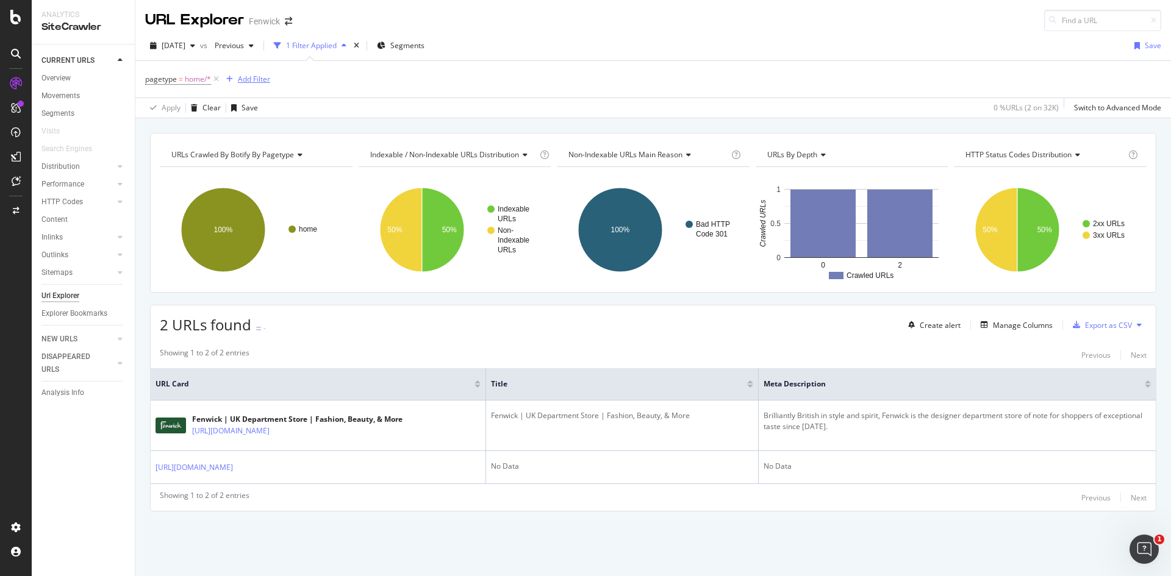
click at [239, 82] on div "Add Filter" at bounding box center [254, 79] width 32 height 10
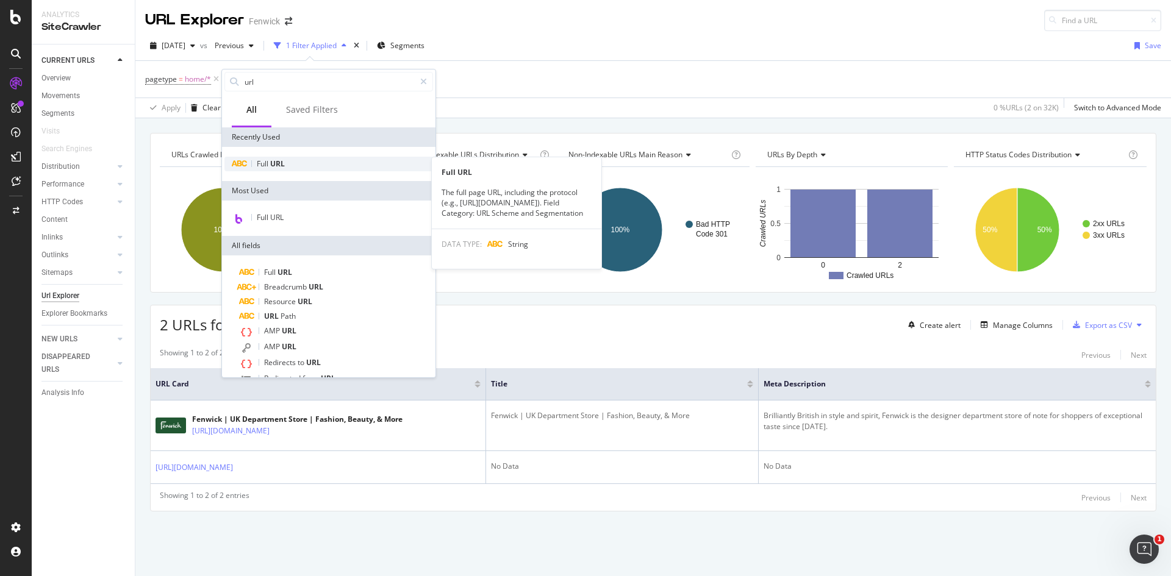
type input "url"
click at [268, 170] on div "Full URL" at bounding box center [328, 164] width 209 height 15
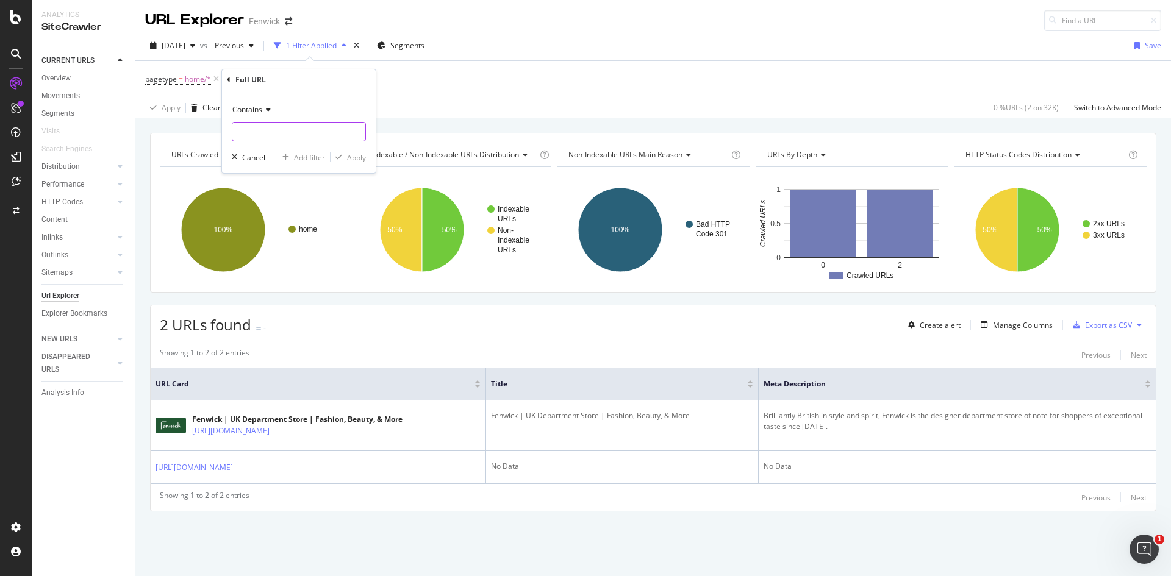
click at [247, 127] on input "text" at bounding box center [298, 132] width 133 height 20
type input "/sale"
click at [356, 163] on button "Apply" at bounding box center [348, 157] width 35 height 12
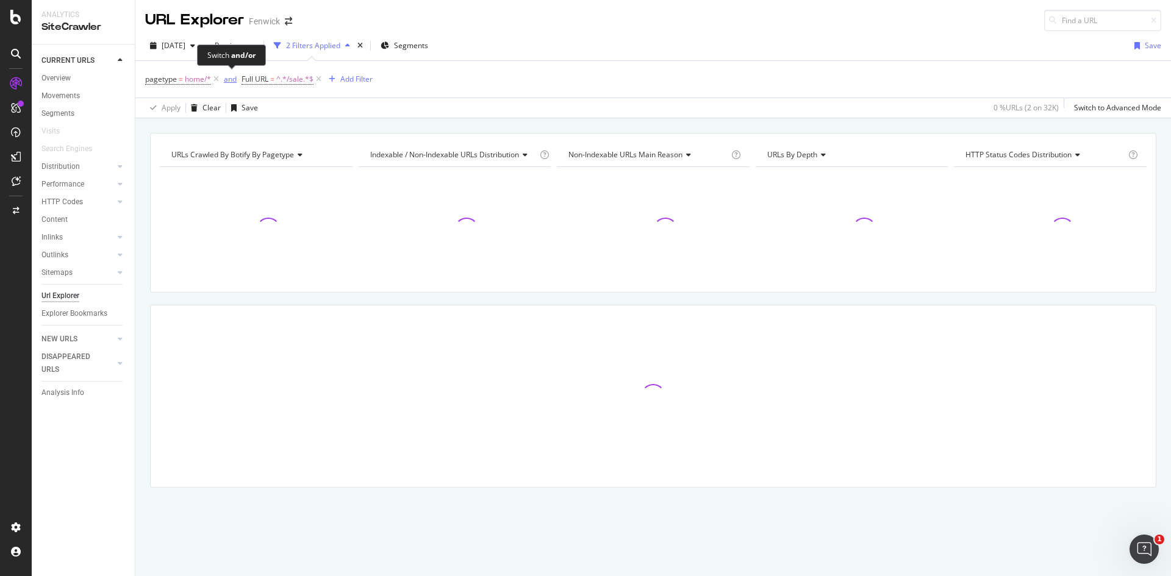
click at [226, 80] on div "and" at bounding box center [230, 79] width 13 height 10
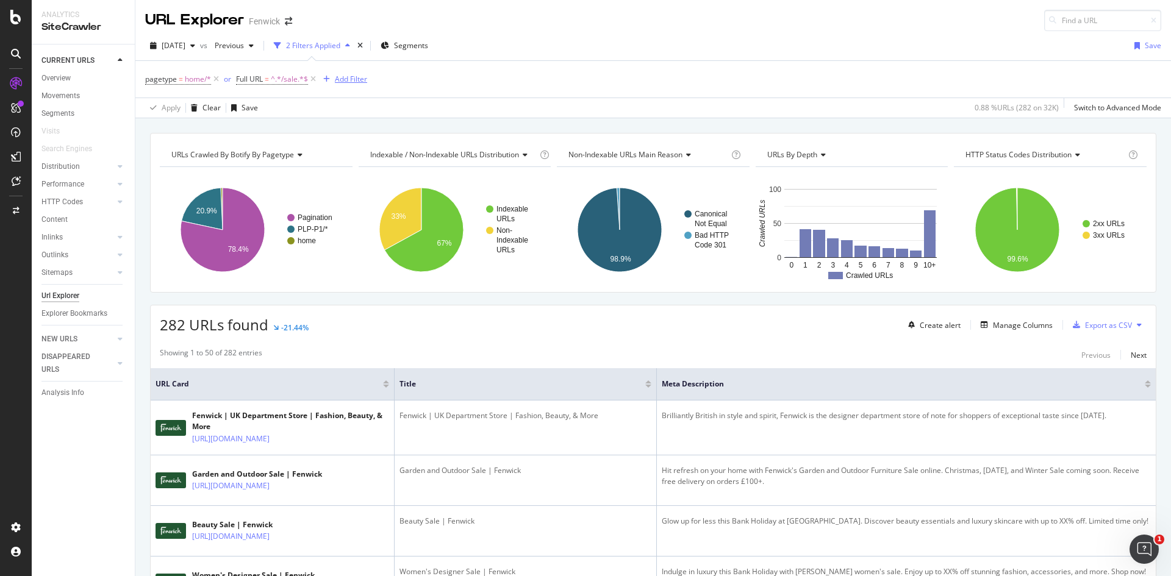
click at [341, 82] on div "Add Filter" at bounding box center [351, 79] width 32 height 10
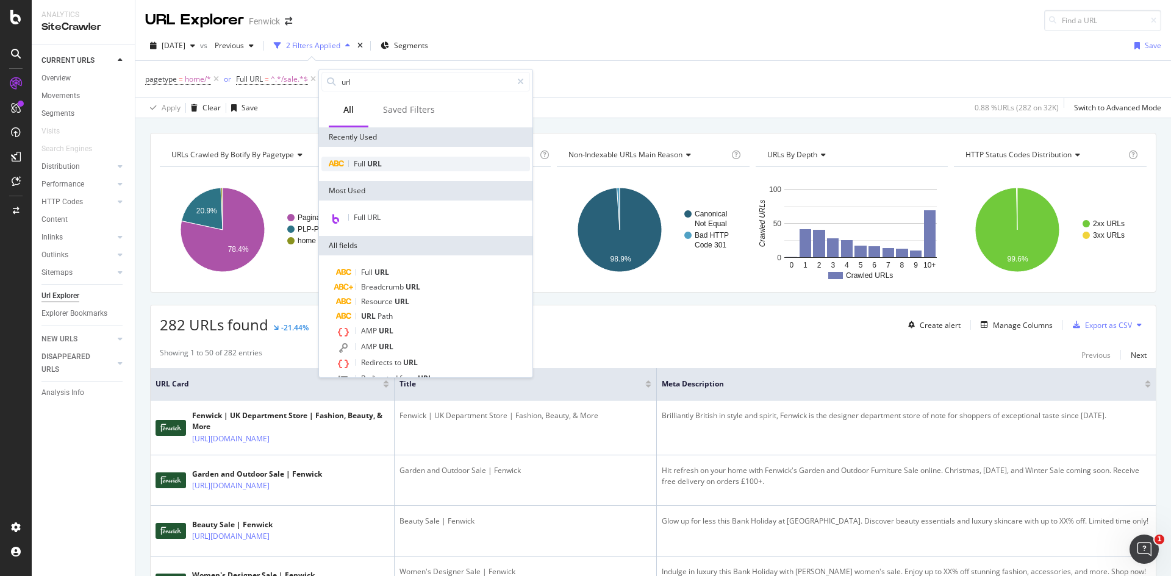
click at [353, 171] on div "Full URL" at bounding box center [425, 164] width 209 height 15
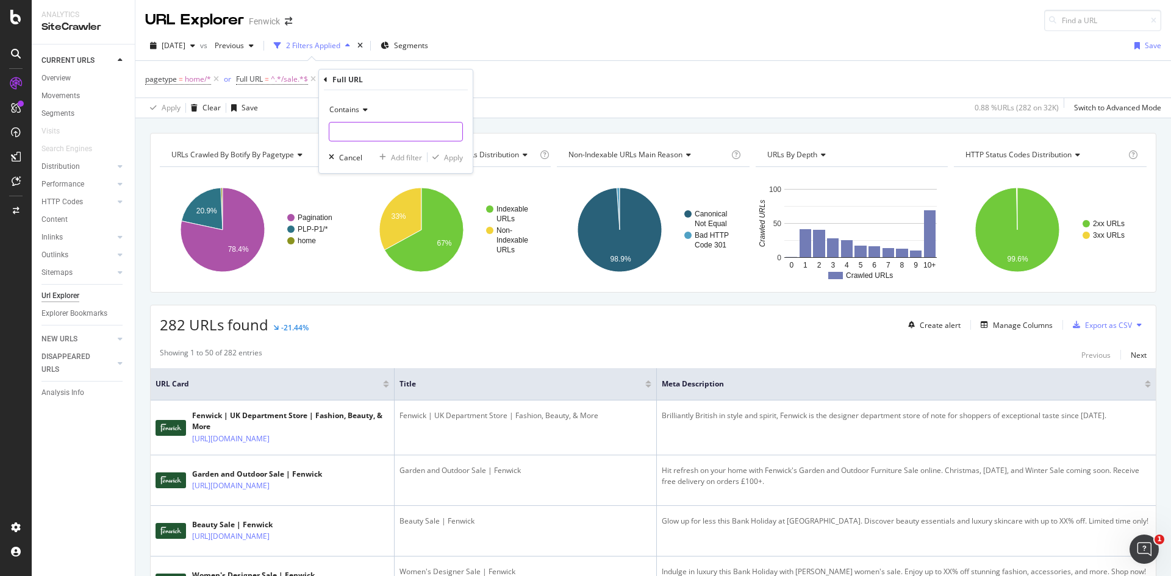
click at [385, 127] on input "text" at bounding box center [395, 132] width 133 height 20
type input "/stores"
click at [448, 161] on div "Apply" at bounding box center [453, 157] width 19 height 10
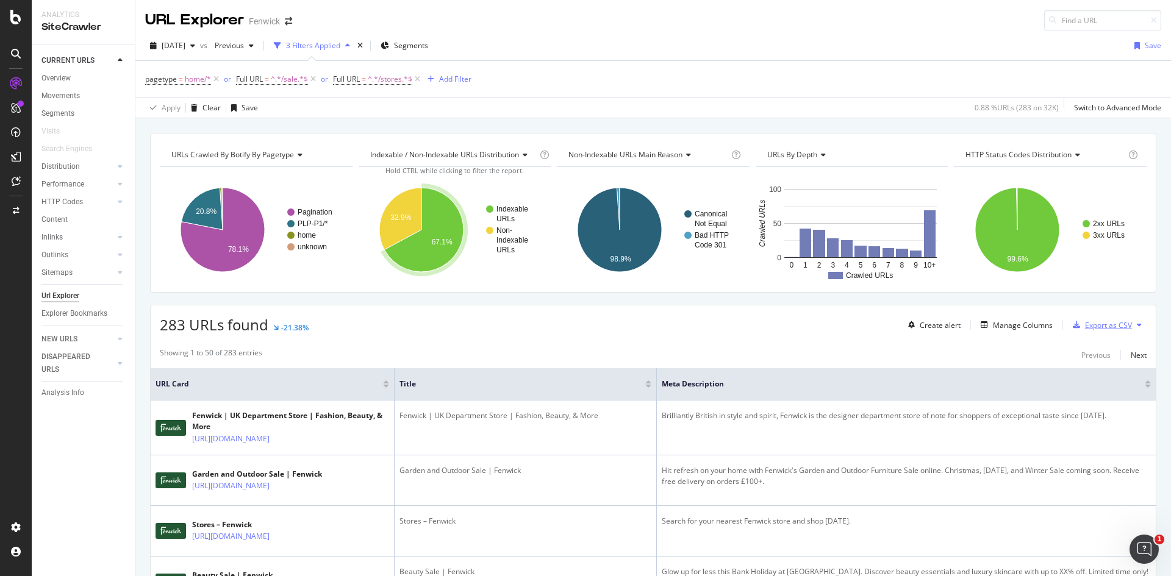
click at [1085, 323] on div "Export as CSV" at bounding box center [1108, 325] width 47 height 10
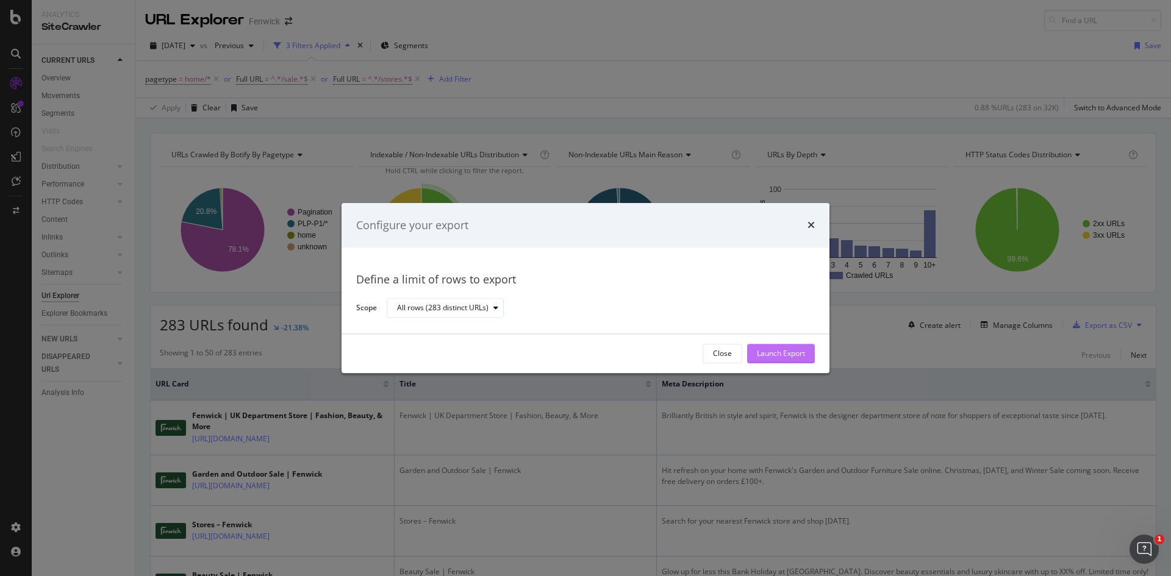
click at [801, 352] on div "Launch Export" at bounding box center [781, 354] width 48 height 10
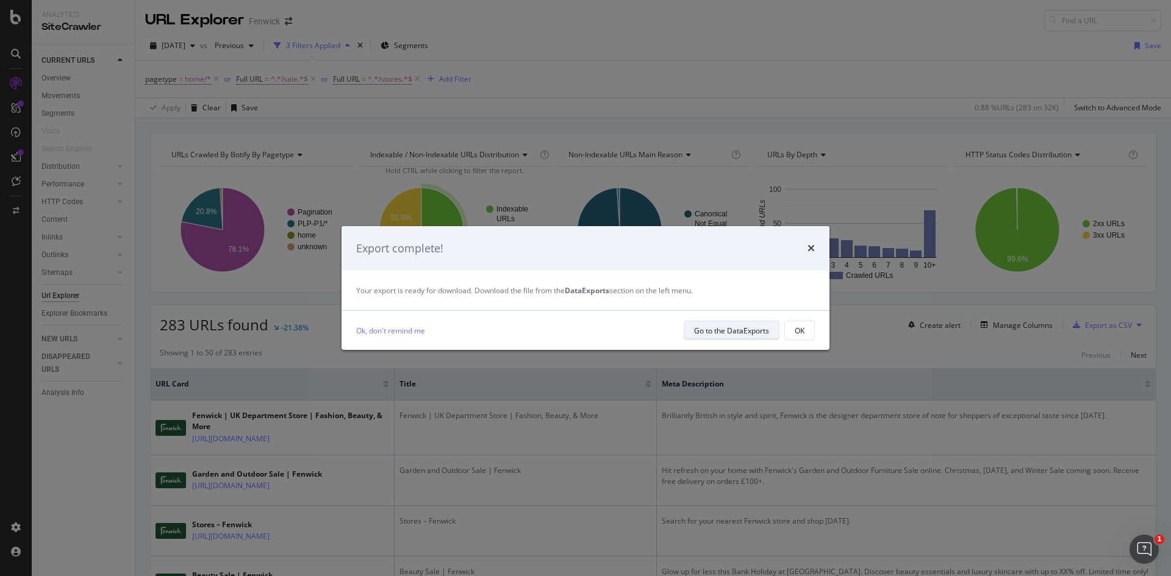
click at [760, 334] on div "Go to the DataExports" at bounding box center [731, 331] width 75 height 10
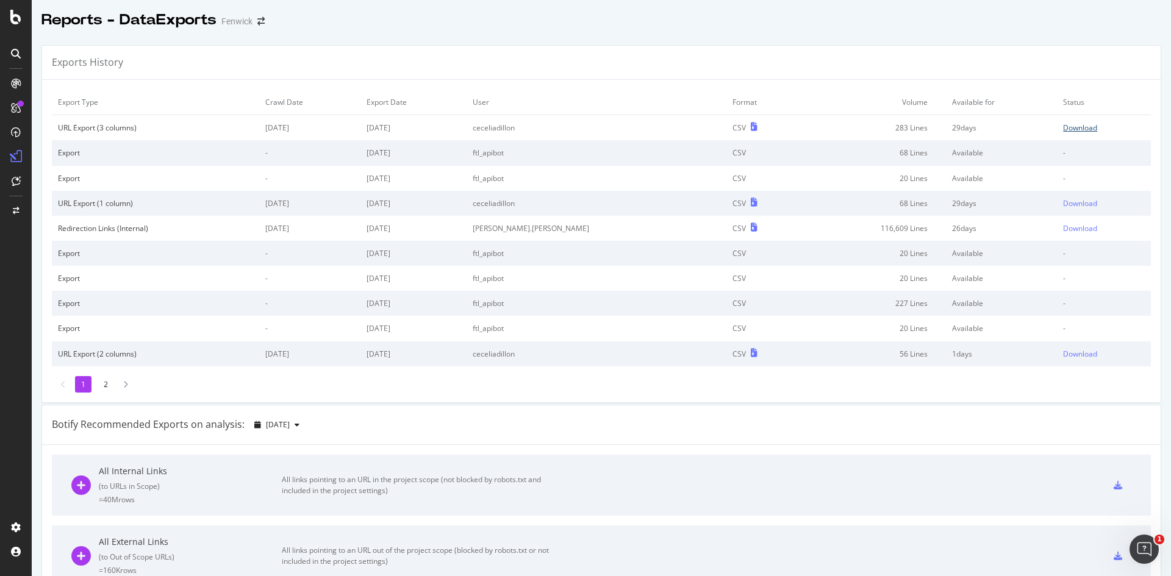
click at [1063, 132] on div "Download" at bounding box center [1080, 128] width 34 height 10
click at [19, 49] on icon at bounding box center [16, 54] width 10 height 10
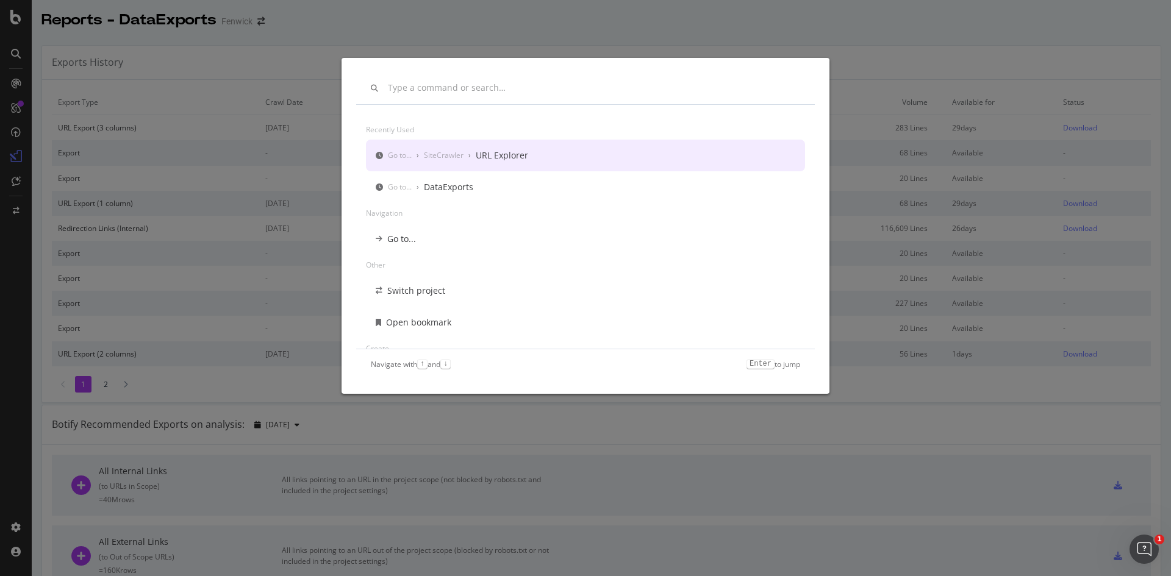
click at [503, 152] on div "URL Explorer" at bounding box center [502, 155] width 52 height 12
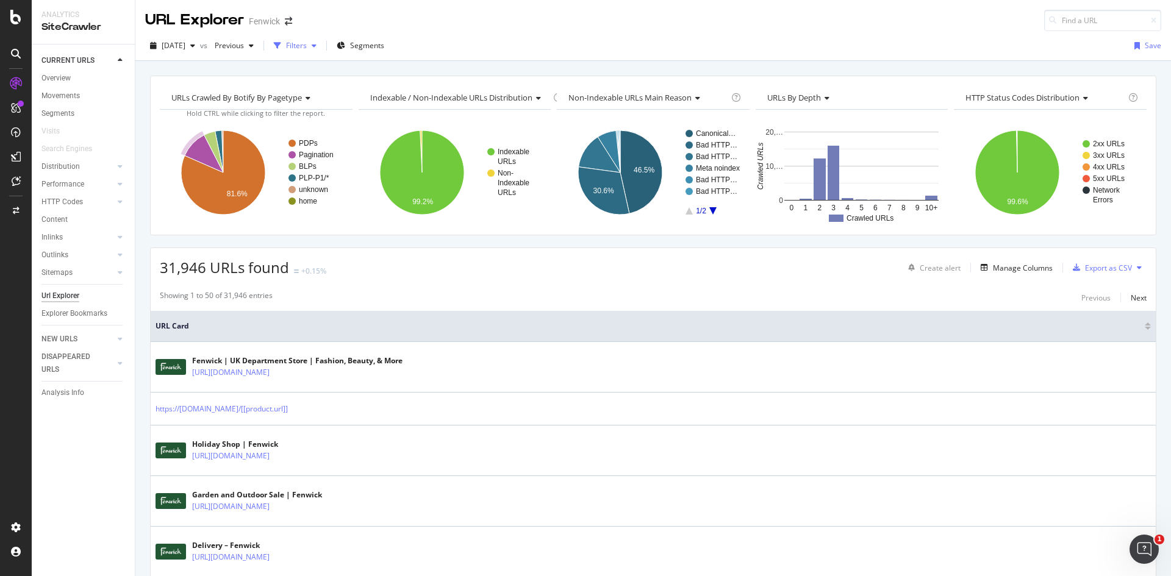
click at [319, 51] on div "Filters" at bounding box center [295, 46] width 52 height 18
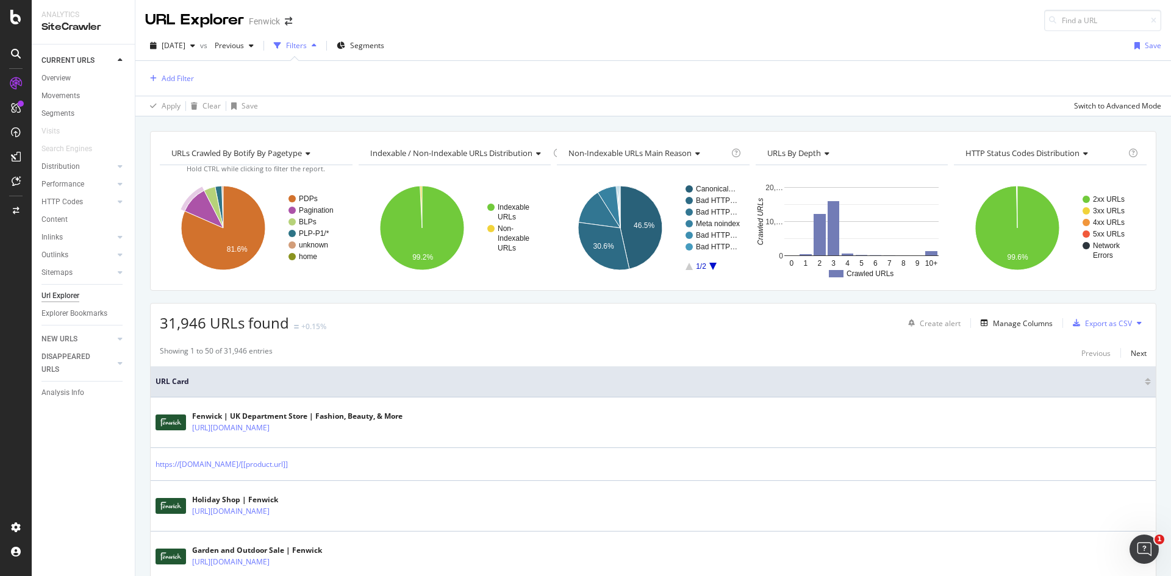
click at [201, 77] on div "Add Filter" at bounding box center [653, 78] width 1016 height 35
click at [185, 77] on div "Add Filter" at bounding box center [178, 78] width 32 height 10
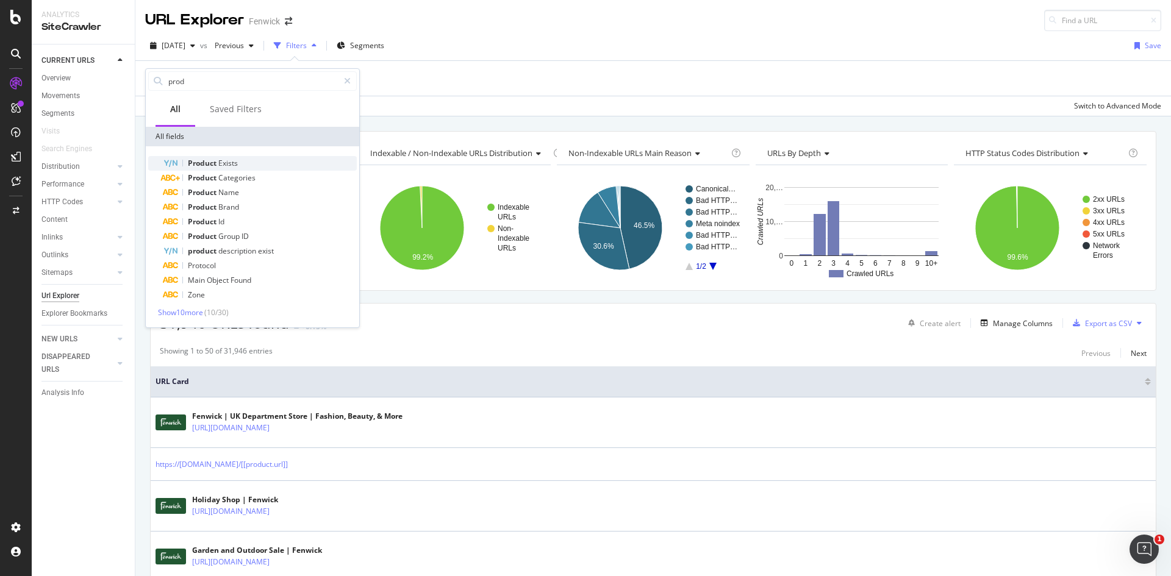
type input "prod"
click at [218, 157] on div "Product Exists" at bounding box center [260, 163] width 194 height 15
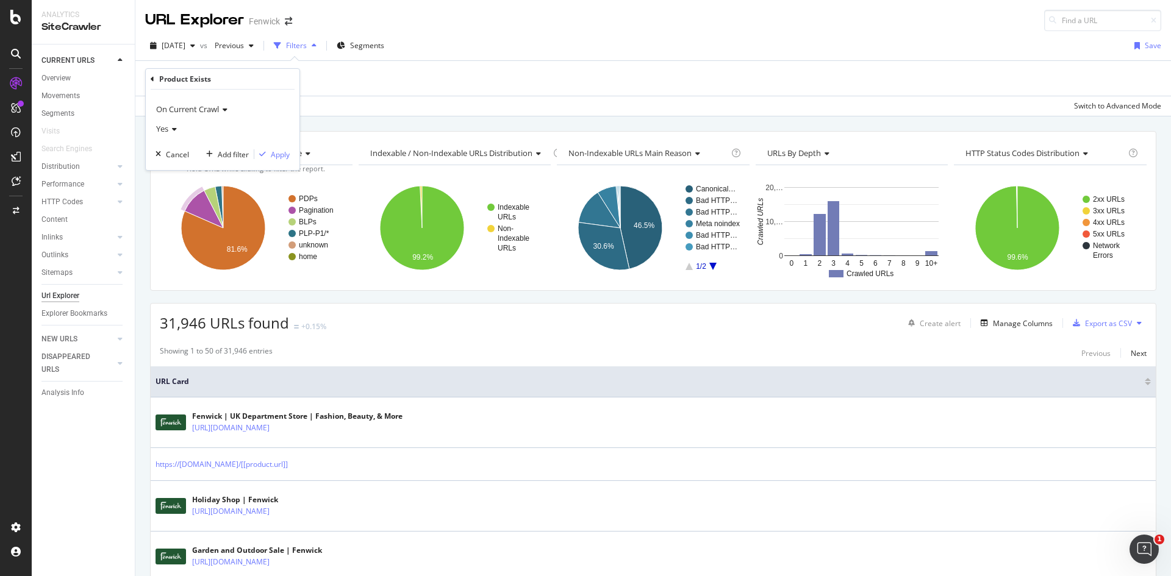
click at [154, 80] on div "Product Exists" at bounding box center [223, 79] width 144 height 21
click at [176, 153] on div "Cancel" at bounding box center [177, 154] width 23 height 10
click at [286, 41] on div "button" at bounding box center [277, 45] width 17 height 17
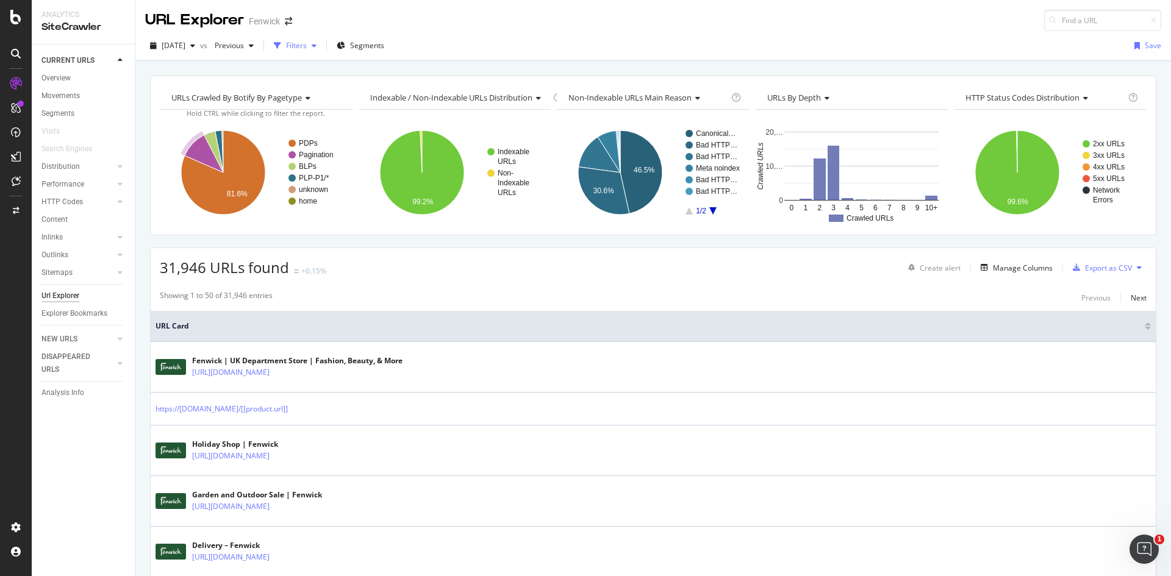
click at [307, 42] on div "Filters" at bounding box center [296, 45] width 21 height 10
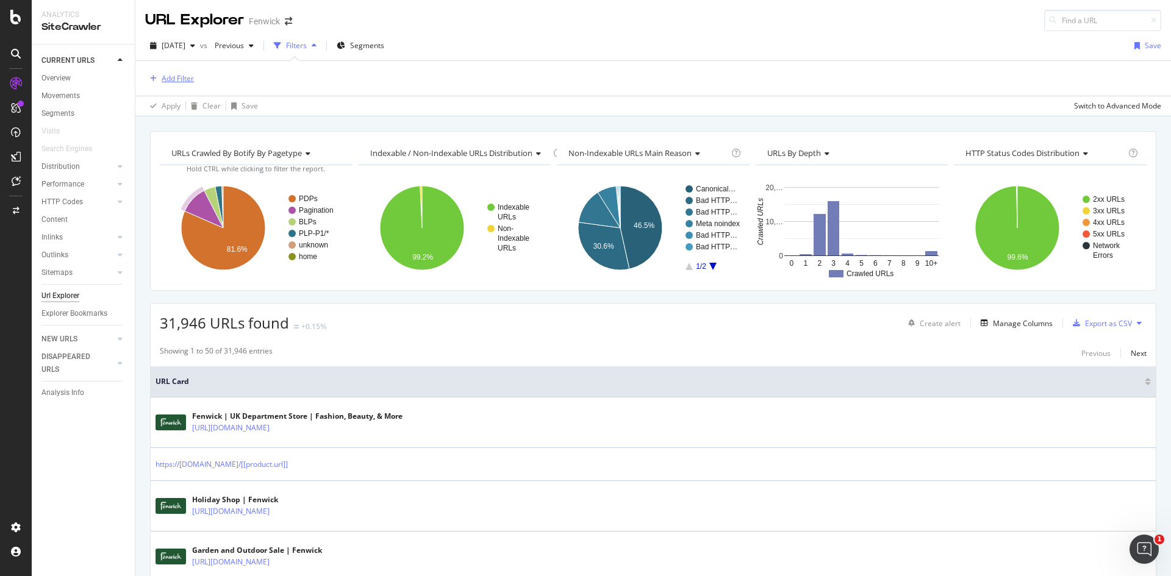
click at [190, 78] on div "Add Filter" at bounding box center [178, 78] width 32 height 10
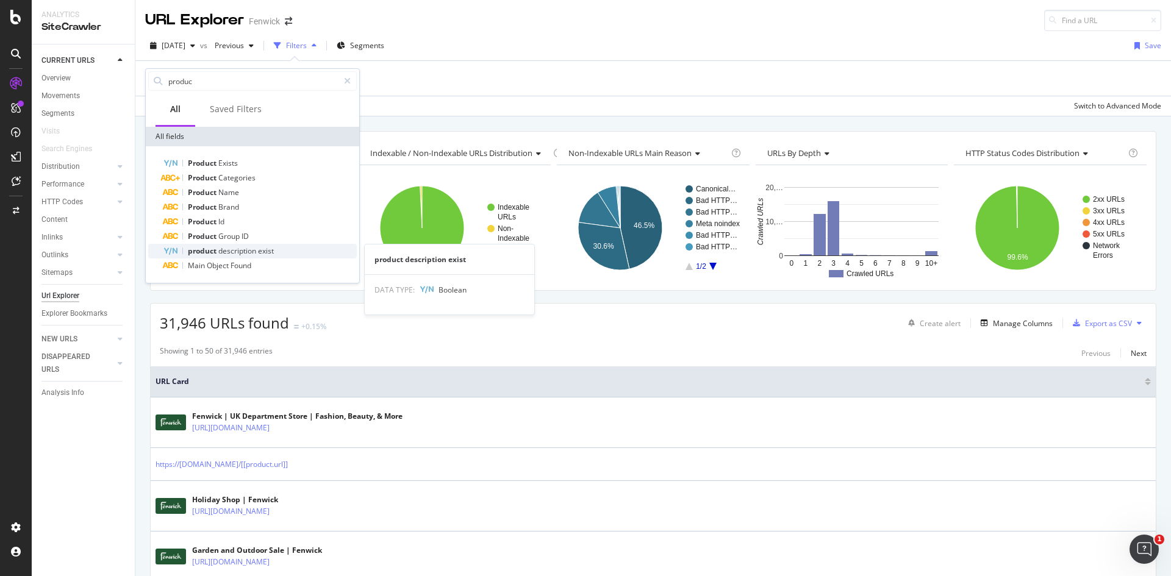
type input "produc"
click at [234, 251] on span "description" at bounding box center [238, 251] width 40 height 10
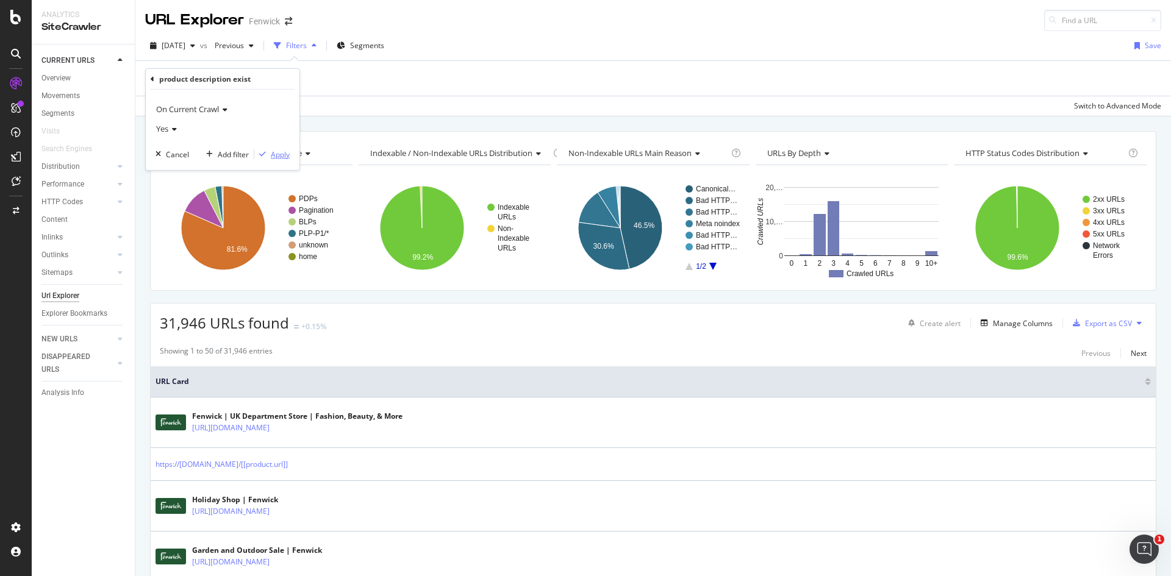
click at [281, 159] on div "Apply" at bounding box center [280, 154] width 19 height 10
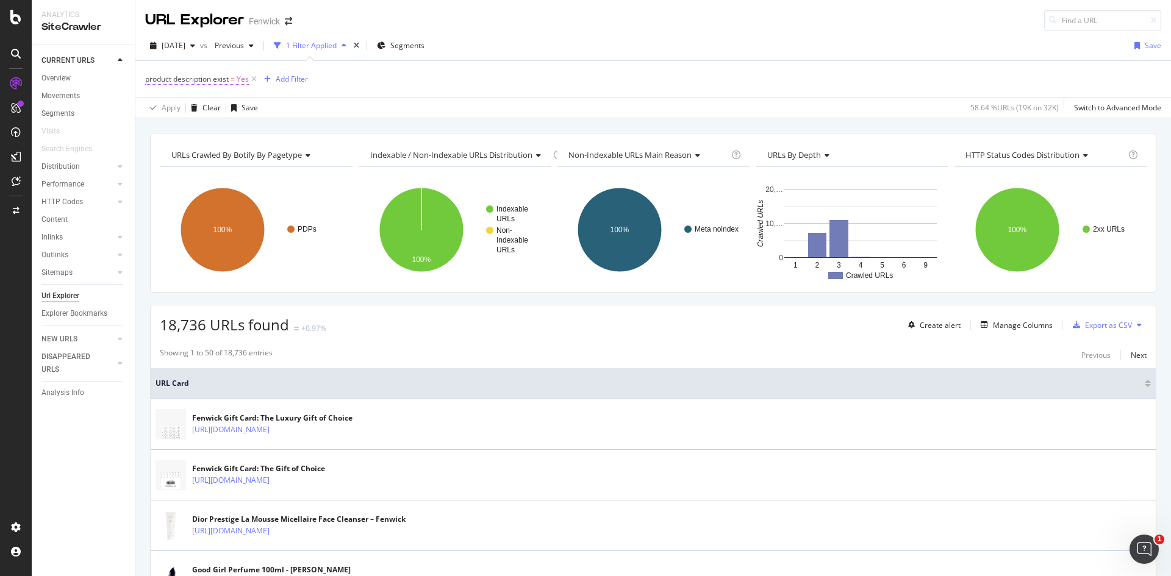
click at [241, 80] on span "Yes" at bounding box center [243, 79] width 12 height 17
click at [166, 129] on span "Yes" at bounding box center [162, 127] width 12 height 11
click at [178, 161] on div "No" at bounding box center [224, 168] width 131 height 16
click at [279, 161] on div "On Current Crawl No Cancel Add filter Apply" at bounding box center [223, 128] width 154 height 80
click at [279, 153] on div "Apply" at bounding box center [280, 153] width 19 height 10
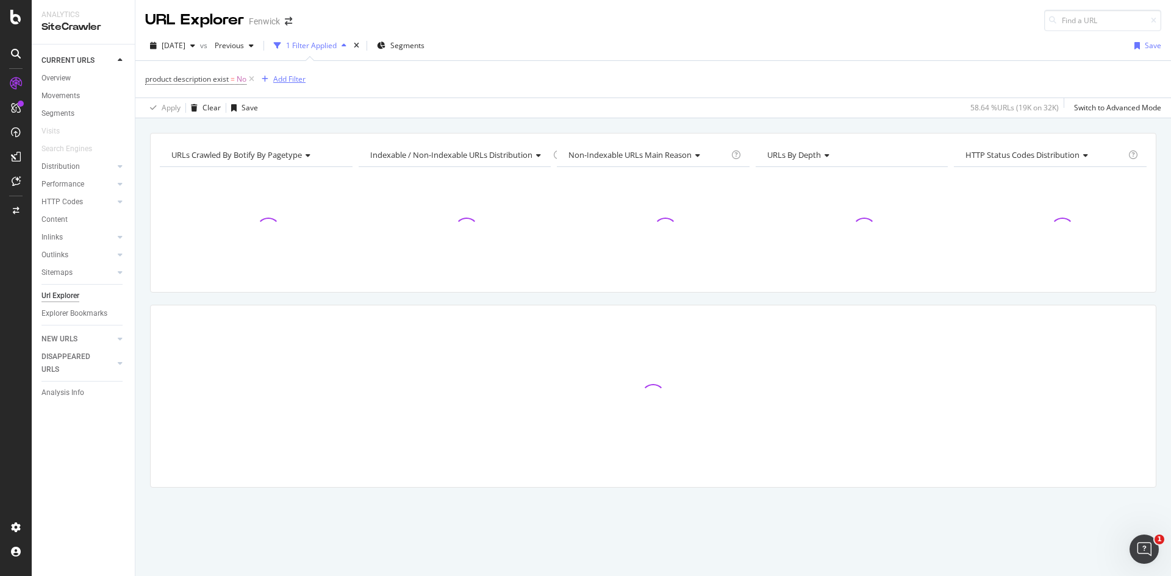
click at [293, 80] on div "Add Filter" at bounding box center [289, 79] width 32 height 10
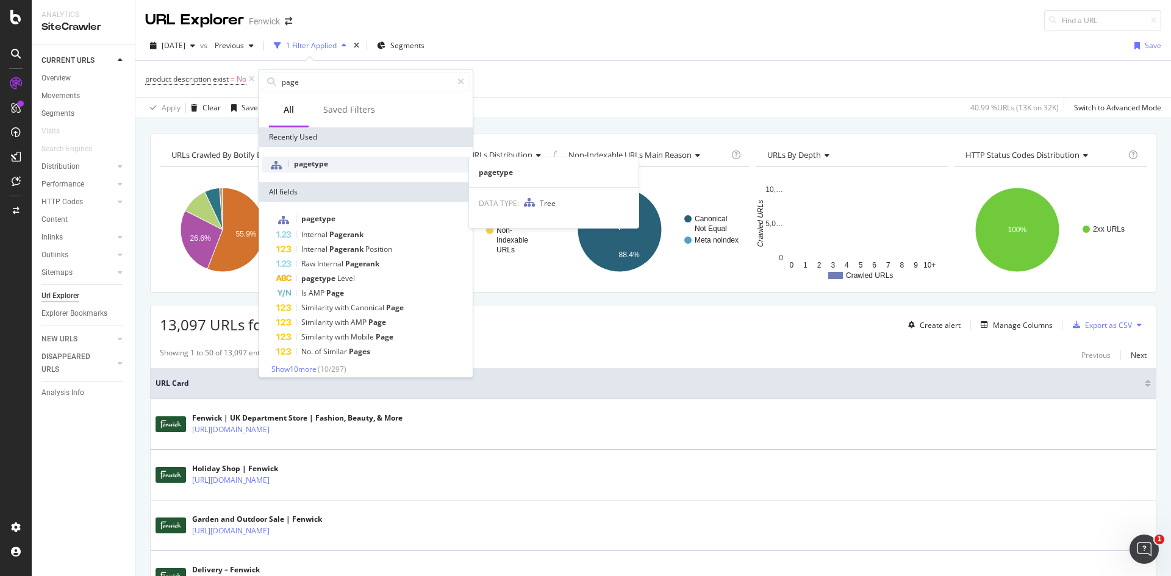
type input "page"
click at [323, 167] on span "pagetype" at bounding box center [311, 164] width 34 height 10
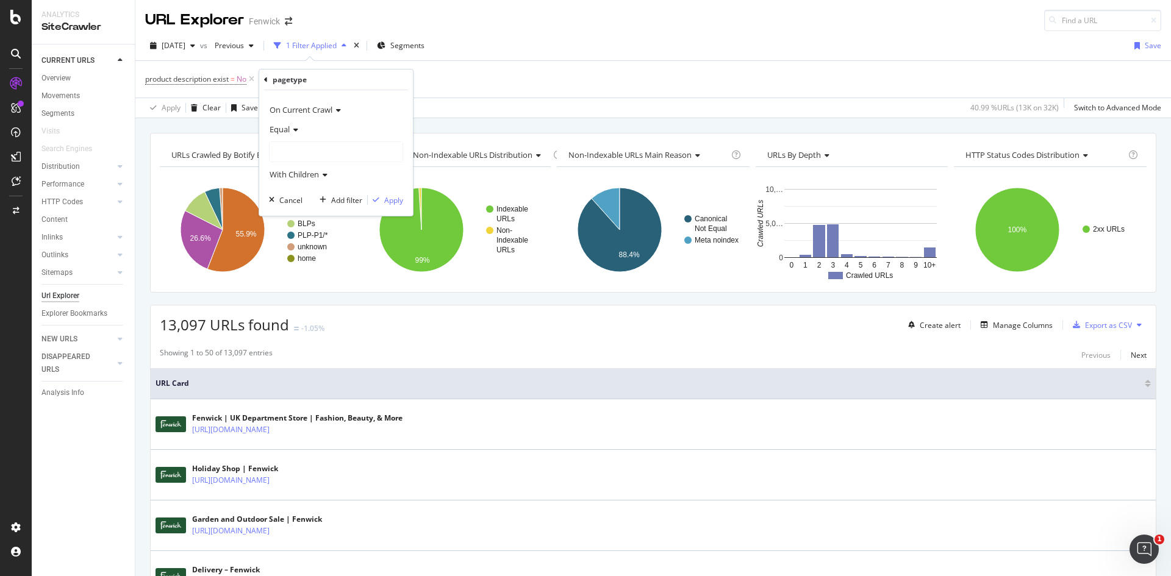
click at [301, 131] on div "Equal" at bounding box center [336, 130] width 134 height 20
click at [299, 153] on div "Equal" at bounding box center [337, 154] width 131 height 16
click at [301, 157] on div at bounding box center [336, 152] width 133 height 20
click at [307, 176] on span "26,058 URLS" at bounding box center [325, 177] width 46 height 10
click at [396, 195] on div "Apply" at bounding box center [393, 200] width 19 height 10
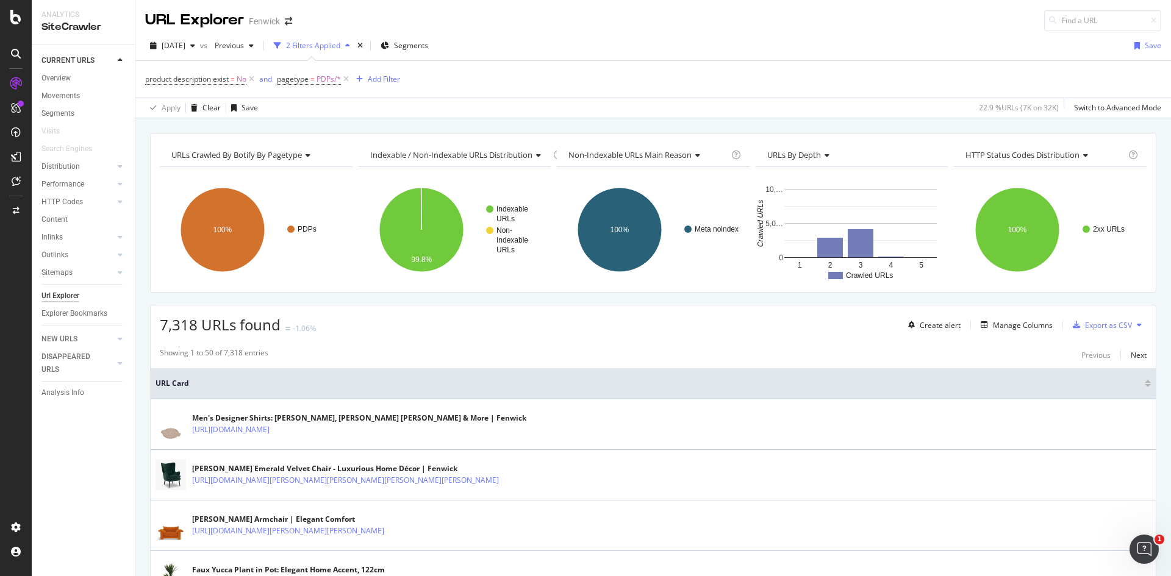
click at [403, 76] on div "product description exist = No and pagetype = PDPs/* Add Filter" at bounding box center [653, 79] width 1016 height 37
click at [399, 77] on div "Add Filter" at bounding box center [384, 79] width 32 height 10
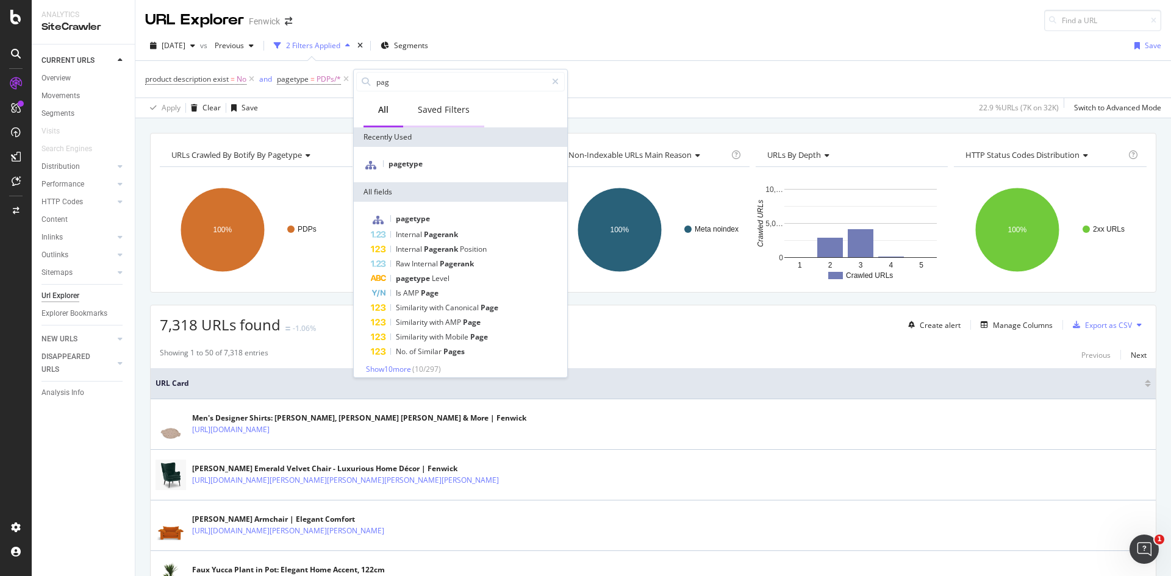
type input "page"
click at [411, 165] on span "pagetype" at bounding box center [405, 164] width 34 height 10
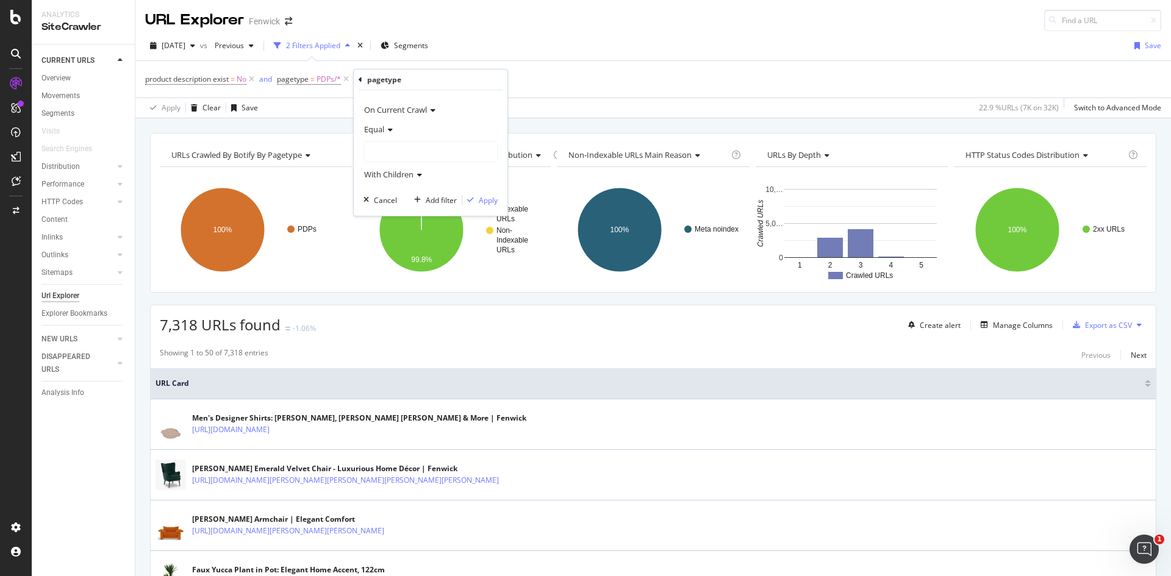
click at [376, 132] on span "Equal" at bounding box center [374, 129] width 20 height 11
click at [389, 167] on span "Not Equal" at bounding box center [386, 170] width 33 height 10
click at [388, 156] on div at bounding box center [430, 152] width 133 height 20
click at [410, 189] on span "Pagination" at bounding box center [394, 193] width 36 height 10
click at [483, 198] on div "Apply" at bounding box center [488, 200] width 19 height 10
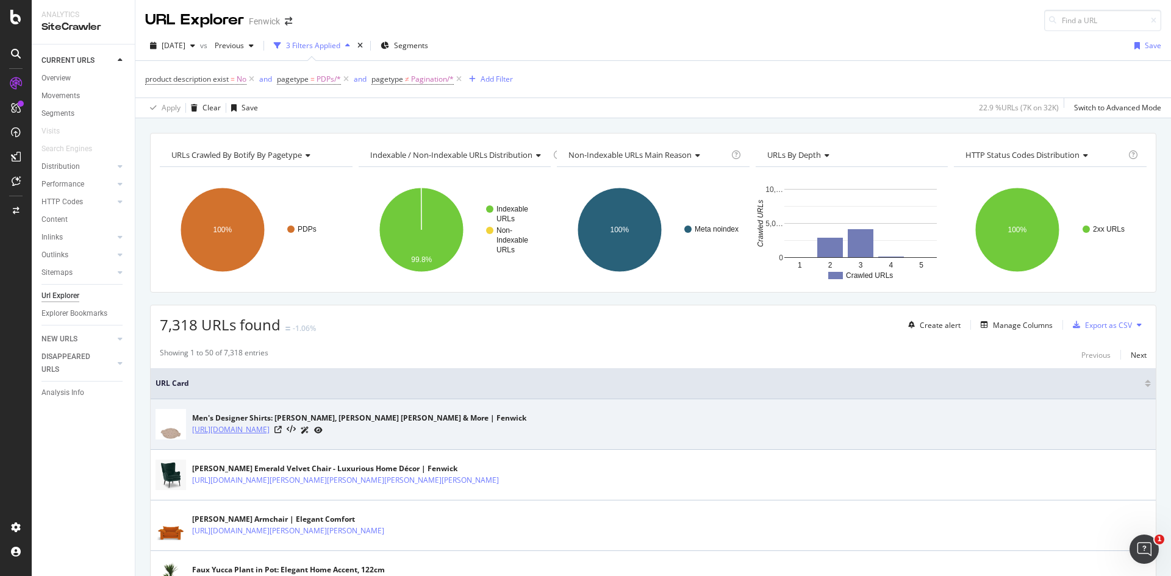
click at [270, 431] on link "https://www.fenwick.co.uk/products/our-place-fearless-fry-steam" at bounding box center [230, 430] width 77 height 12
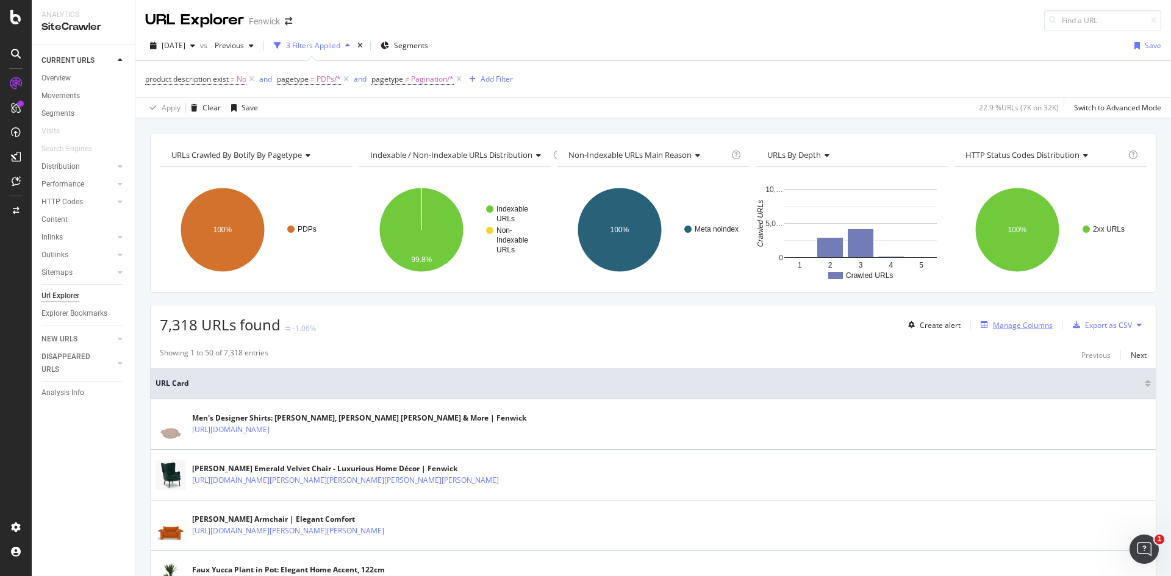
click at [981, 324] on icon "button" at bounding box center [984, 324] width 7 height 7
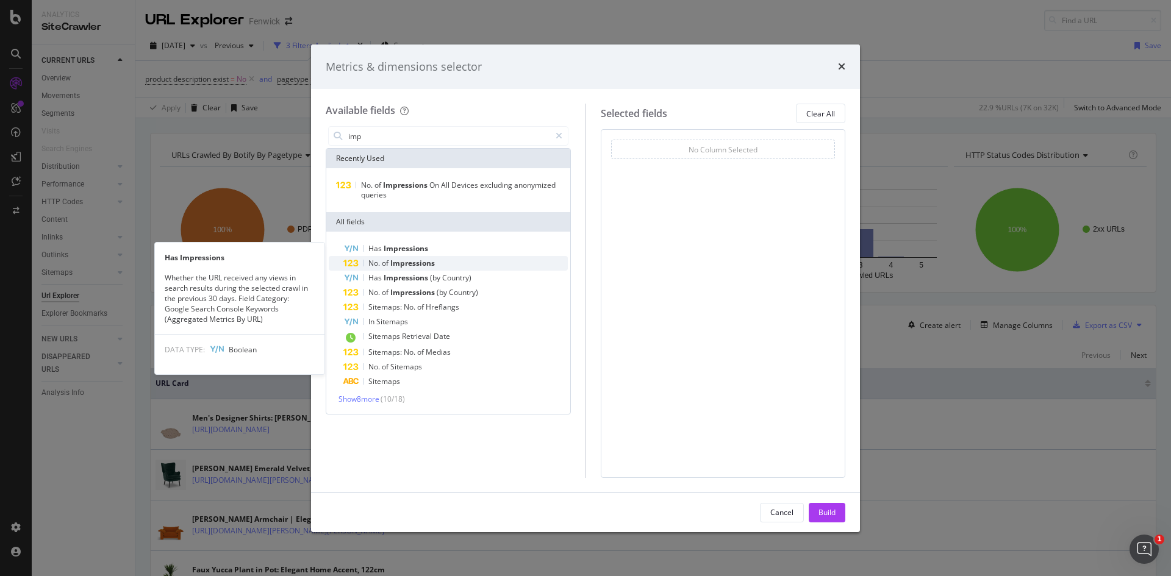
type input "imp"
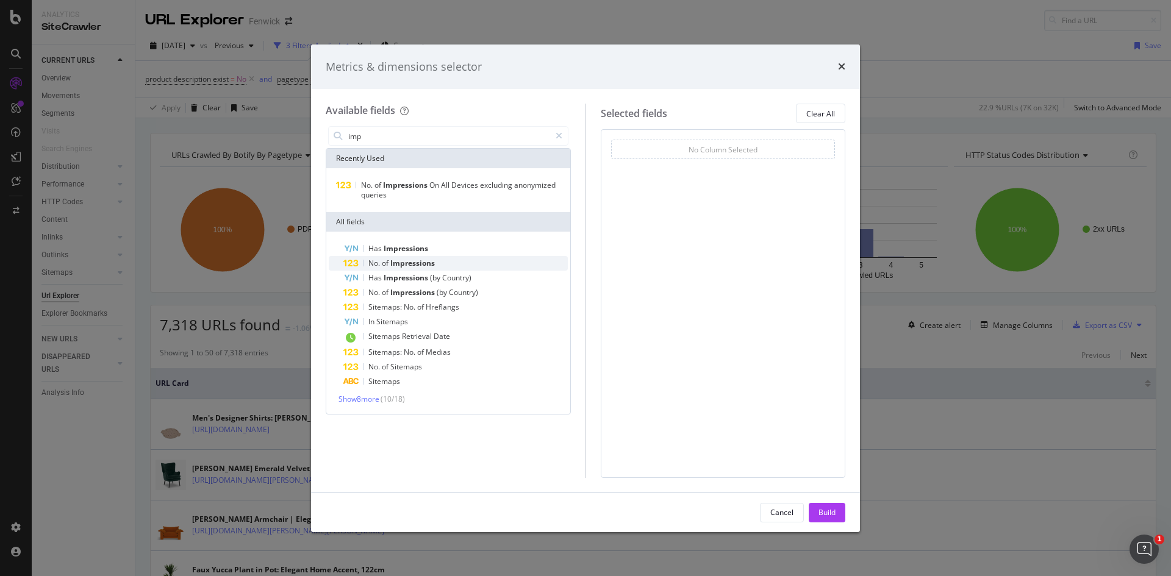
click at [464, 260] on div "No. of Impressions" at bounding box center [455, 263] width 224 height 15
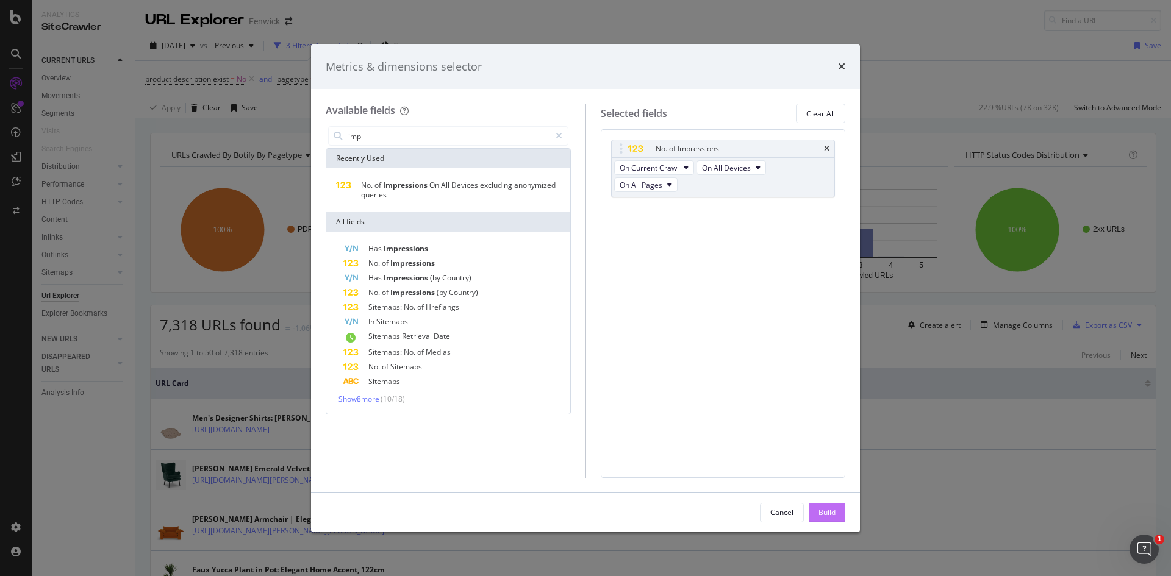
click at [816, 518] on button "Build" at bounding box center [827, 513] width 37 height 20
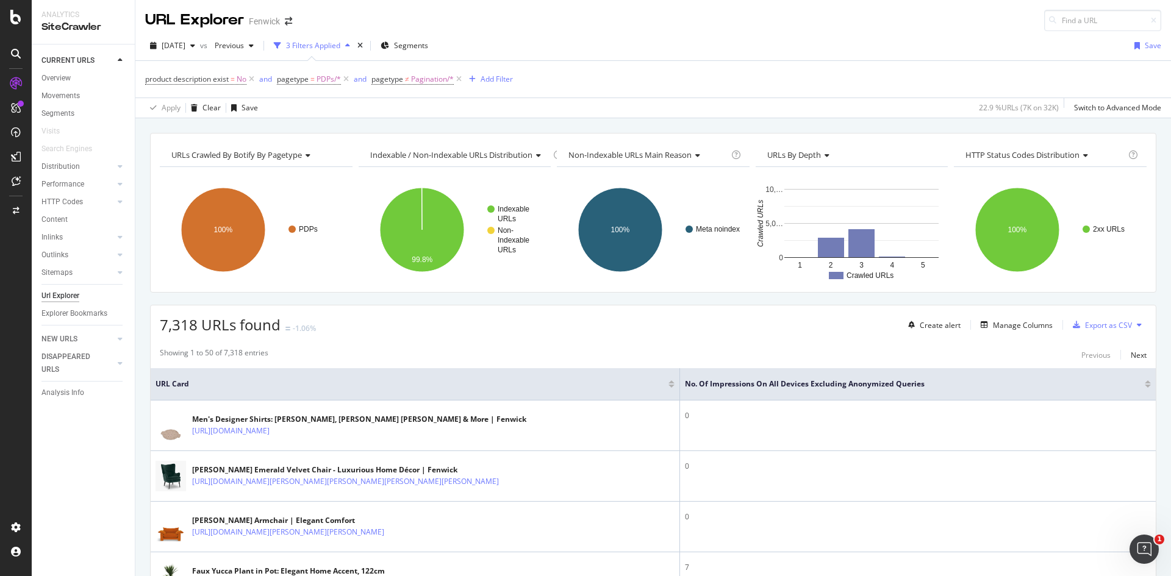
click at [1145, 385] on div at bounding box center [1148, 386] width 6 height 3
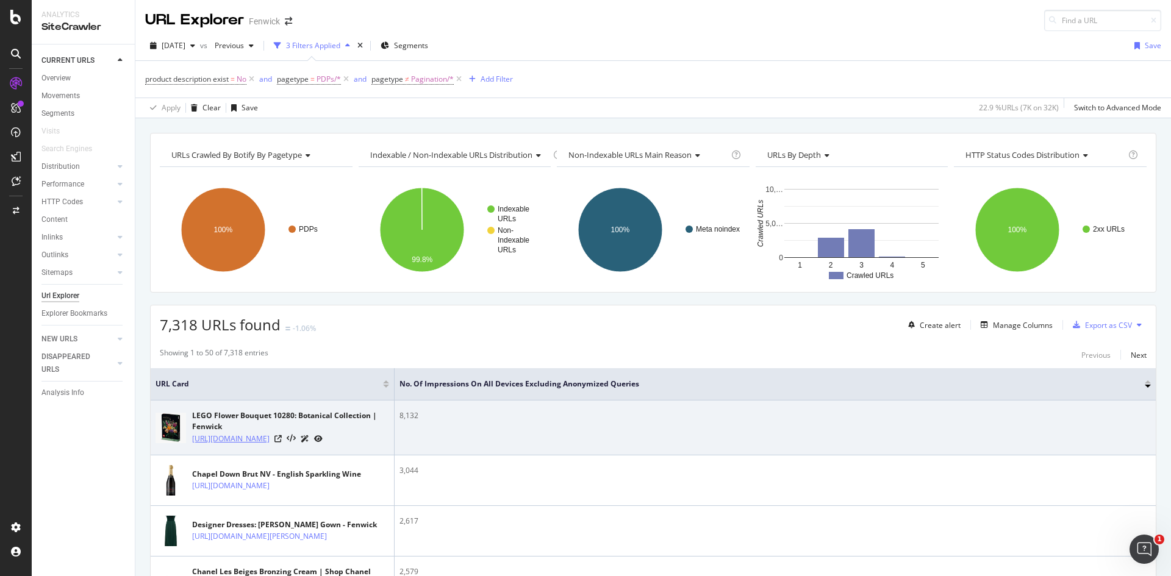
click at [270, 438] on link "https://www.fenwick.co.uk/products/lego-10280-flower-bouquet-10280" at bounding box center [230, 439] width 77 height 12
click at [282, 442] on icon at bounding box center [277, 438] width 7 height 7
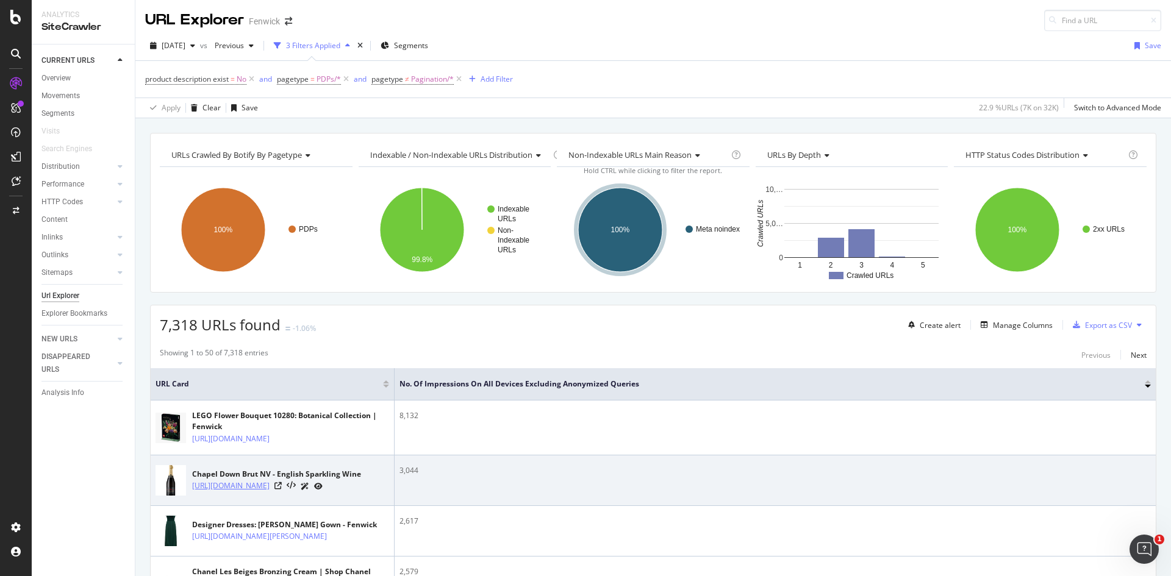
click at [270, 492] on link "https://www.fenwick.co.uk/products/chapel-down-chapel-down-brut-nv-75cl-no-colo…" at bounding box center [230, 486] width 77 height 12
click at [282, 490] on icon at bounding box center [277, 485] width 7 height 7
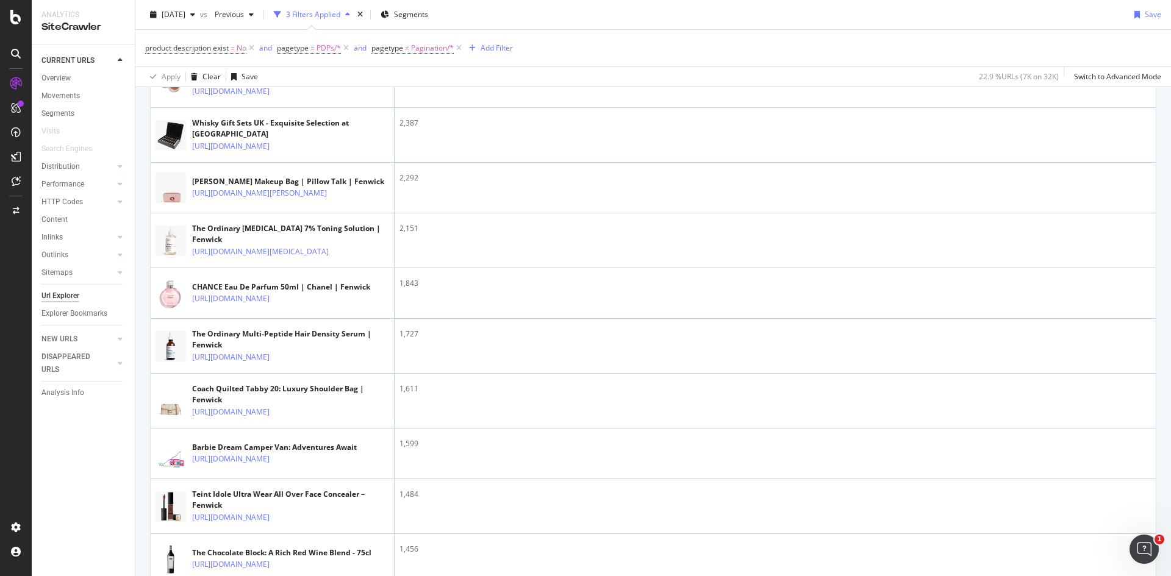
scroll to position [513, 0]
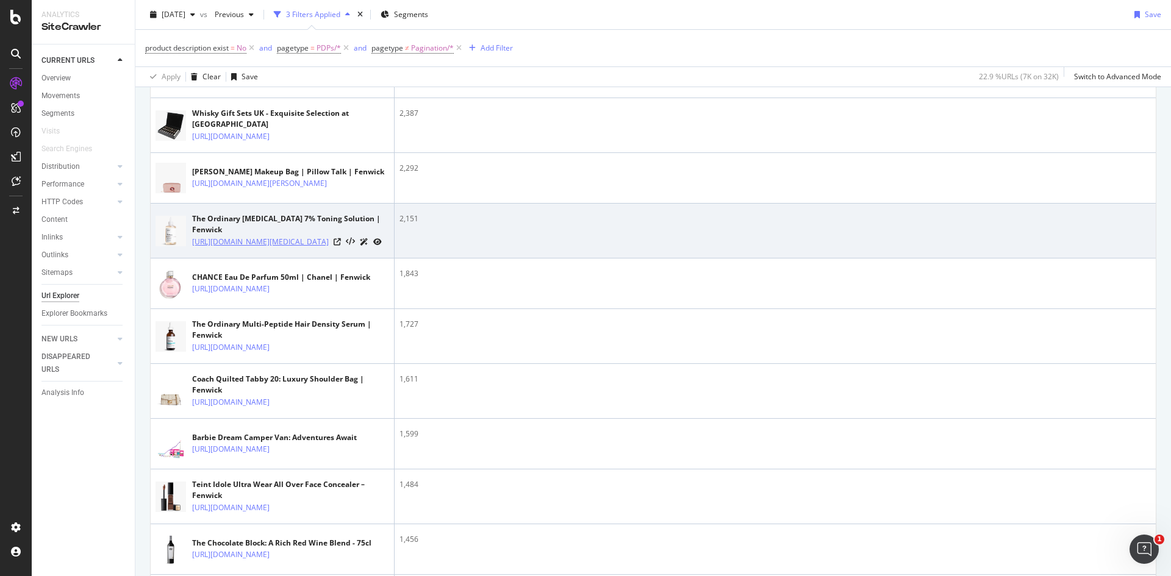
click at [286, 248] on link "[URL][DOMAIN_NAME][MEDICAL_DATA]" at bounding box center [260, 242] width 137 height 12
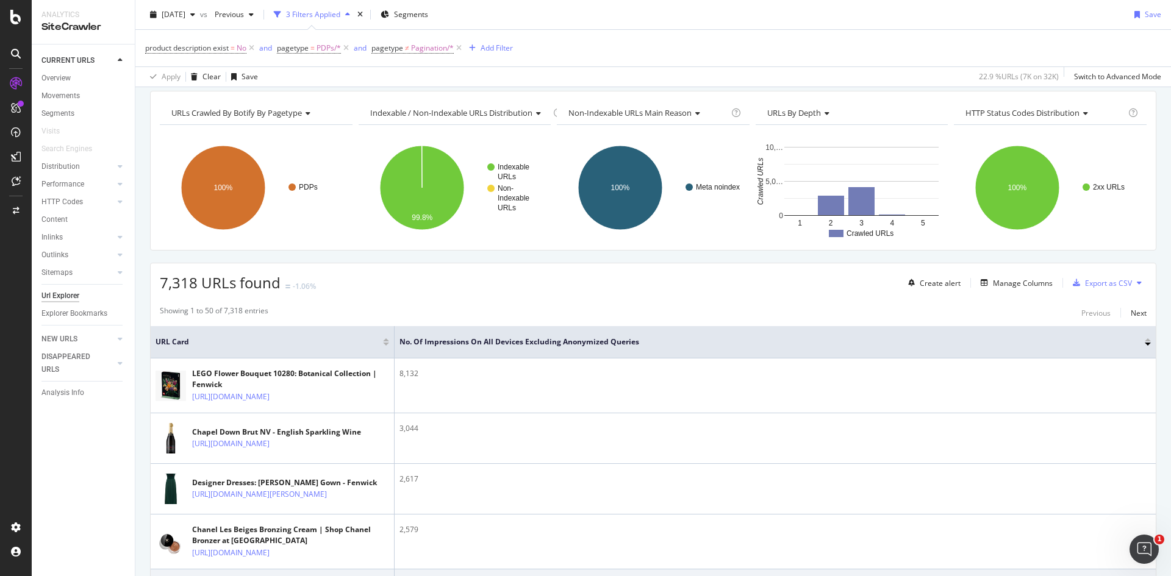
scroll to position [0, 0]
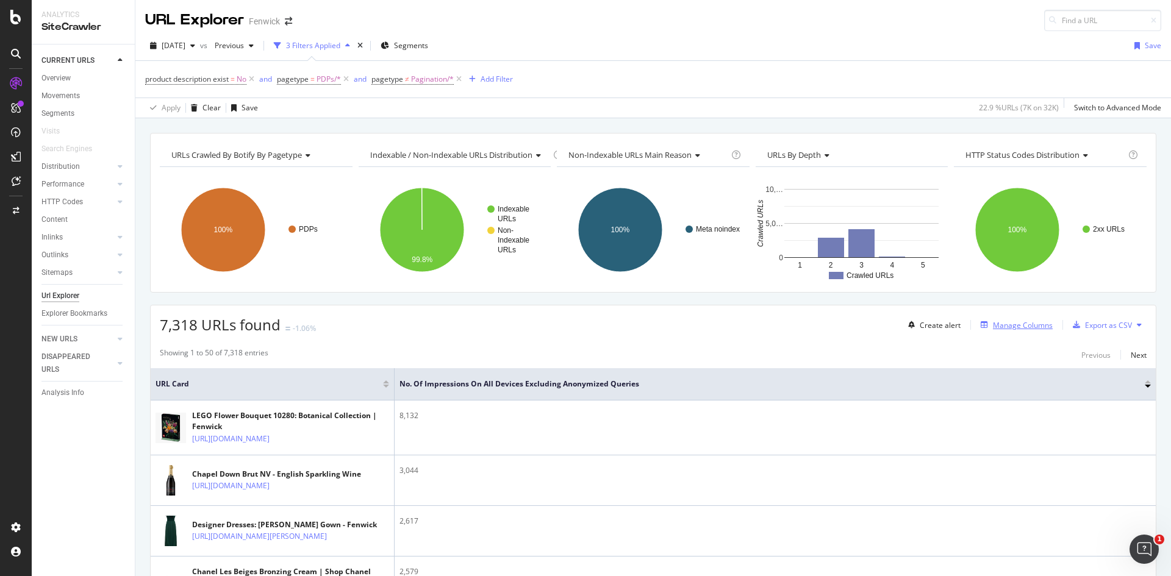
click at [1021, 331] on div "Manage Columns" at bounding box center [1014, 324] width 77 height 13
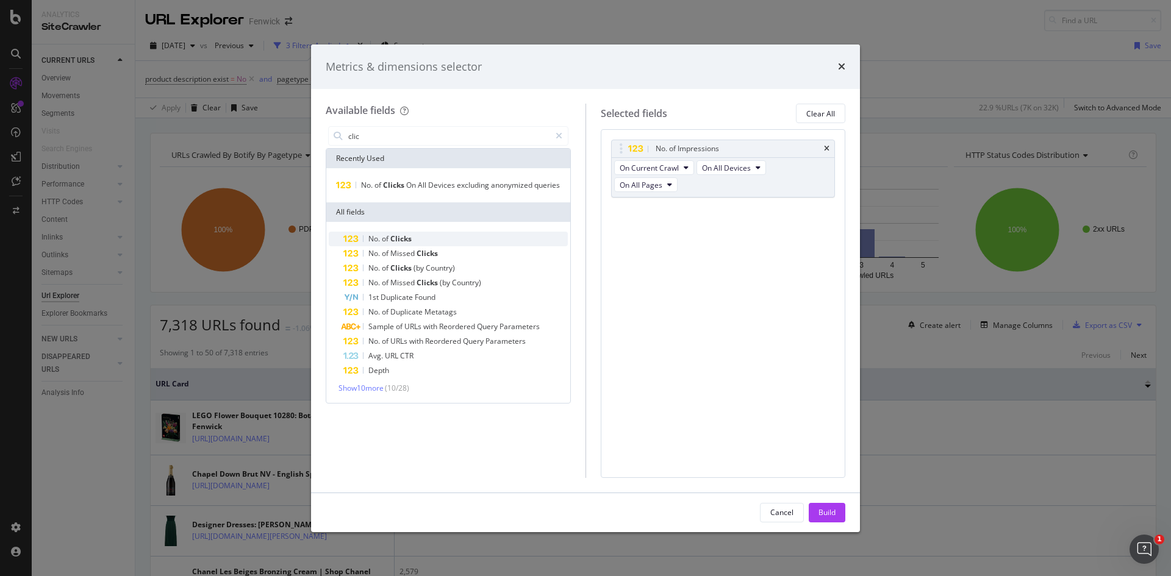
type input "clic"
click at [526, 240] on div "No. of Clicks" at bounding box center [455, 239] width 224 height 15
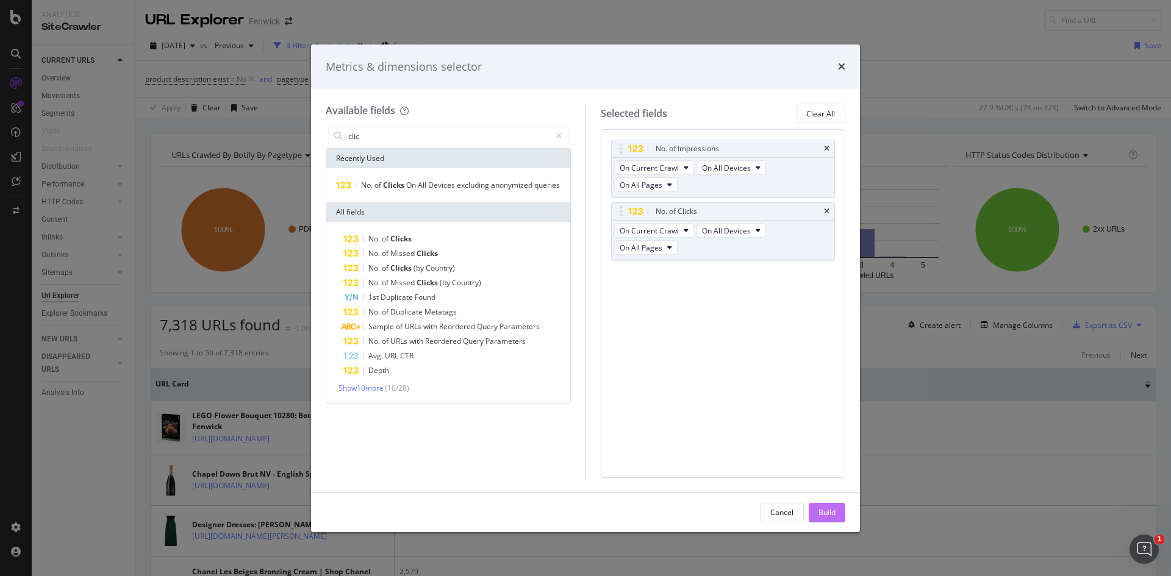
click at [823, 515] on div "Build" at bounding box center [826, 512] width 17 height 10
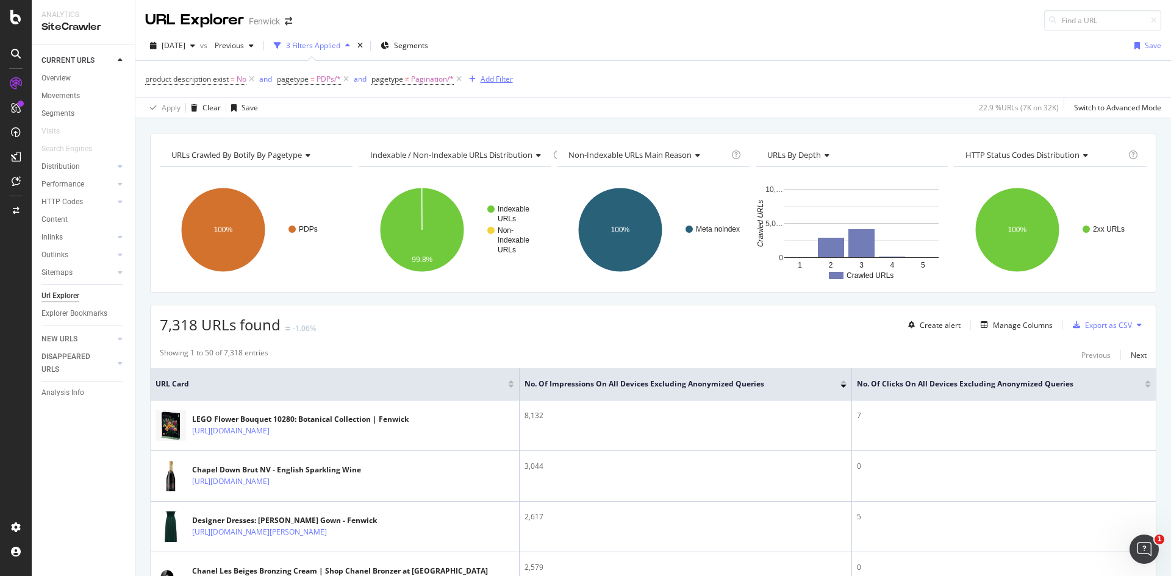
click at [496, 77] on div "Add Filter" at bounding box center [497, 79] width 32 height 10
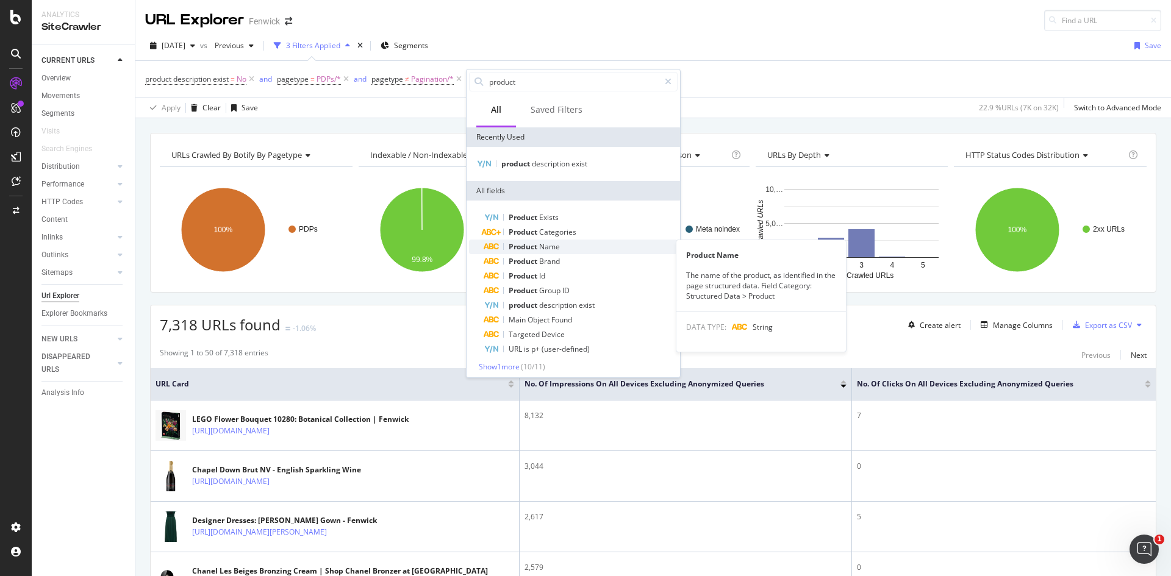
type input "product"
click at [560, 248] on div "Product Name" at bounding box center [581, 247] width 194 height 15
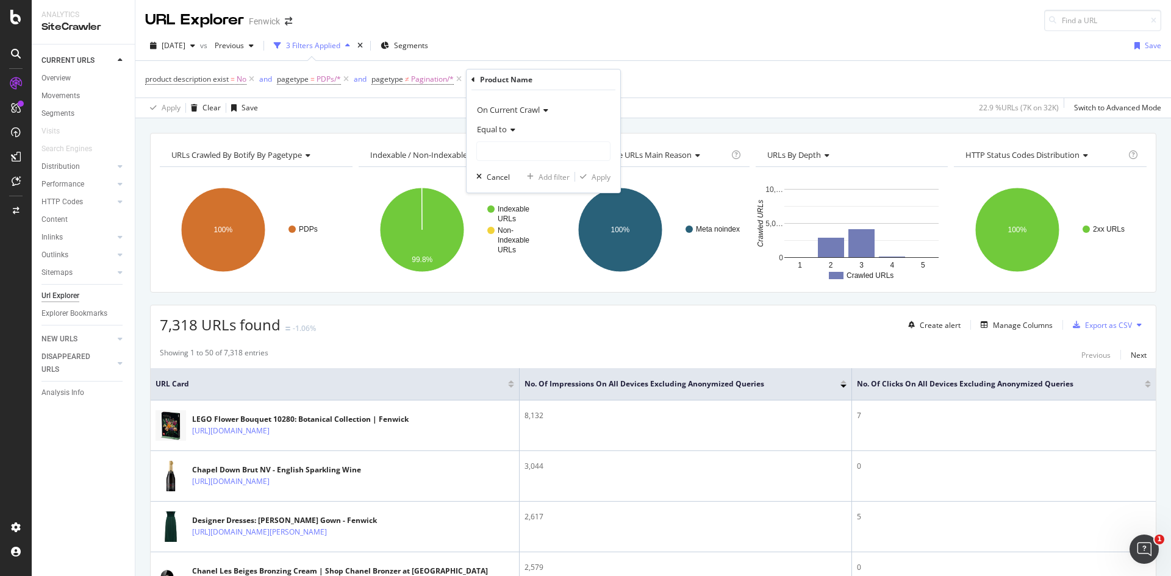
click at [665, 114] on div "Apply Clear Save 22.9 % URLs ( 7K on 32K ) Switch to Advanced Mode" at bounding box center [652, 108] width 1035 height 20
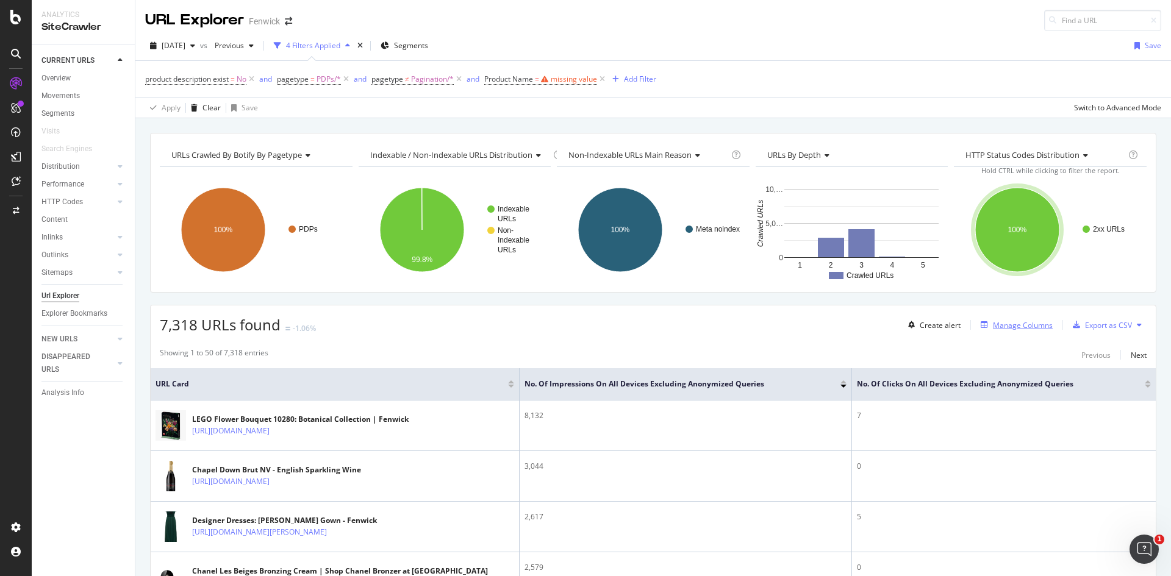
click at [1039, 331] on div "Manage Columns" at bounding box center [1014, 324] width 77 height 13
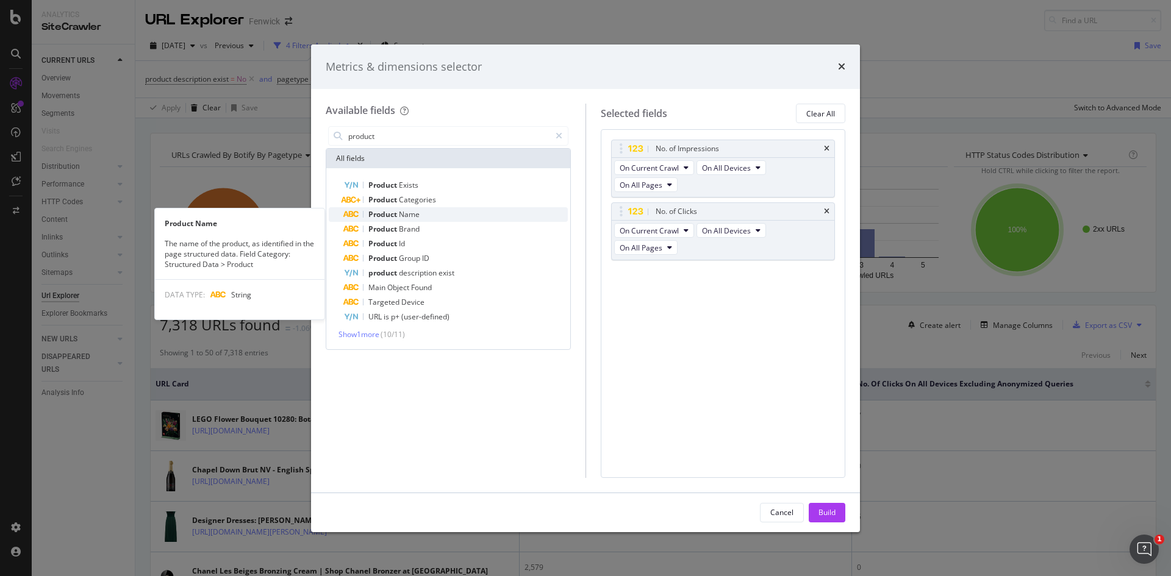
type input "product"
click at [459, 220] on div "Product Name" at bounding box center [455, 214] width 224 height 15
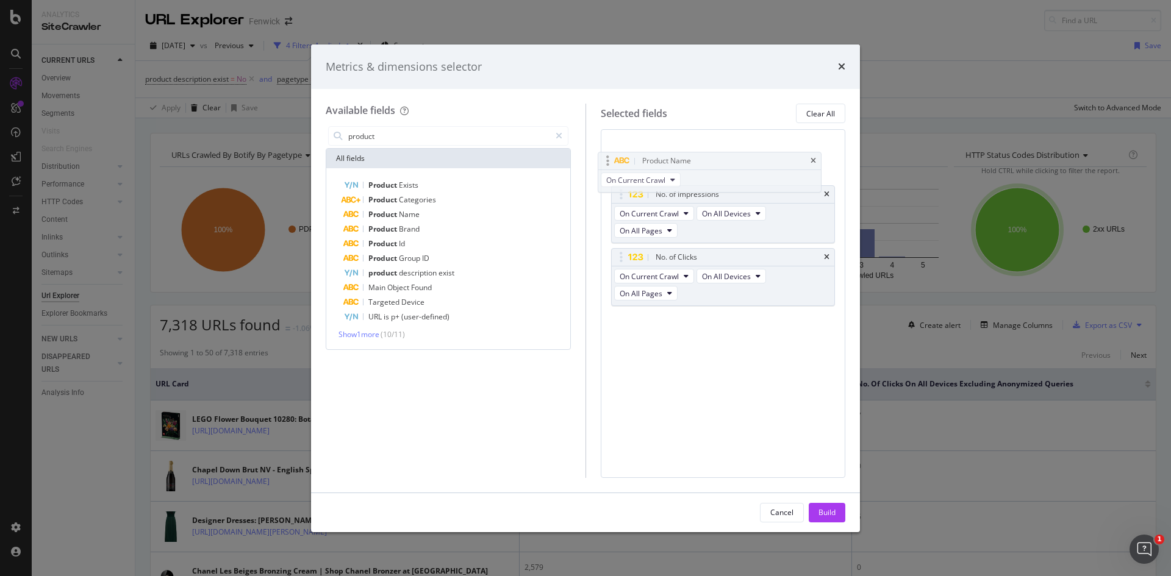
drag, startPoint x: 692, startPoint y: 275, endPoint x: 679, endPoint y: 162, distance: 114.2
click at [679, 162] on body "Analytics SiteCrawler CURRENT URLS Overview Movements Segments Visits Search En…" at bounding box center [585, 288] width 1171 height 576
click at [830, 515] on div "Build" at bounding box center [826, 512] width 17 height 10
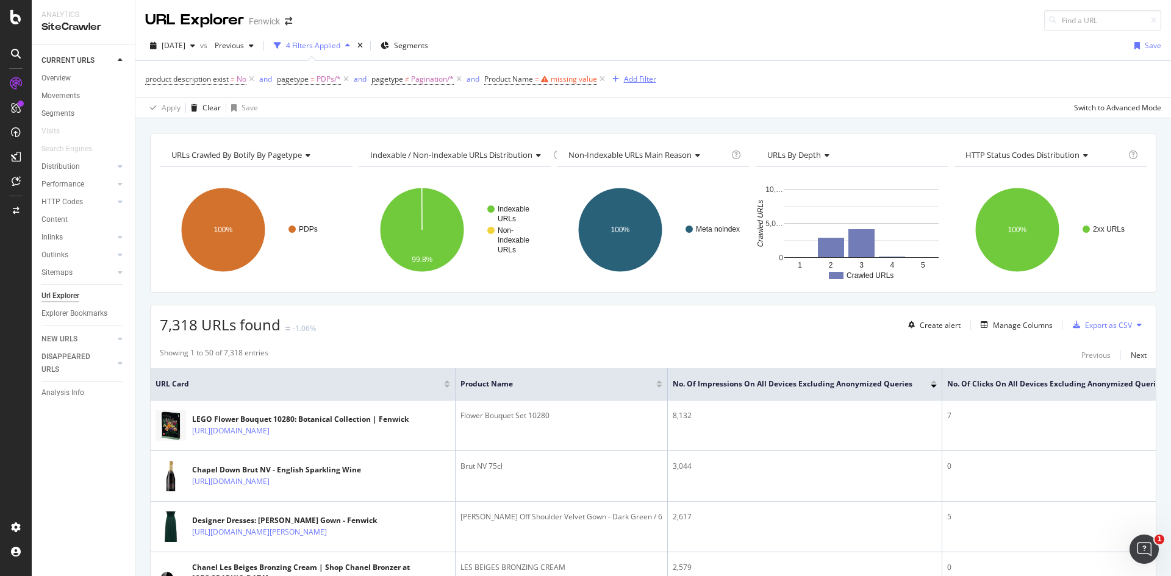
click at [648, 78] on div "Add Filter" at bounding box center [640, 79] width 32 height 10
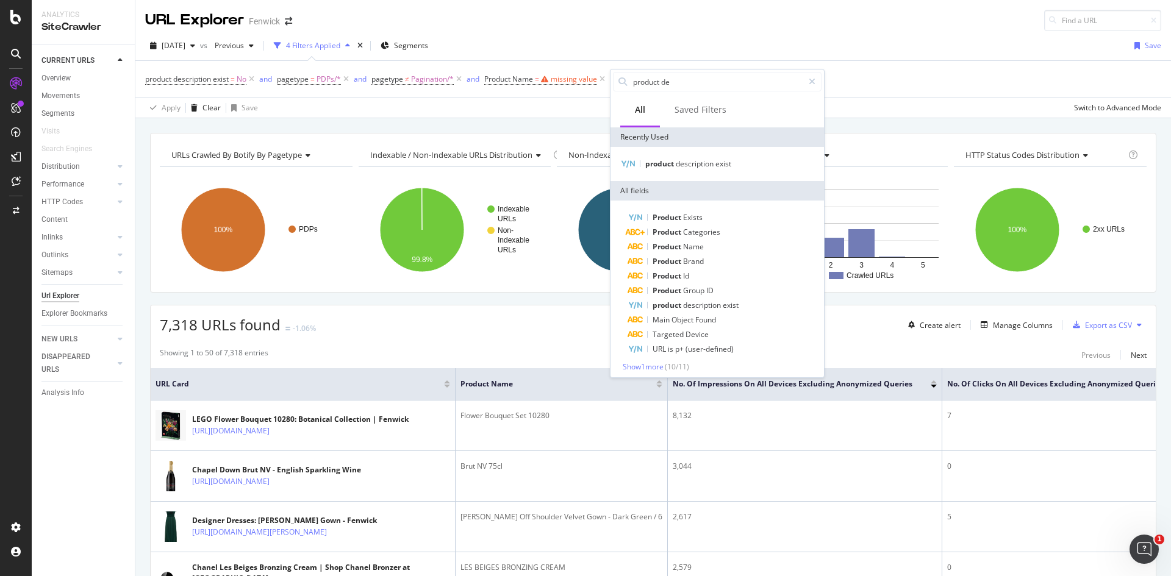
type input "product des"
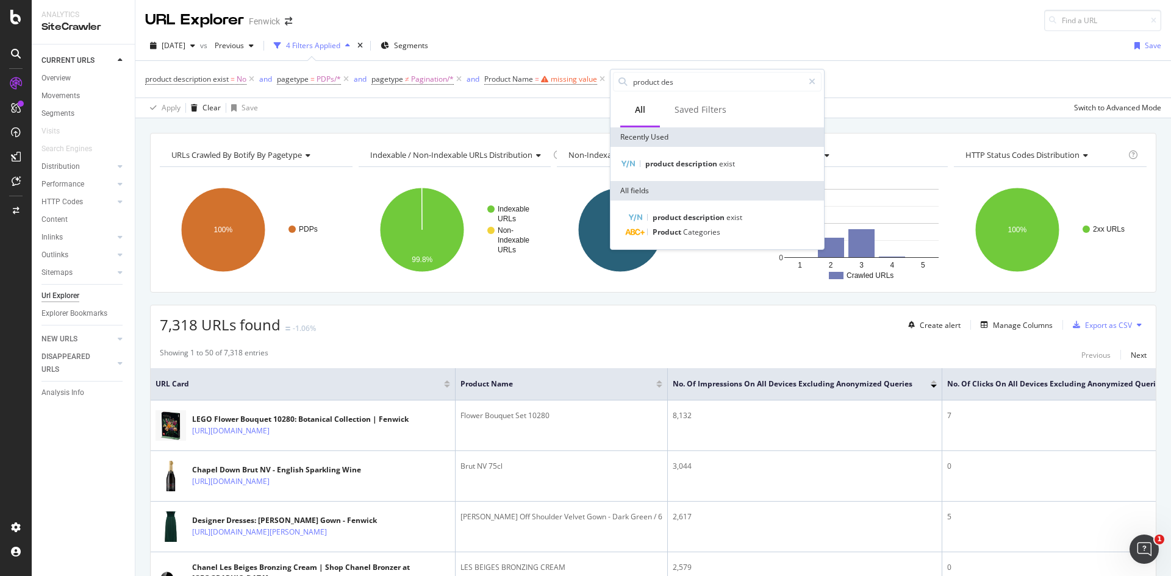
click at [970, 79] on div "product description exist = No and pagetype = PDPs/* and pagetype ≠ Pagination/…" at bounding box center [653, 79] width 1016 height 37
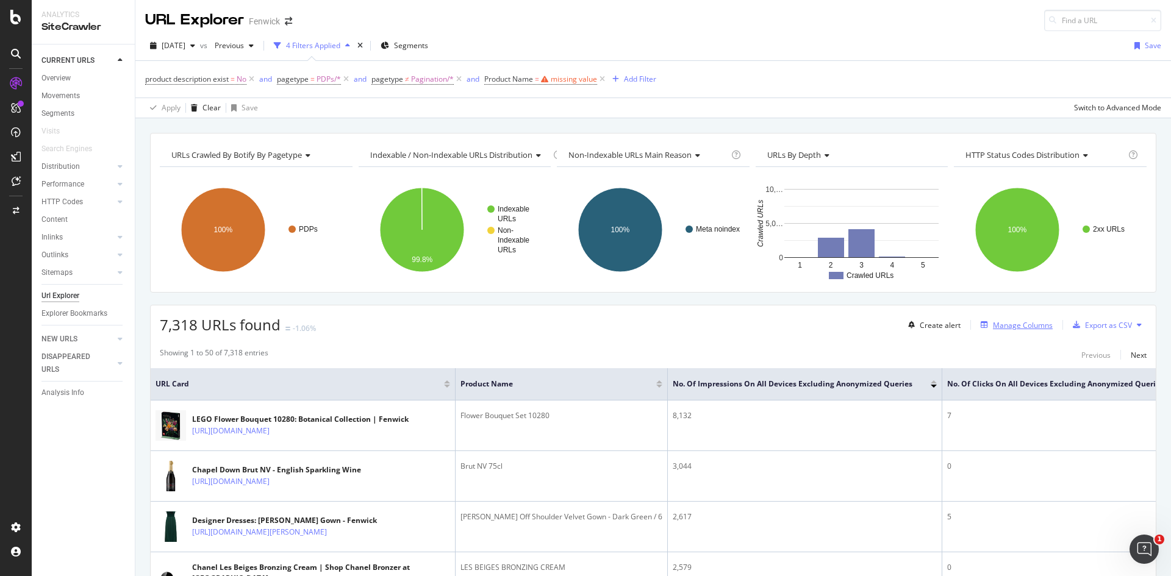
click at [1021, 321] on div "Manage Columns" at bounding box center [1023, 325] width 60 height 10
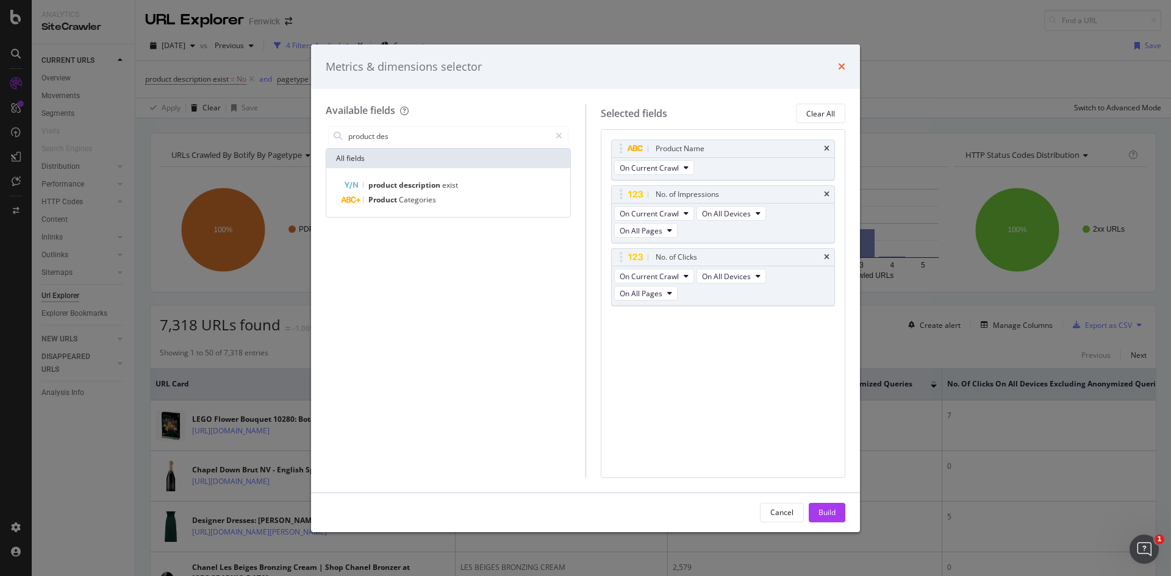
type input "product des"
click at [844, 68] on icon "times" at bounding box center [841, 67] width 7 height 10
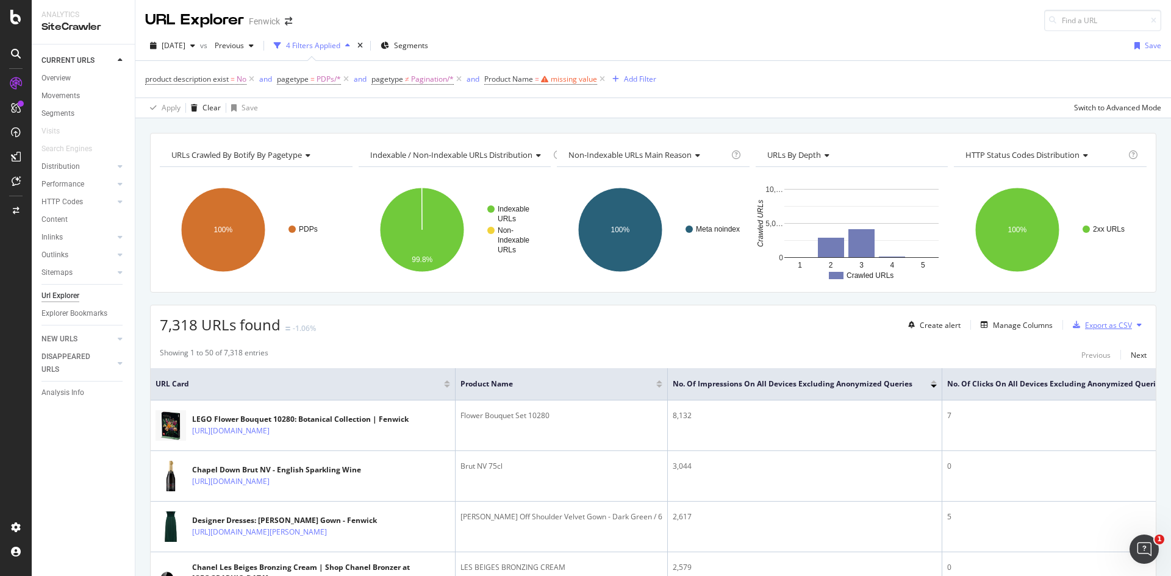
click at [1082, 333] on div "Export as CSV" at bounding box center [1100, 325] width 64 height 18
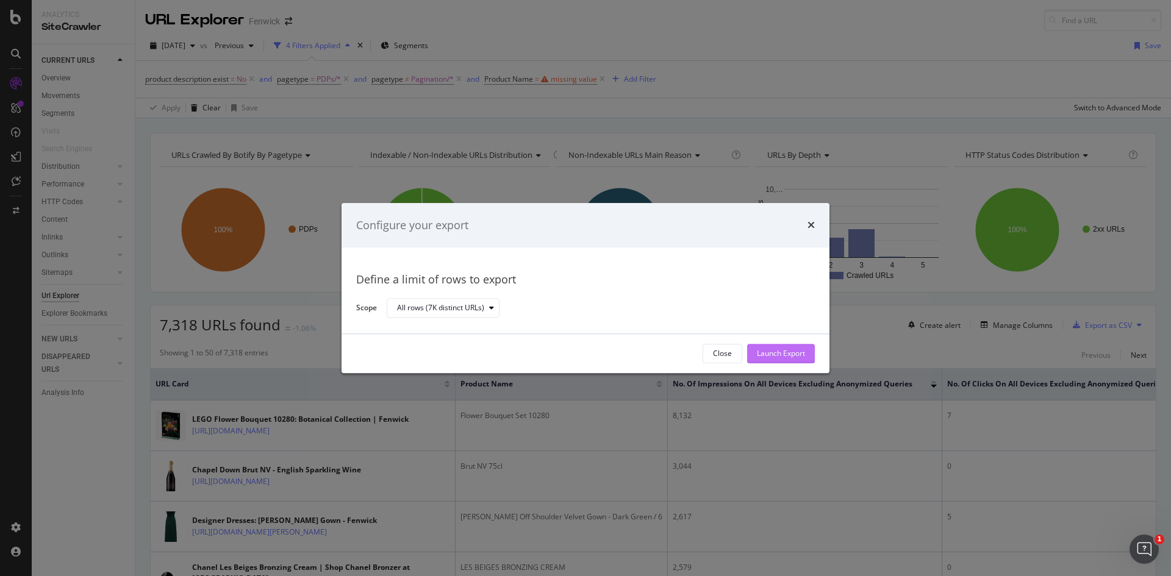
click at [809, 349] on button "Launch Export" at bounding box center [781, 354] width 68 height 20
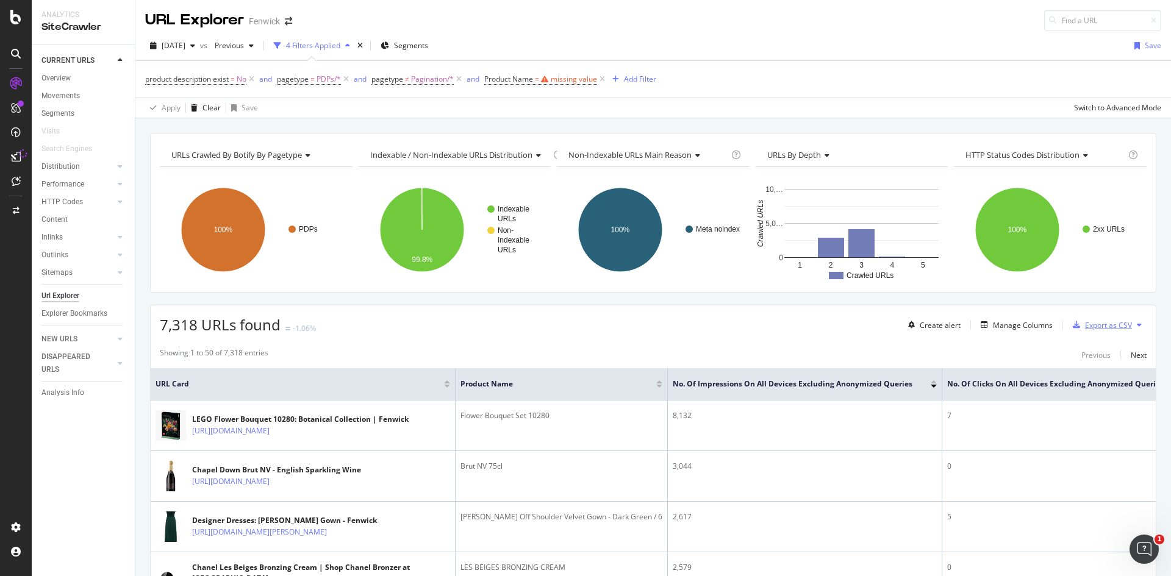
click at [1096, 325] on div "Export as CSV" at bounding box center [1108, 325] width 47 height 10
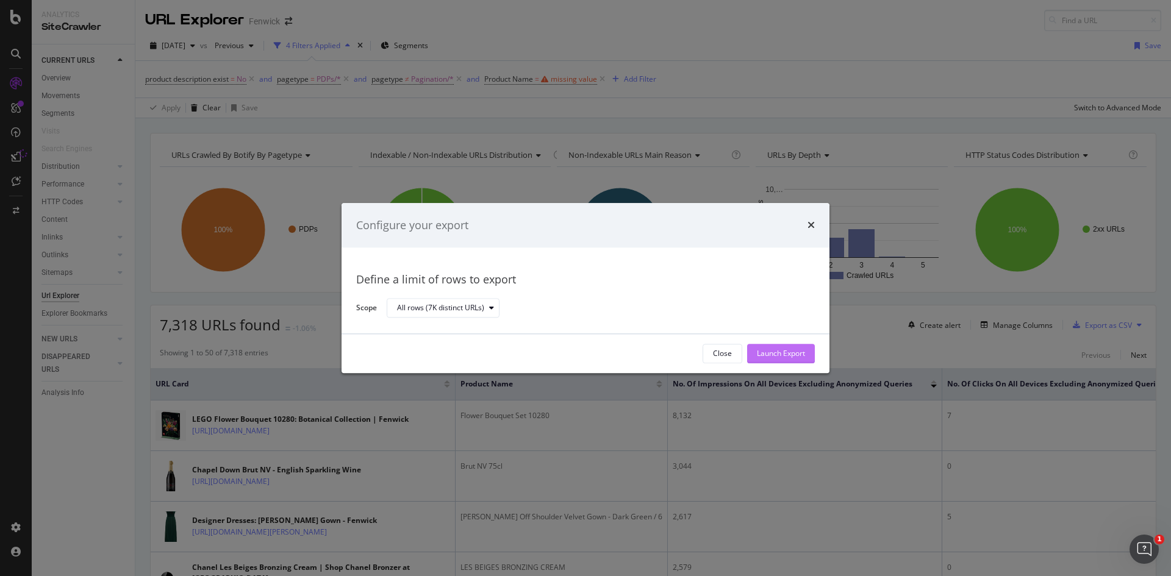
click at [792, 351] on div "Launch Export" at bounding box center [781, 354] width 48 height 10
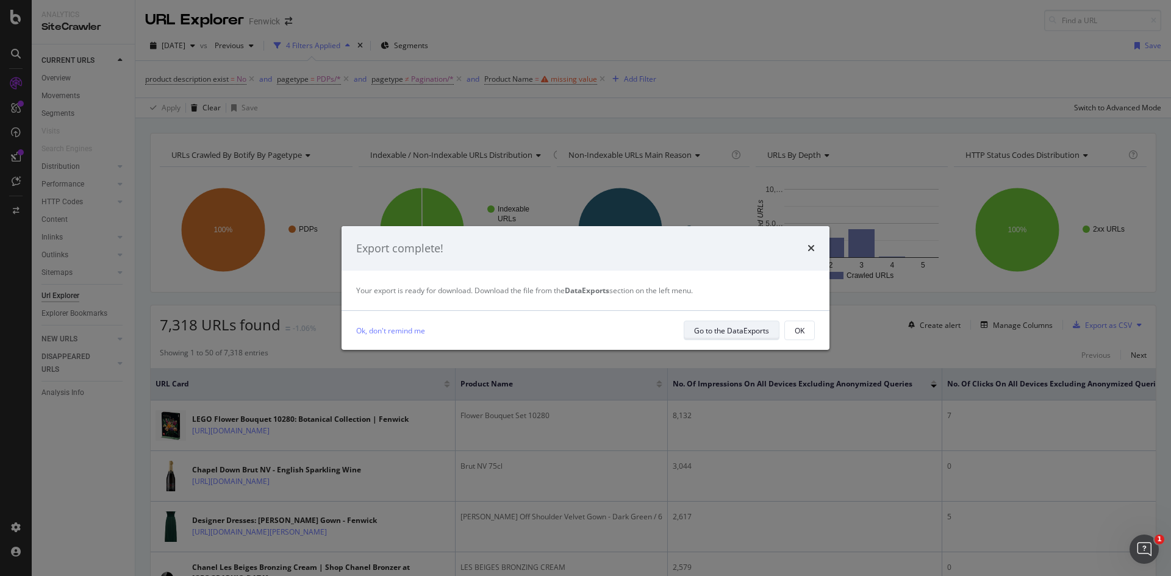
click at [699, 335] on div "Go to the DataExports" at bounding box center [731, 331] width 75 height 10
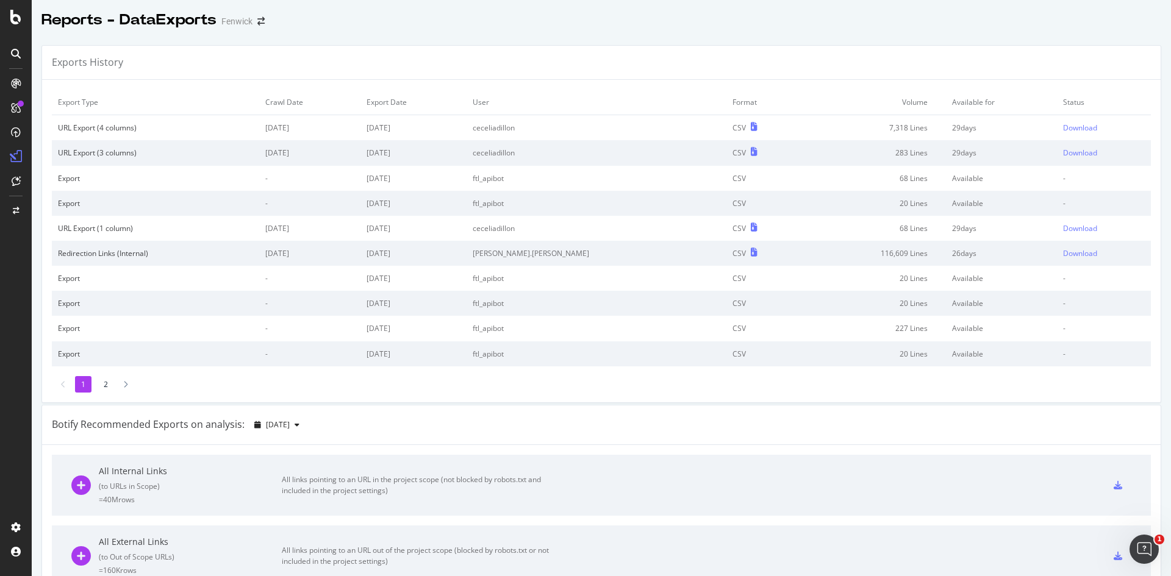
click at [1057, 98] on td "Status" at bounding box center [1104, 103] width 94 height 26
click at [1063, 127] on div "Download" at bounding box center [1080, 128] width 34 height 10
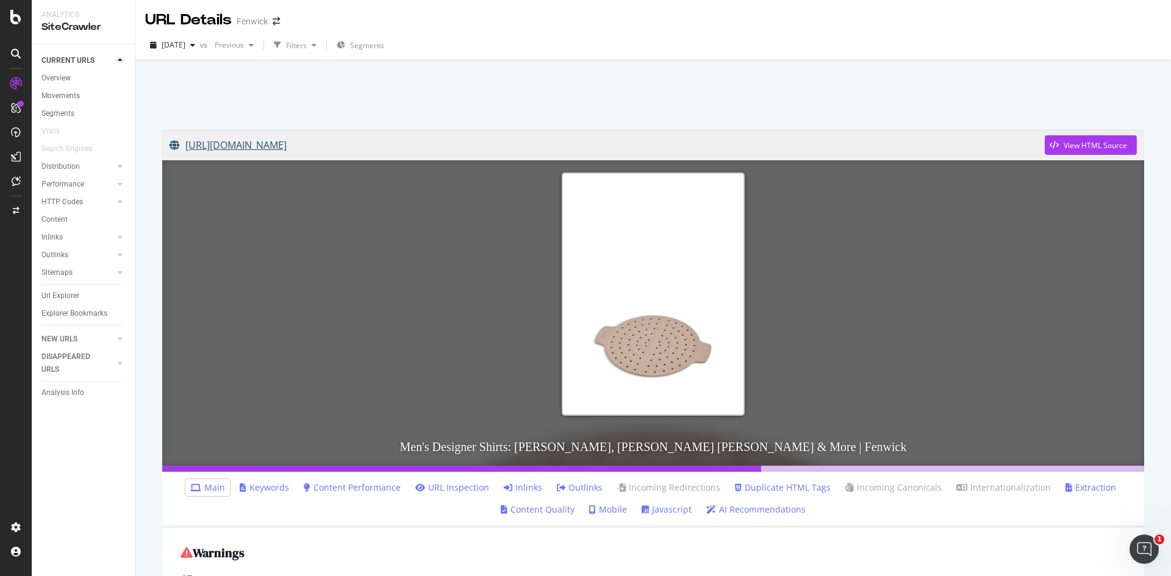
click at [418, 141] on link "https://www.fenwick.co.uk/products/our-place-fearless-fry-steam" at bounding box center [607, 145] width 875 height 30
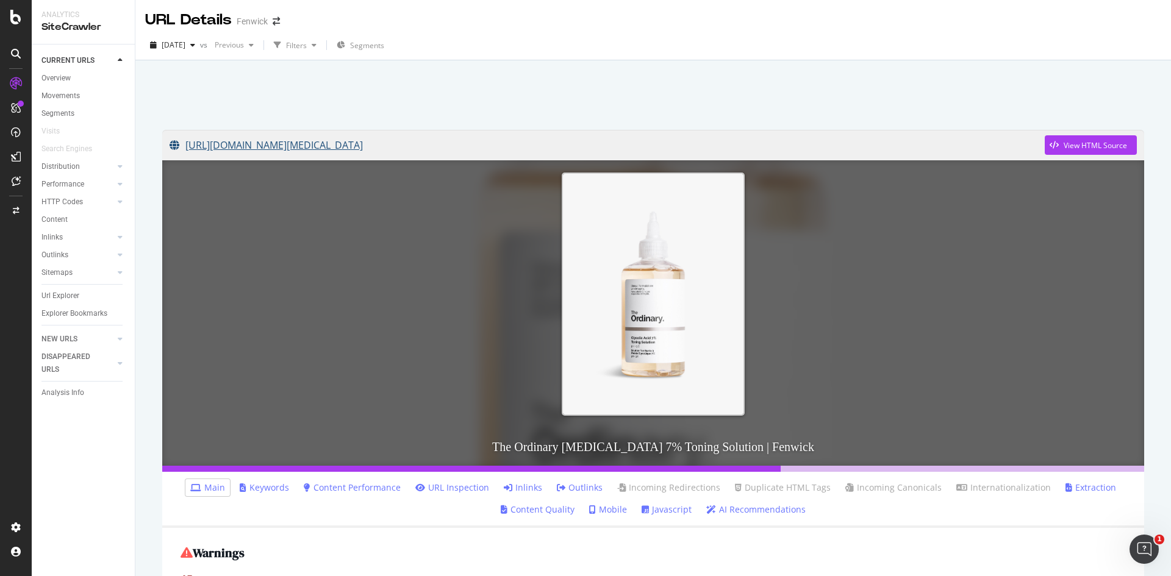
click at [322, 148] on link "[URL][DOMAIN_NAME][MEDICAL_DATA]" at bounding box center [607, 145] width 875 height 30
